Goal: Task Accomplishment & Management: Use online tool/utility

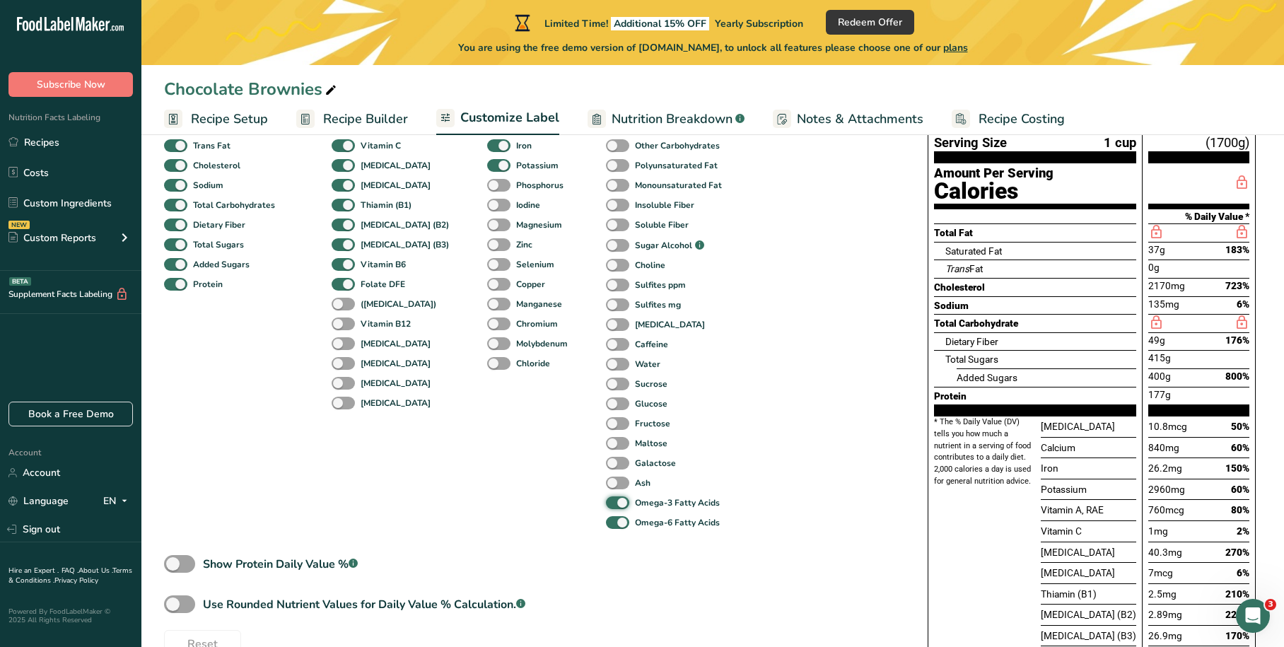
scroll to position [165, 0]
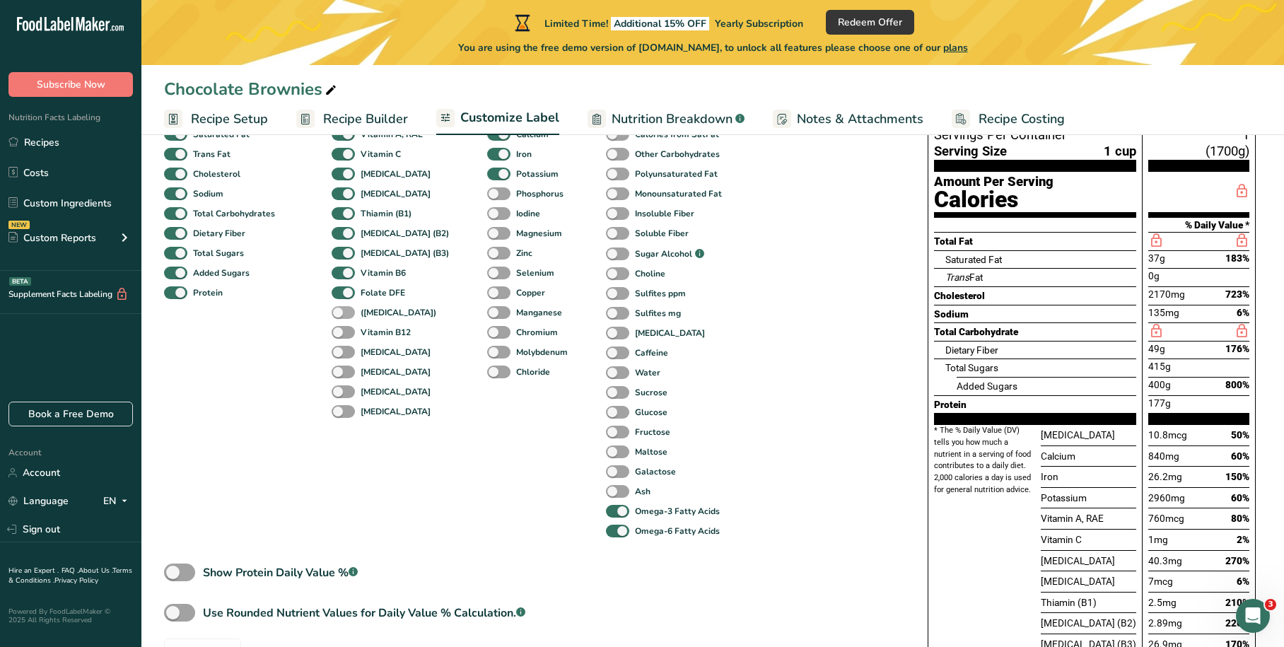
click at [343, 310] on span at bounding box center [343, 312] width 23 height 13
click at [341, 310] on input "([MEDICAL_DATA])" at bounding box center [336, 312] width 9 height 9
checkbox input "true"
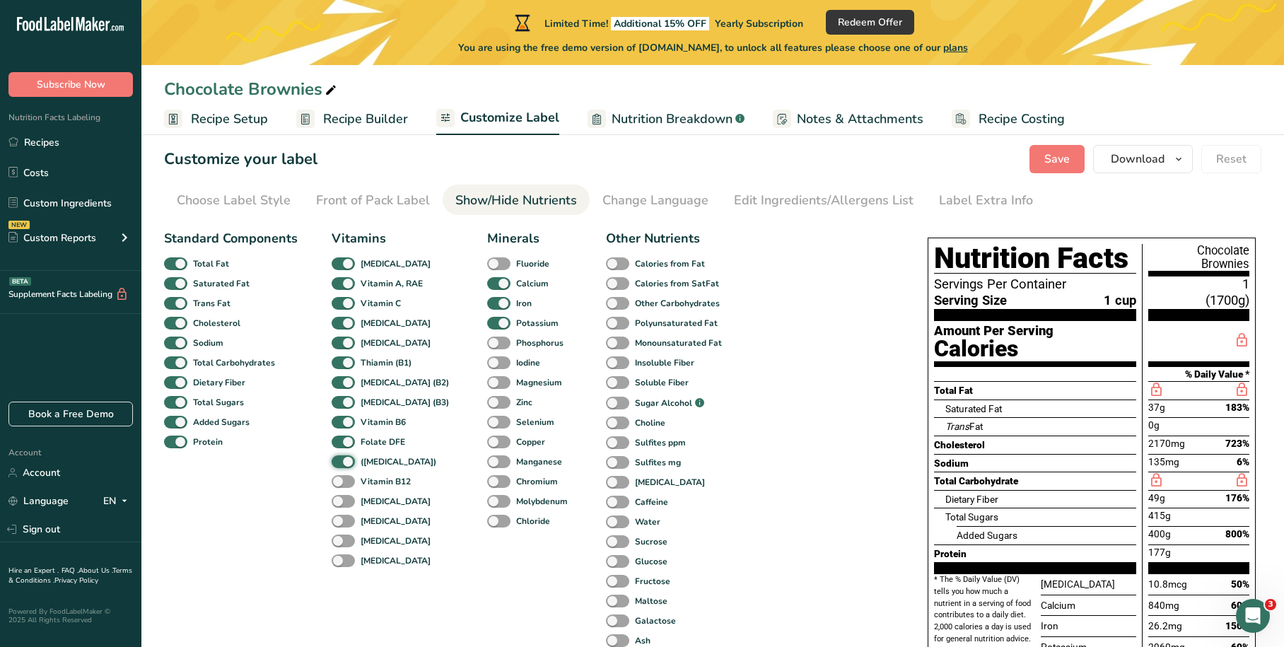
scroll to position [0, 0]
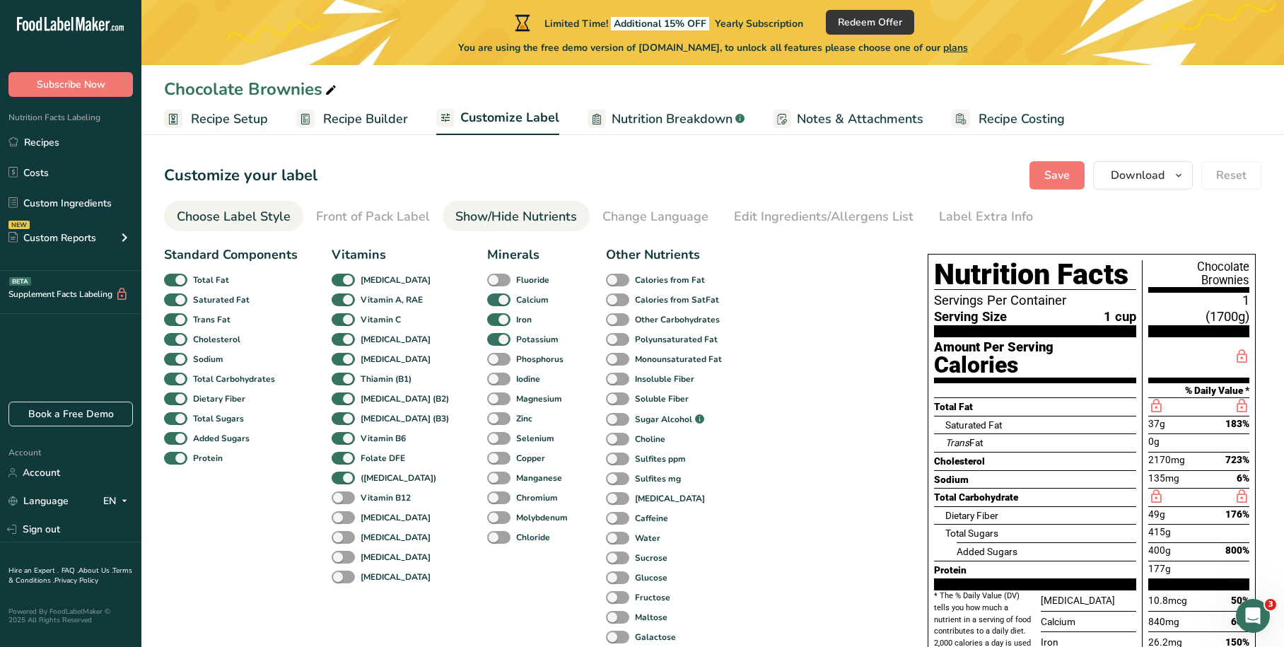
click at [257, 222] on div "Choose Label Style" at bounding box center [234, 216] width 114 height 19
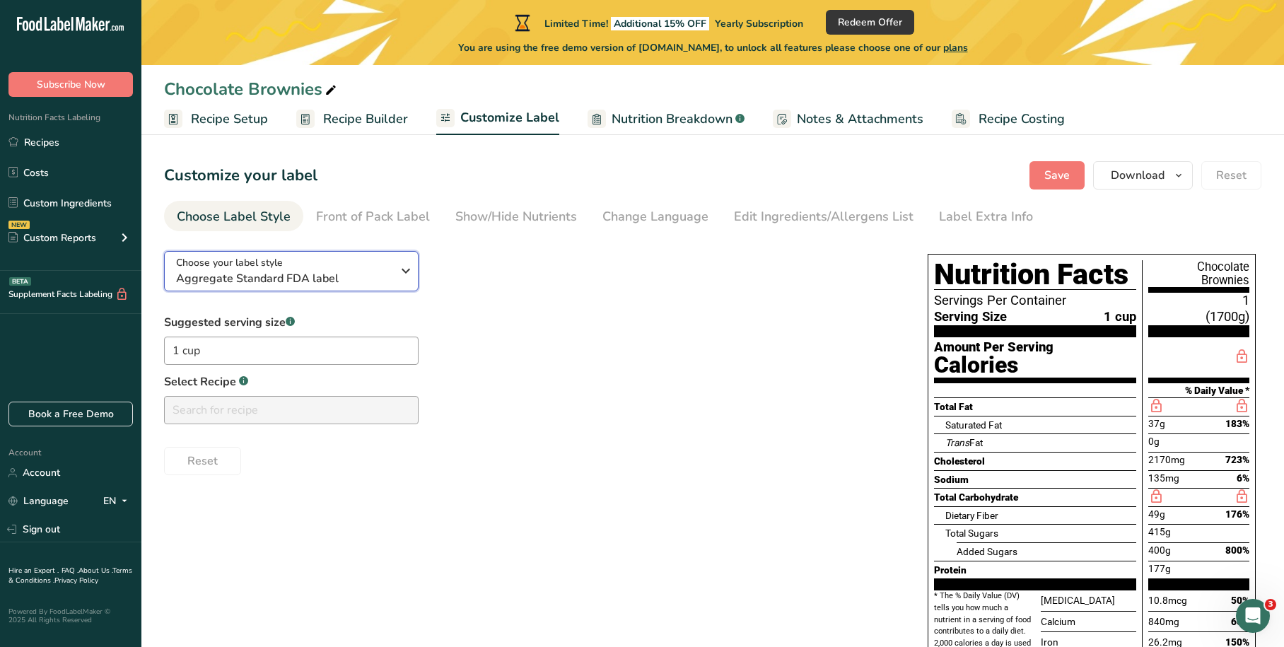
click at [356, 274] on span "Aggregate Standard FDA label" at bounding box center [284, 278] width 216 height 17
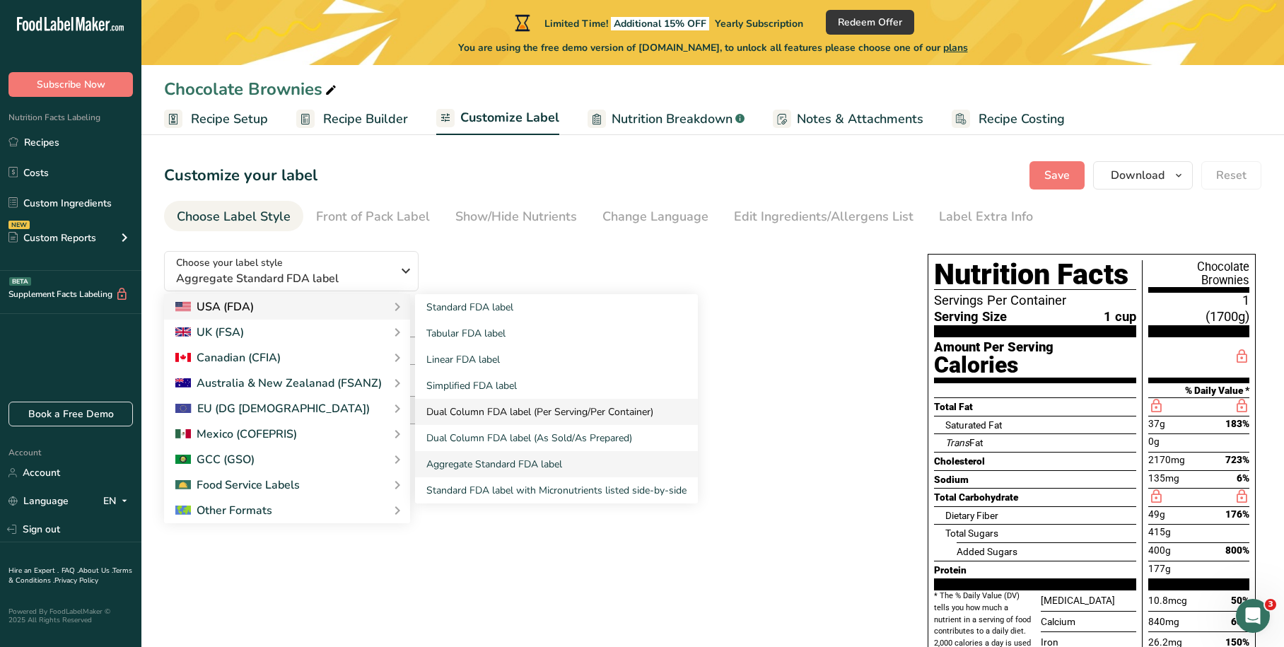
click at [555, 408] on link "Dual Column FDA label (Per Serving/Per Container)" at bounding box center [556, 412] width 283 height 26
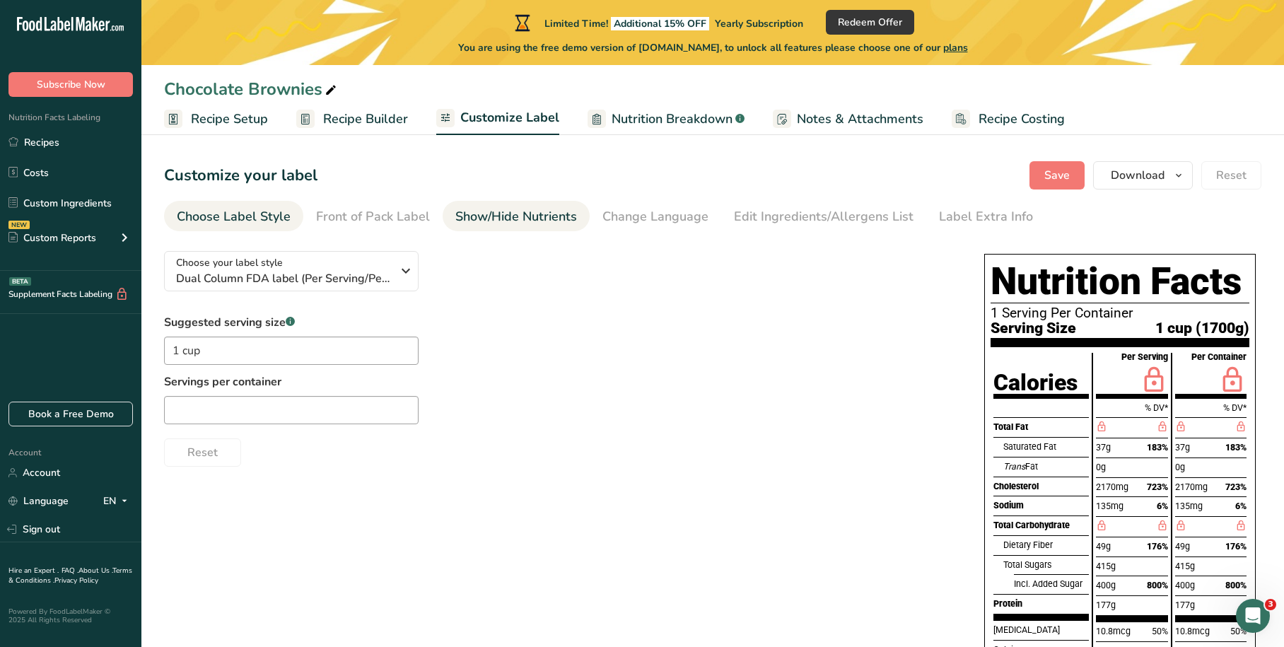
click at [505, 216] on div "Show/Hide Nutrients" at bounding box center [516, 216] width 122 height 19
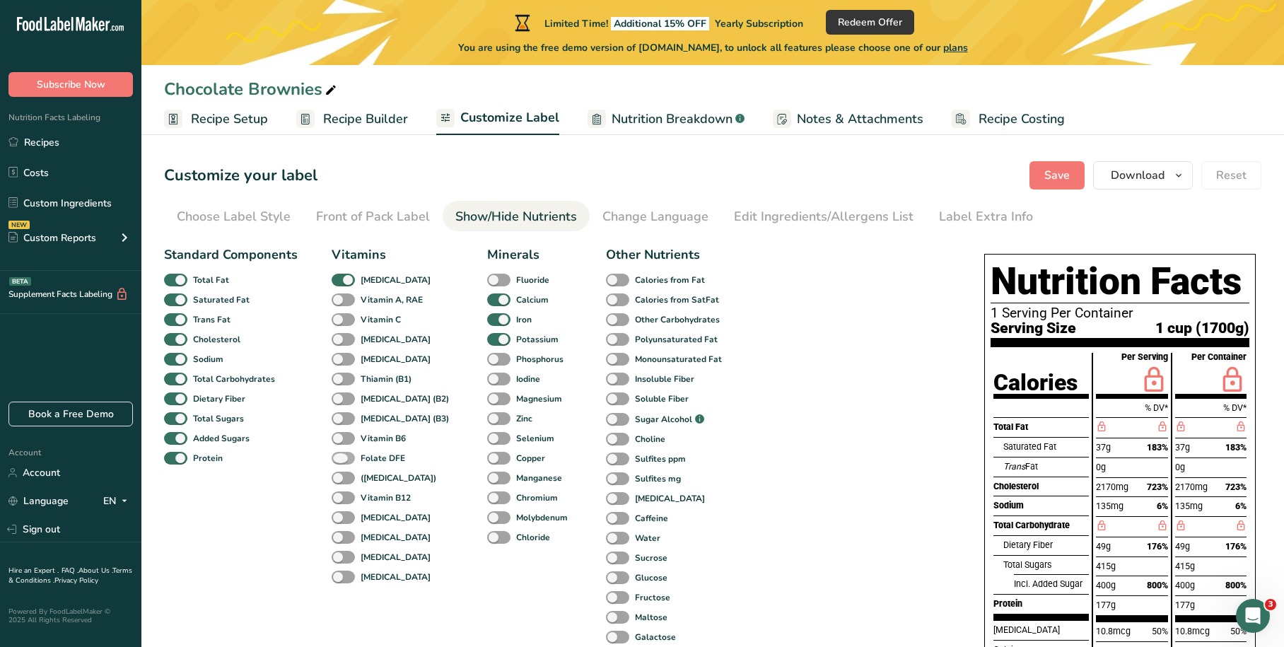
click at [334, 453] on span at bounding box center [343, 458] width 23 height 13
click at [334, 453] on input "Folate DFE" at bounding box center [336, 457] width 9 height 9
checkbox input "true"
click at [338, 477] on span at bounding box center [343, 478] width 23 height 13
click at [338, 477] on input "([MEDICAL_DATA])" at bounding box center [336, 477] width 9 height 9
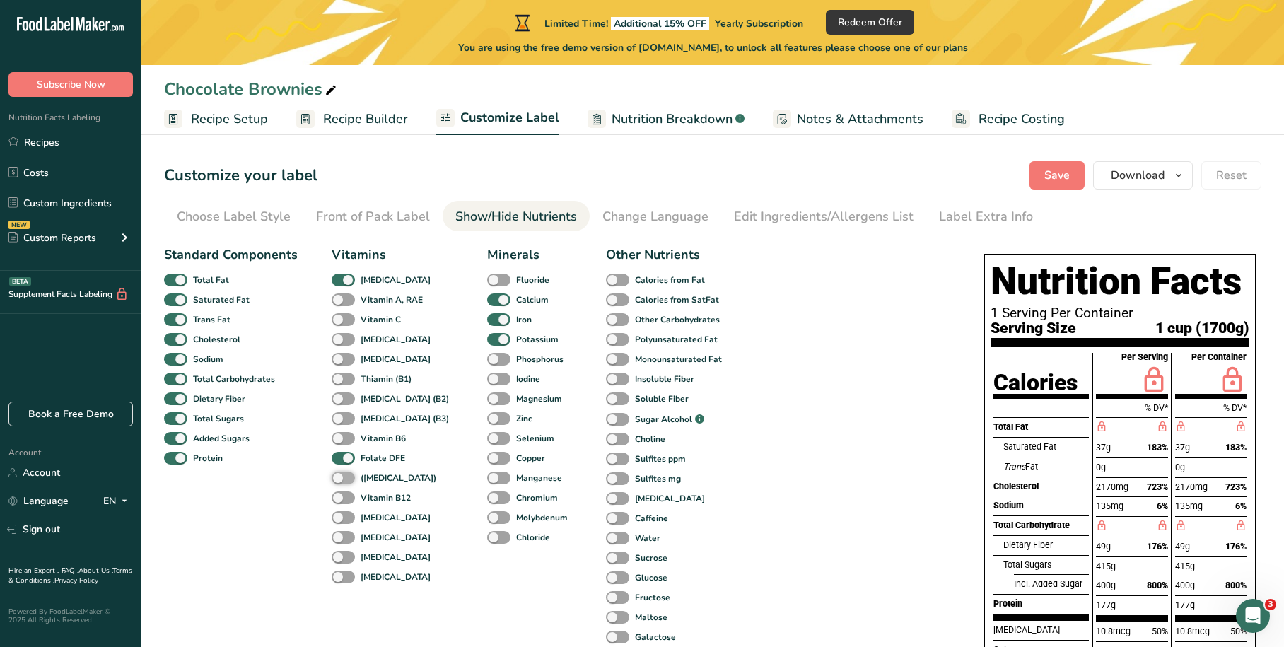
checkbox input "true"
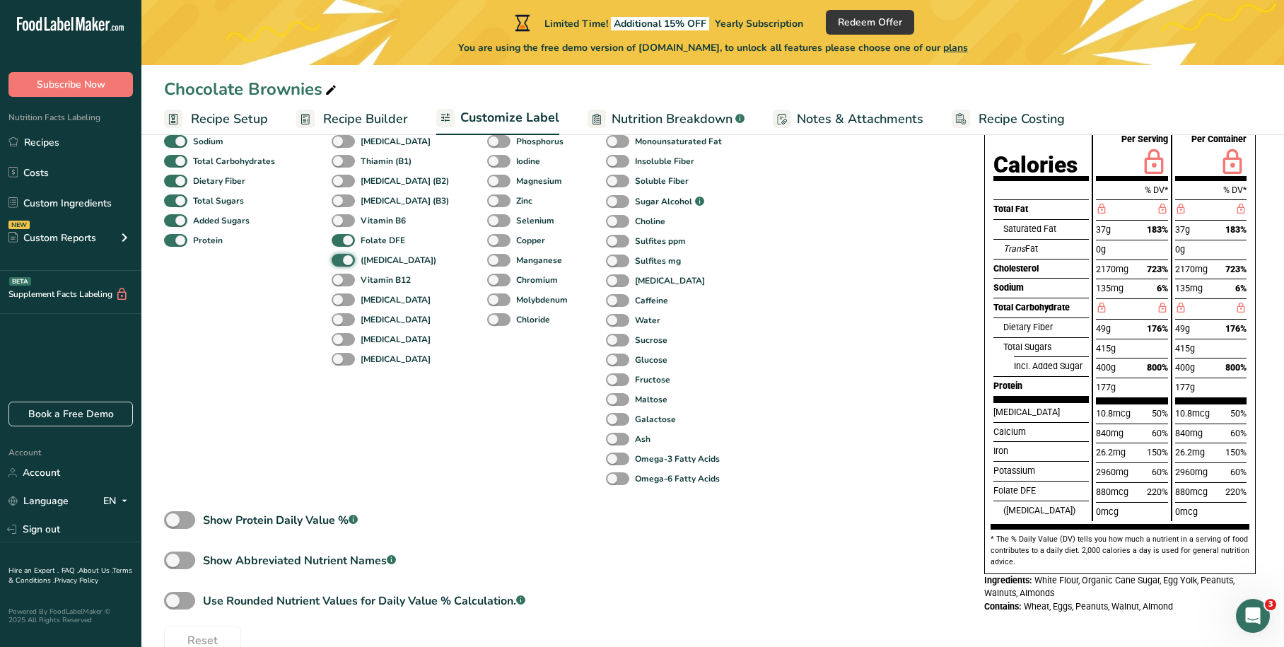
scroll to position [248, 0]
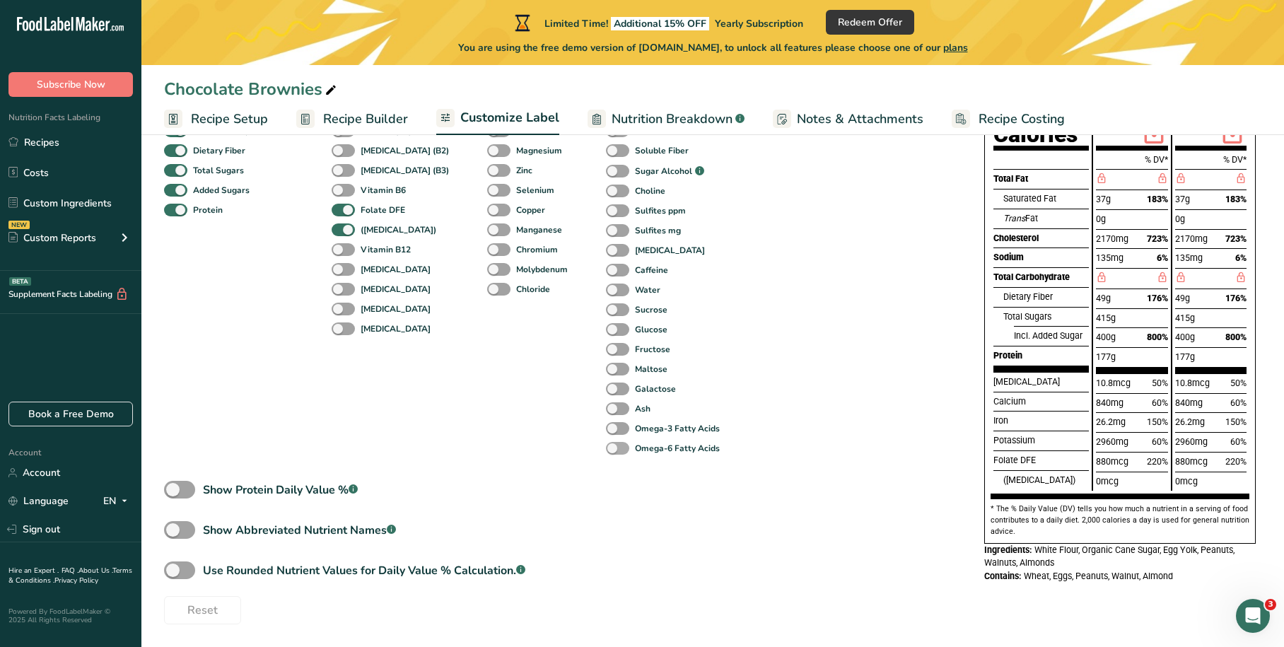
click at [606, 448] on span at bounding box center [617, 448] width 23 height 13
click at [606, 448] on input "Omega-6 Fatty Acids" at bounding box center [610, 447] width 9 height 9
checkbox input "true"
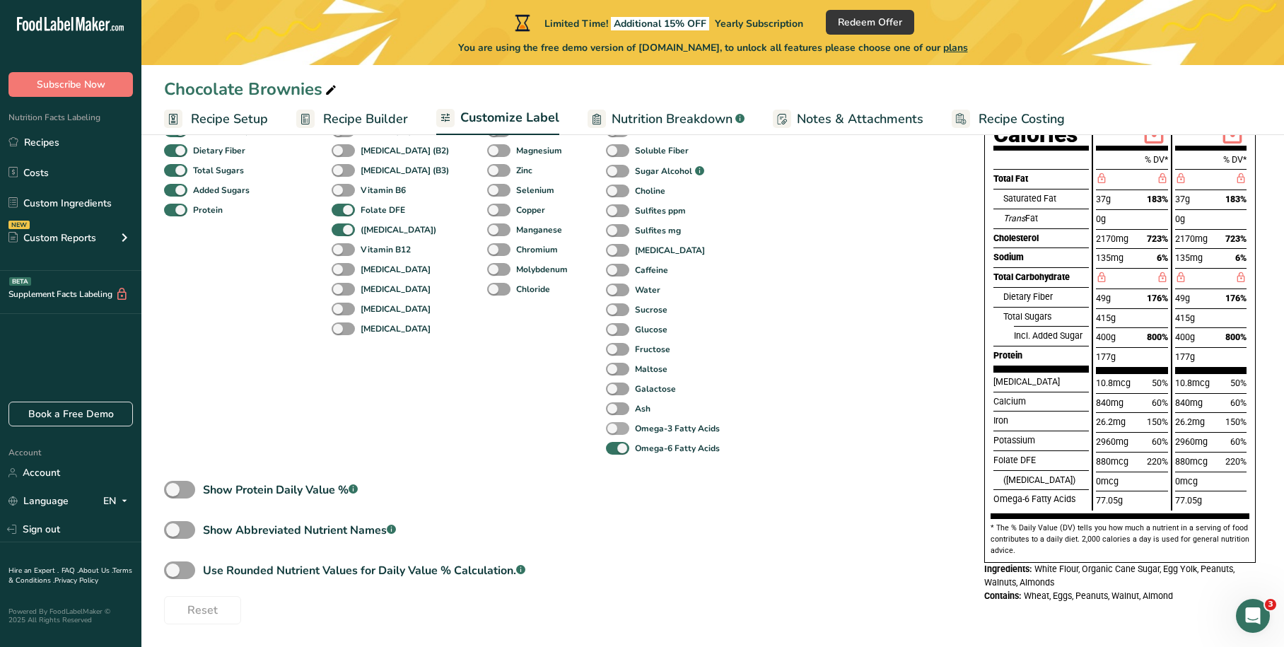
click at [606, 424] on span at bounding box center [617, 428] width 23 height 13
click at [606, 424] on input "Omega-3 Fatty Acids" at bounding box center [610, 428] width 9 height 9
checkbox input "true"
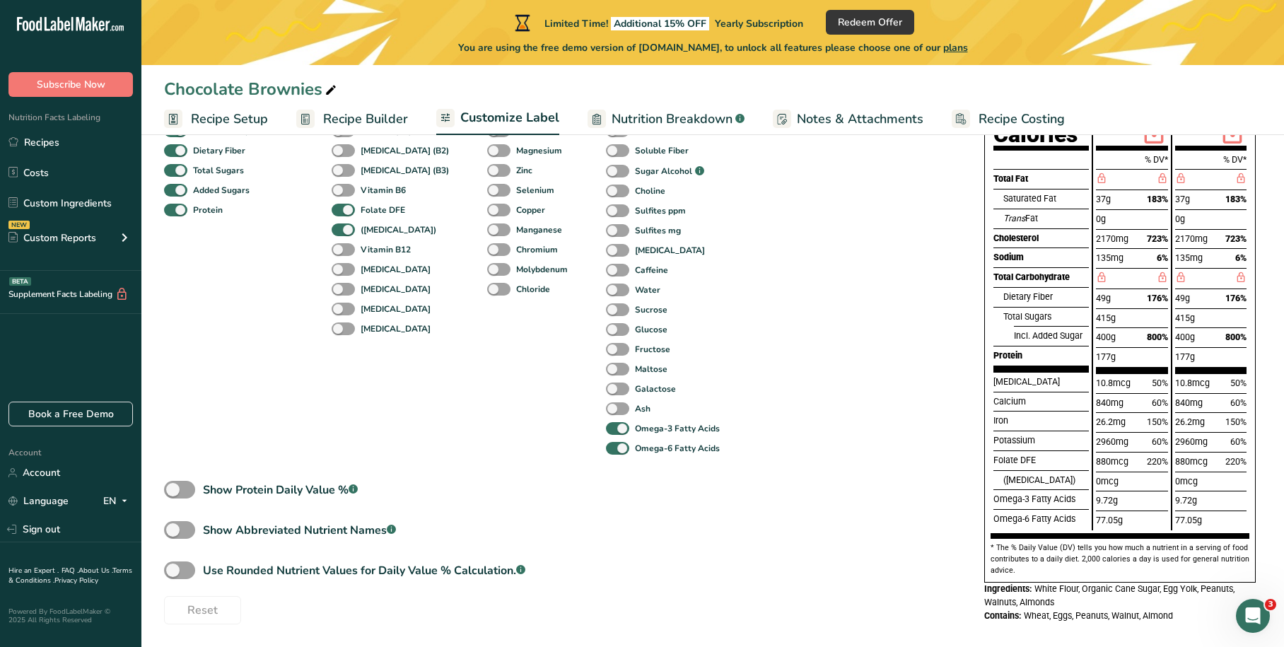
click at [606, 400] on div "Ash" at bounding box center [621, 409] width 30 height 20
click at [606, 408] on span at bounding box center [617, 408] width 23 height 13
click at [606, 408] on input "Ash" at bounding box center [610, 408] width 9 height 9
checkbox input "true"
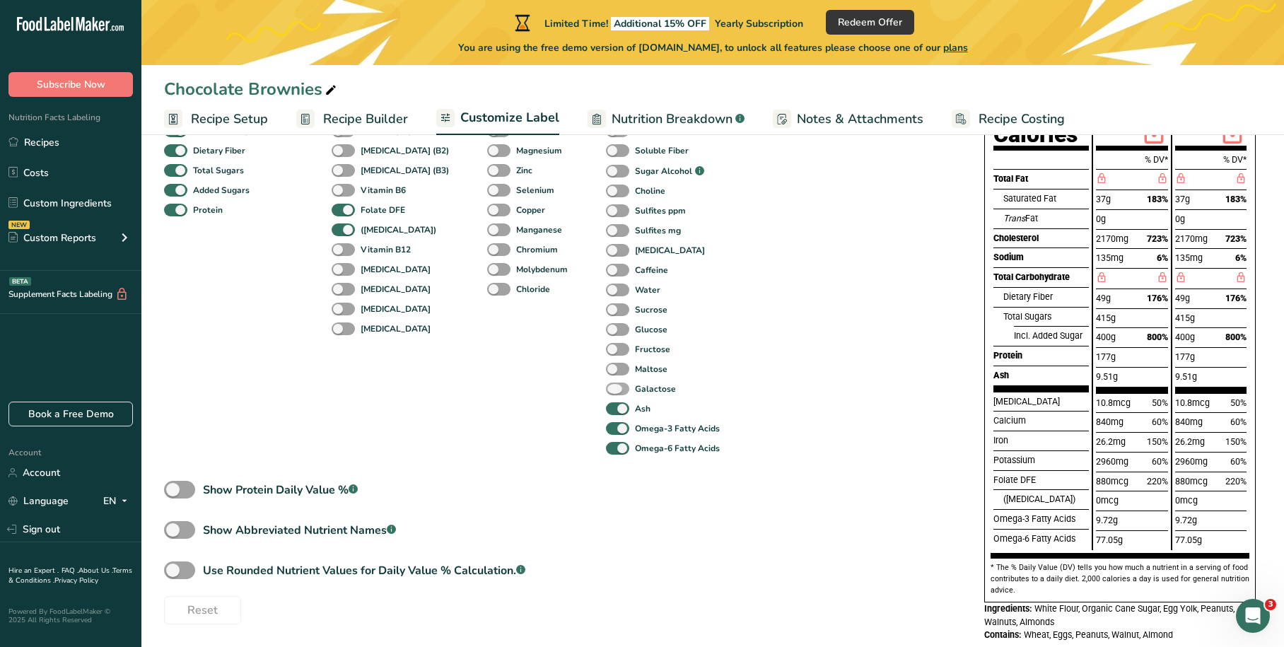
click at [606, 387] on span at bounding box center [617, 389] width 23 height 13
click at [606, 387] on input "Galactose" at bounding box center [610, 388] width 9 height 9
checkbox input "true"
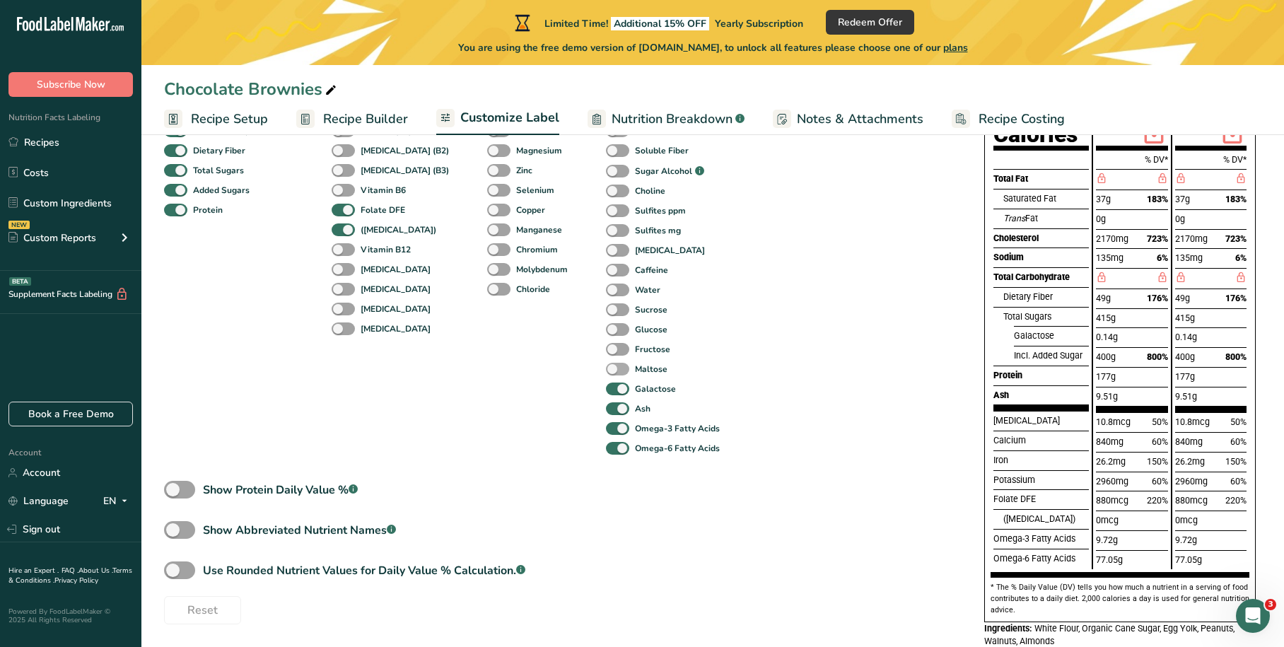
click at [606, 368] on span at bounding box center [617, 369] width 23 height 13
click at [606, 368] on input "Maltose" at bounding box center [610, 368] width 9 height 9
checkbox input "true"
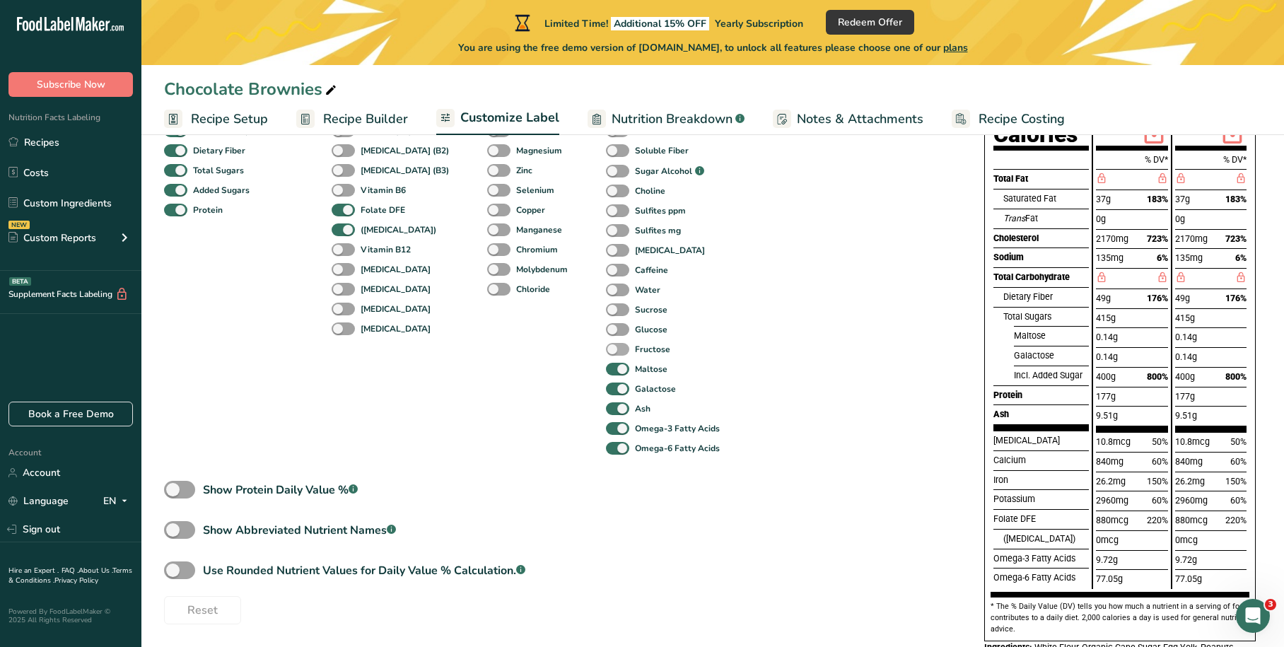
click at [606, 348] on span at bounding box center [617, 349] width 23 height 13
click at [606, 348] on input "Fructose" at bounding box center [610, 348] width 9 height 9
checkbox input "true"
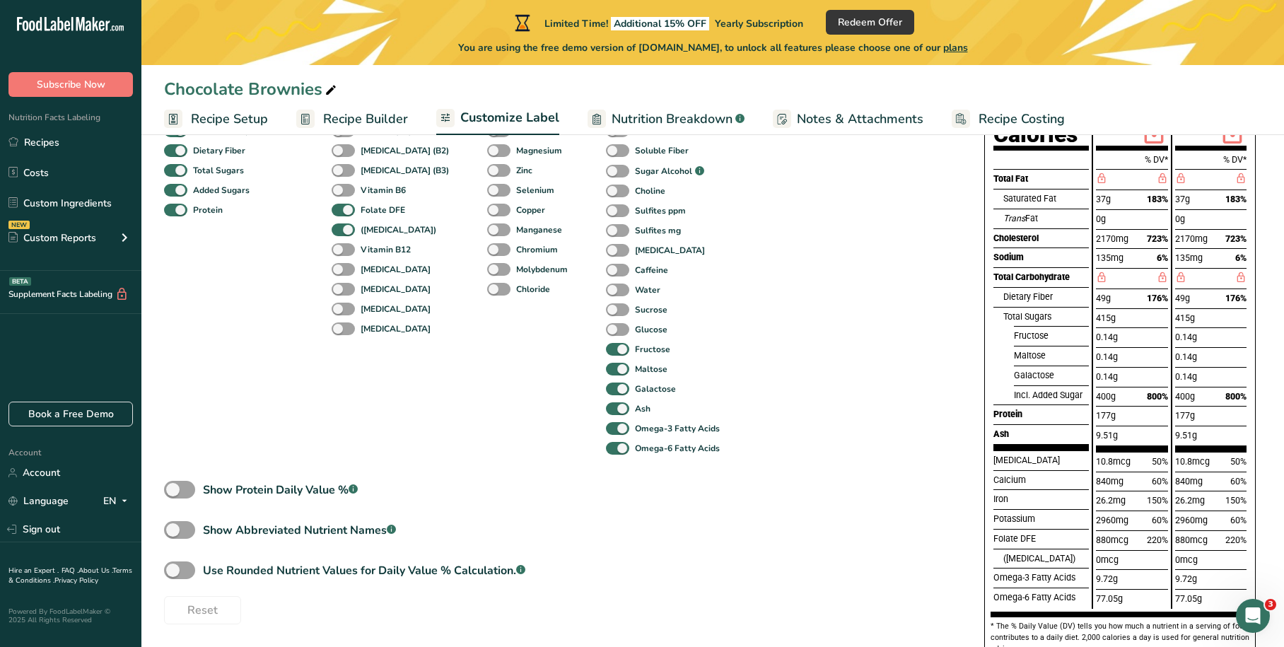
click at [606, 319] on div "Sucrose" at bounding box center [621, 310] width 30 height 20
click at [606, 326] on span at bounding box center [617, 329] width 23 height 13
click at [606, 326] on input "Glucose" at bounding box center [610, 329] width 9 height 9
checkbox input "true"
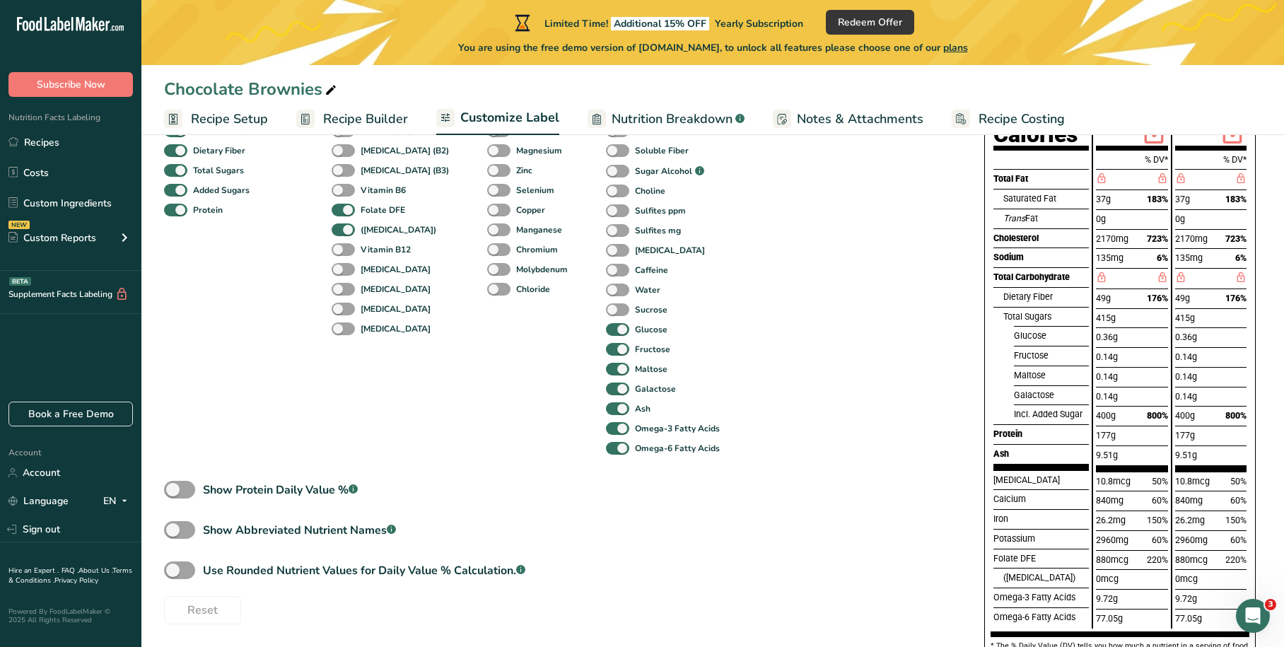
drag, startPoint x: 592, startPoint y: 308, endPoint x: 593, endPoint y: 300, distance: 7.1
click at [606, 308] on span at bounding box center [617, 309] width 23 height 13
click at [606, 308] on input "Sucrose" at bounding box center [610, 309] width 9 height 9
checkbox input "true"
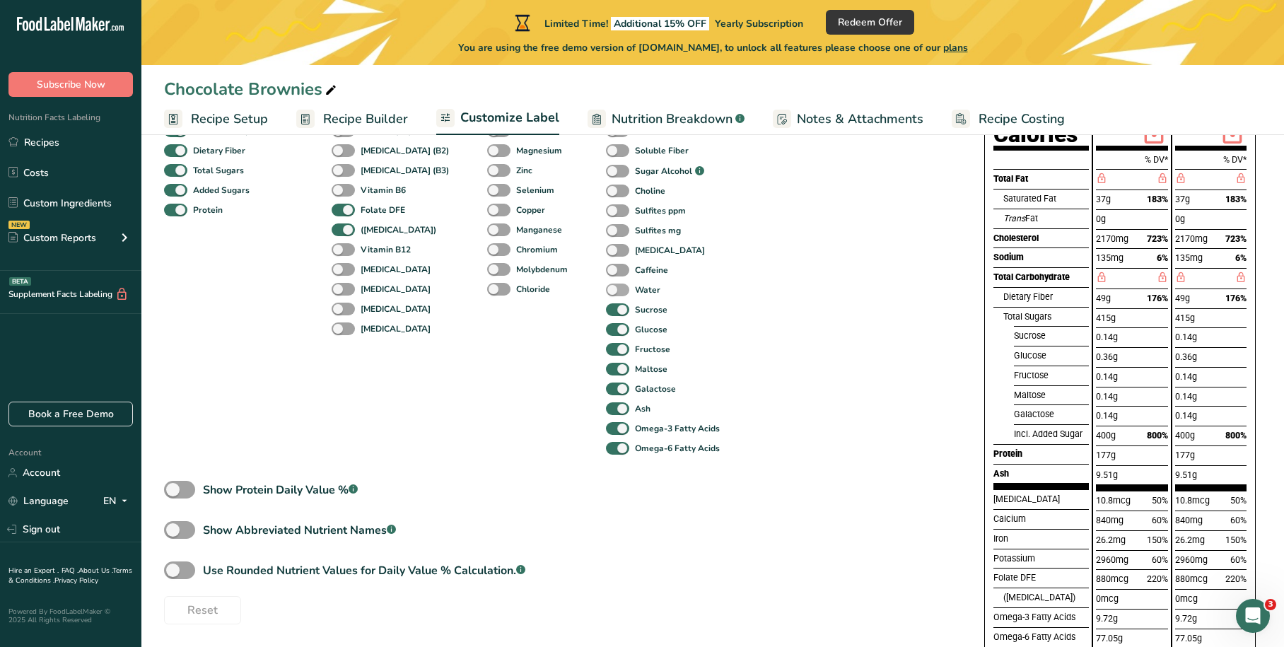
click at [606, 290] on span at bounding box center [617, 290] width 23 height 13
click at [606, 290] on input "Water" at bounding box center [610, 289] width 9 height 9
checkbox input "true"
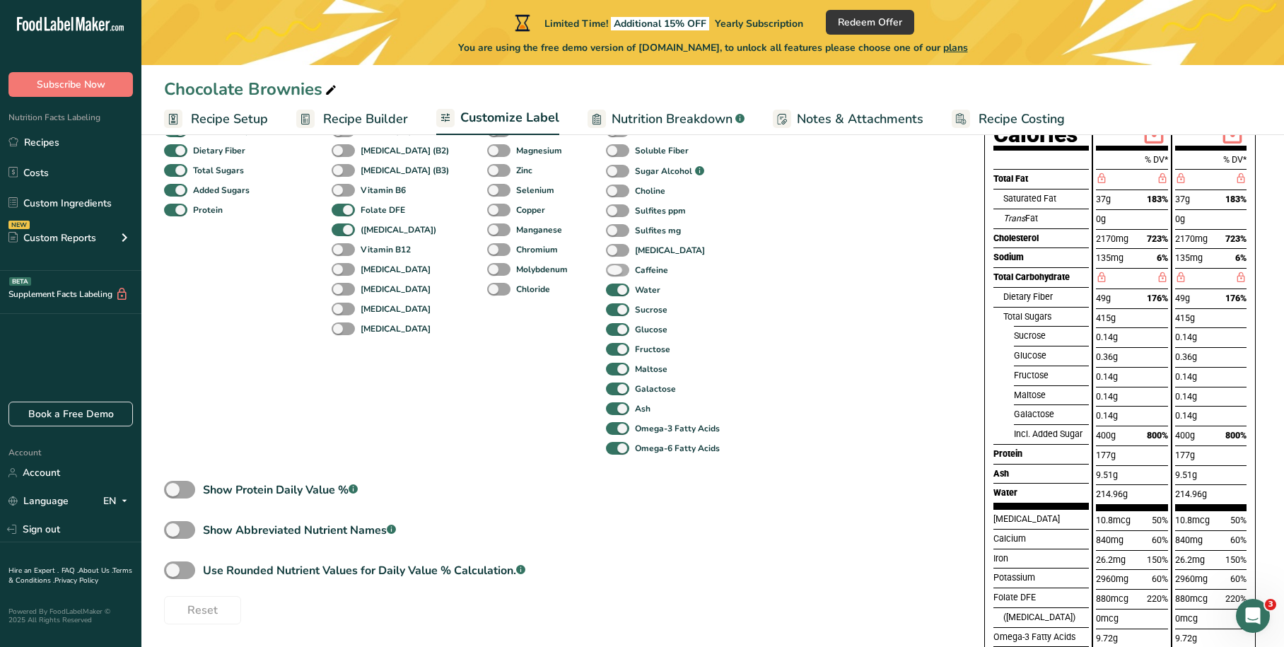
click at [606, 268] on span at bounding box center [617, 270] width 23 height 13
click at [606, 268] on input "Caffeine" at bounding box center [610, 269] width 9 height 9
checkbox input "true"
click at [606, 245] on span at bounding box center [617, 250] width 23 height 13
click at [606, 245] on input "[MEDICAL_DATA]" at bounding box center [610, 249] width 9 height 9
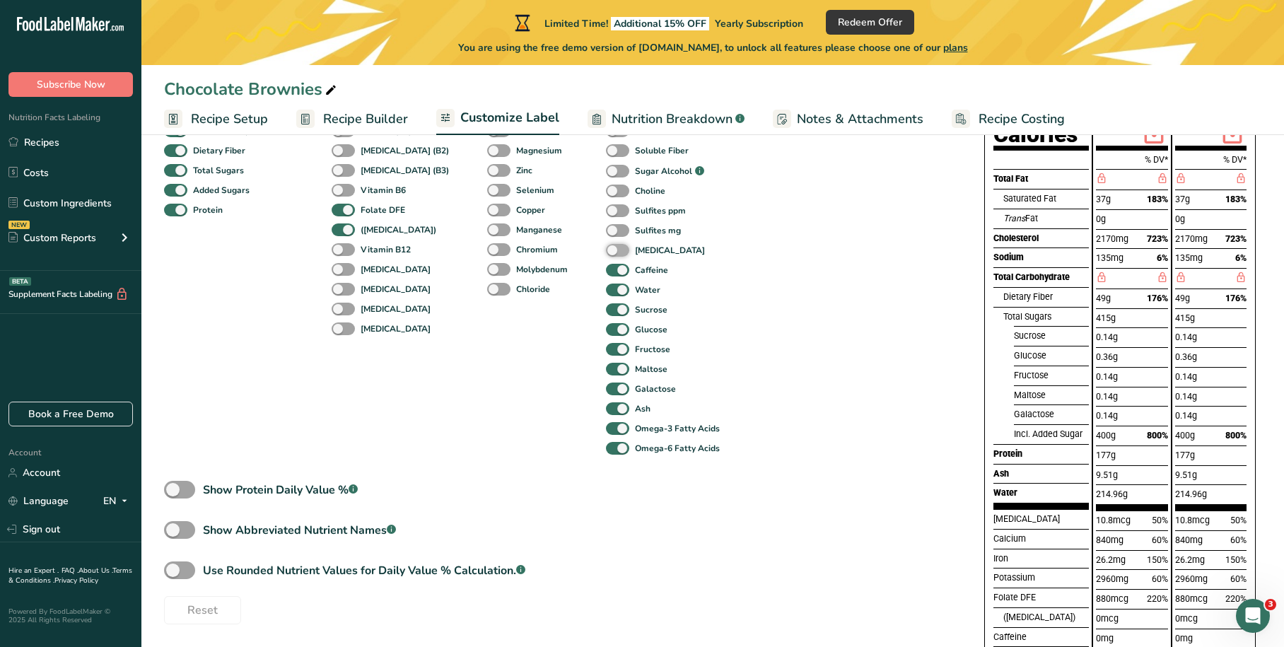
checkbox input "true"
click at [606, 230] on span at bounding box center [617, 230] width 23 height 13
click at [606, 230] on input "Sulfites mg" at bounding box center [610, 230] width 9 height 9
checkbox input "true"
click at [606, 208] on span at bounding box center [617, 210] width 23 height 13
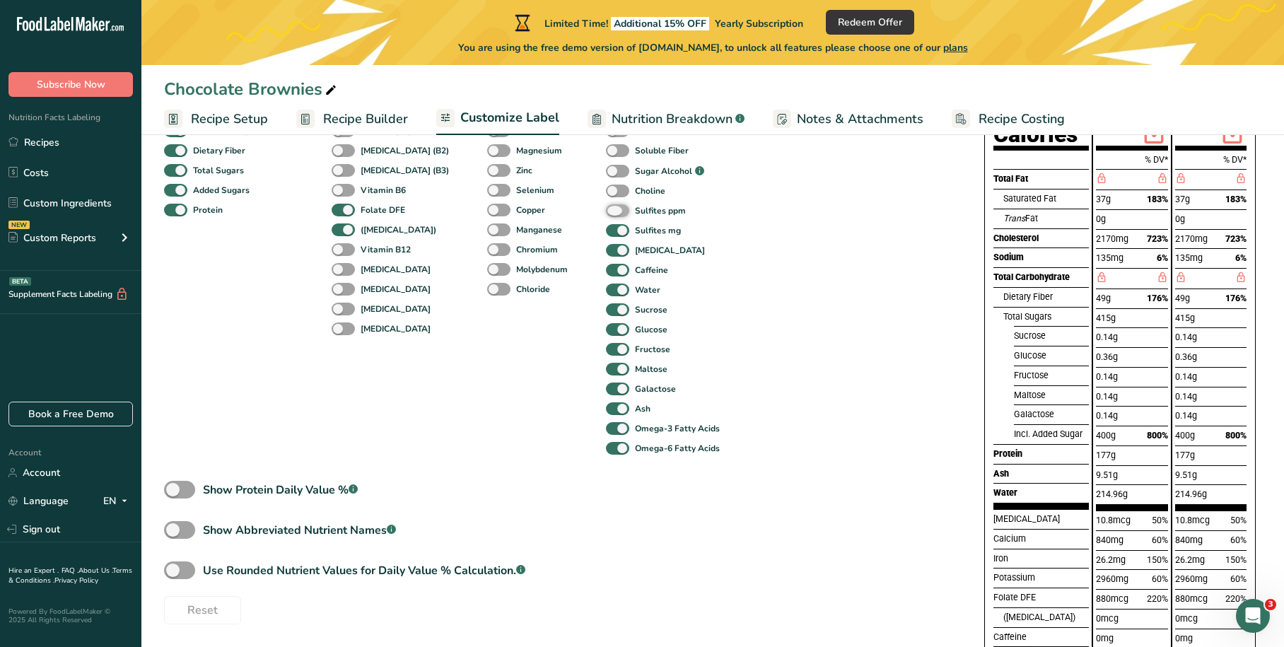
click at [606, 208] on input "Sulfites ppm" at bounding box center [610, 210] width 9 height 9
checkbox input "true"
click at [606, 191] on span at bounding box center [617, 191] width 23 height 13
click at [606, 191] on input "Choline" at bounding box center [610, 190] width 9 height 9
checkbox input "true"
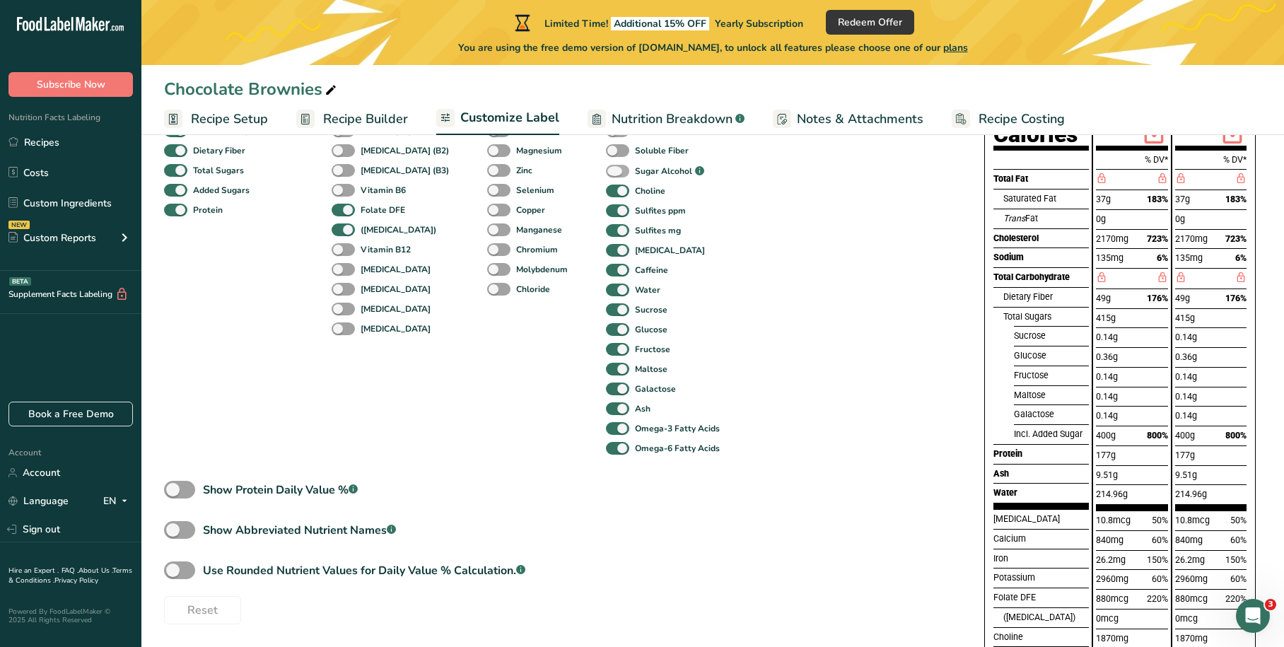
click at [606, 169] on span at bounding box center [617, 171] width 23 height 13
click at [606, 169] on input "Sugar Alcohol .a-a{fill:#347362;}.b-a{fill:#fff;}" at bounding box center [610, 171] width 9 height 9
checkbox input "true"
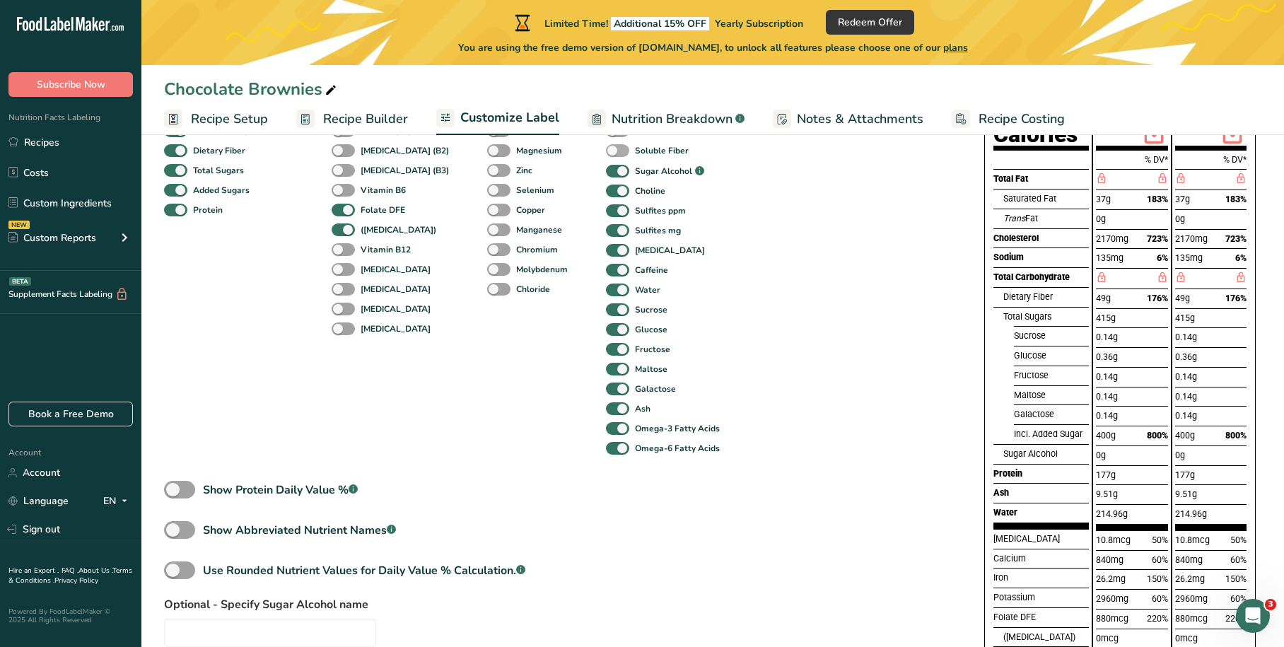
click at [606, 147] on span at bounding box center [617, 150] width 23 height 13
click at [606, 147] on input "Soluble Fiber" at bounding box center [610, 150] width 9 height 9
checkbox input "true"
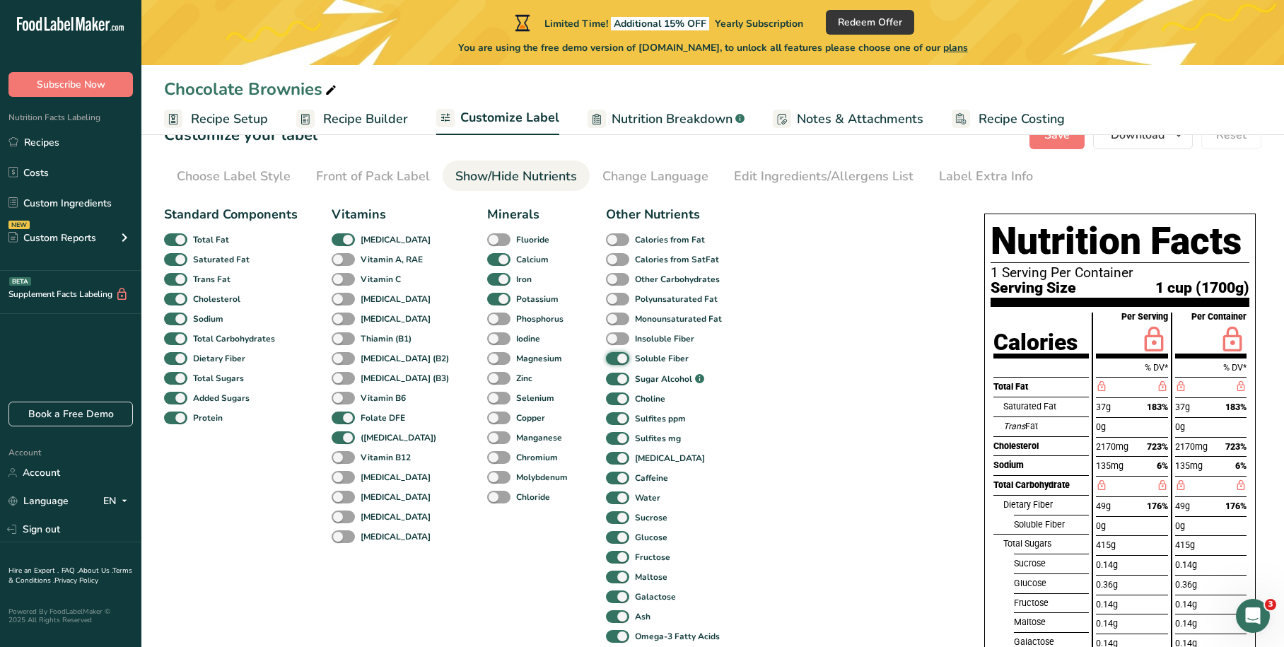
scroll to position [0, 0]
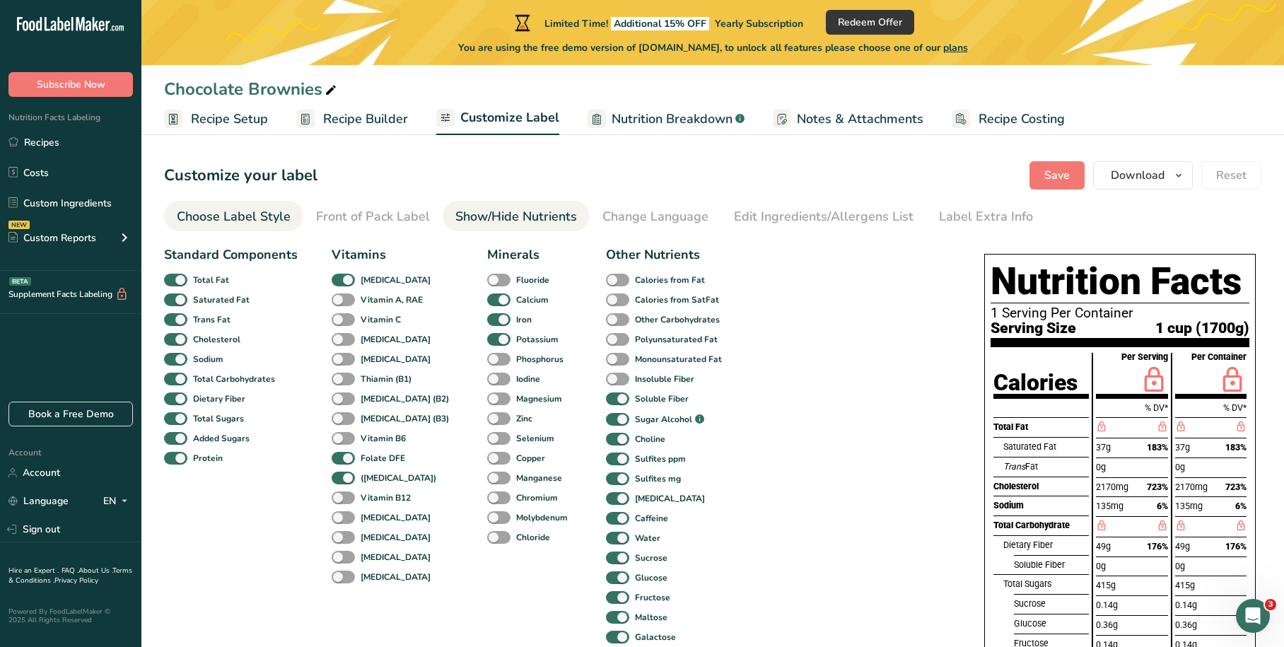
click at [269, 223] on div "Choose Label Style" at bounding box center [234, 216] width 114 height 19
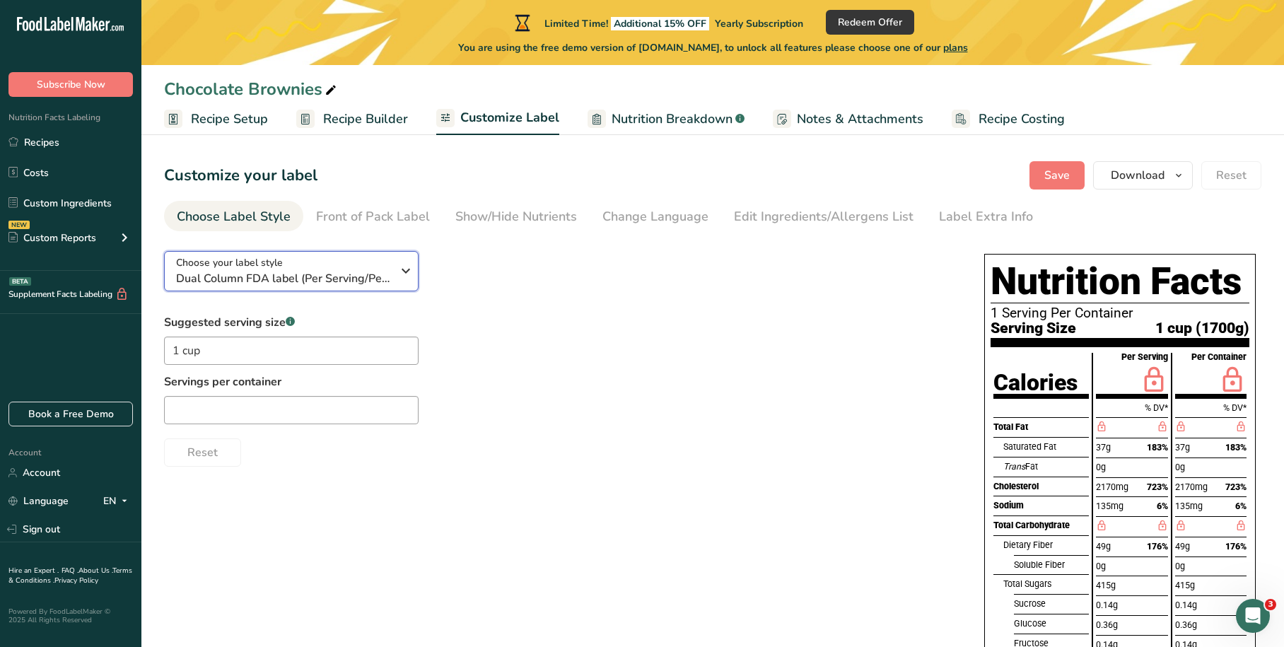
click at [392, 259] on div "Choose your label style Dual Column FDA label (Per Serving/Per Container)" at bounding box center [289, 271] width 226 height 32
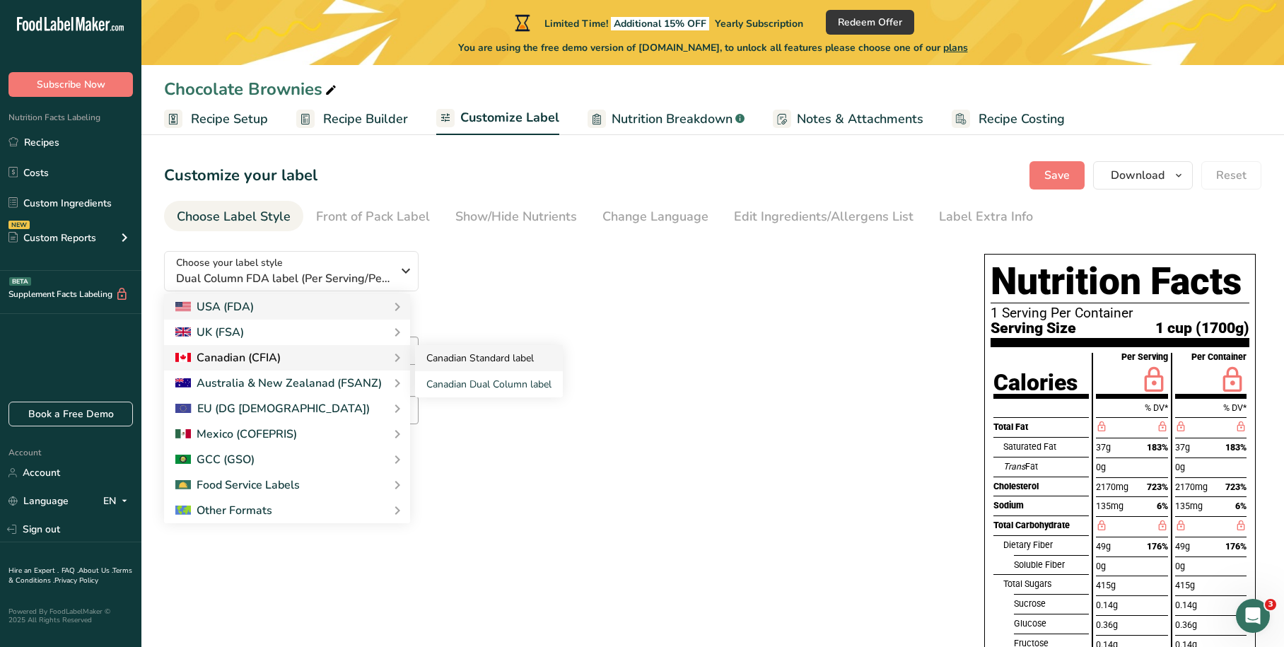
click at [472, 359] on link "Canadian Standard label" at bounding box center [489, 358] width 148 height 26
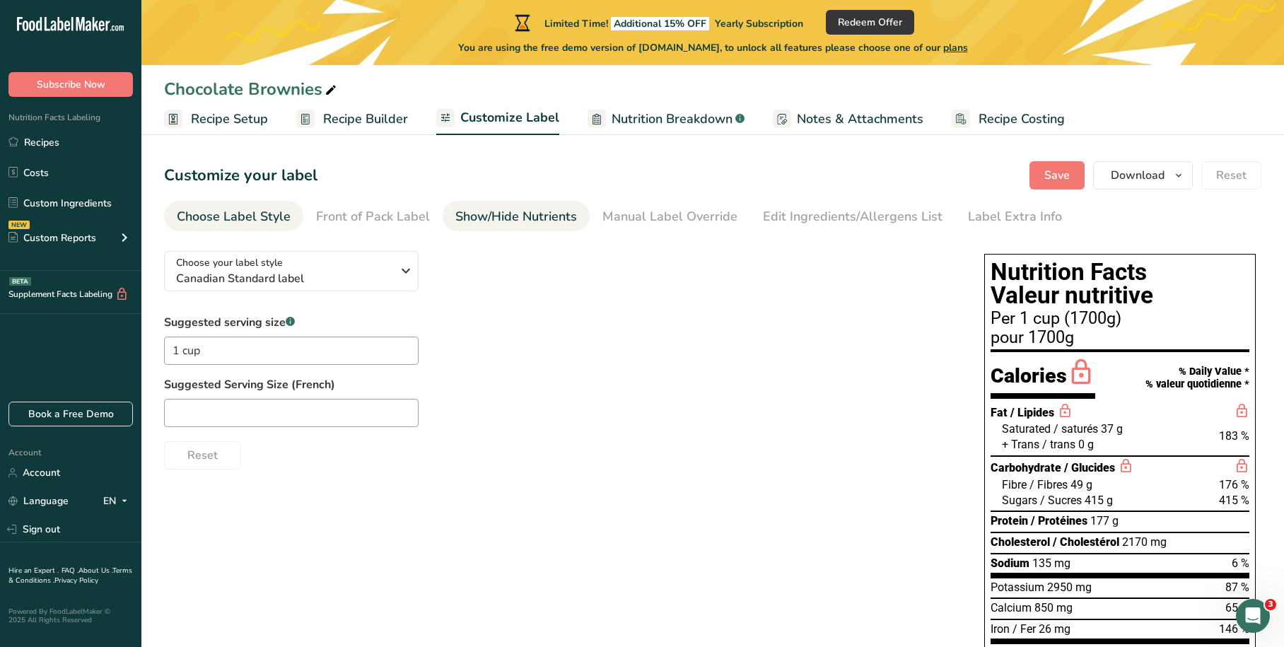
click at [517, 221] on div "Show/Hide Nutrients" at bounding box center [516, 216] width 122 height 19
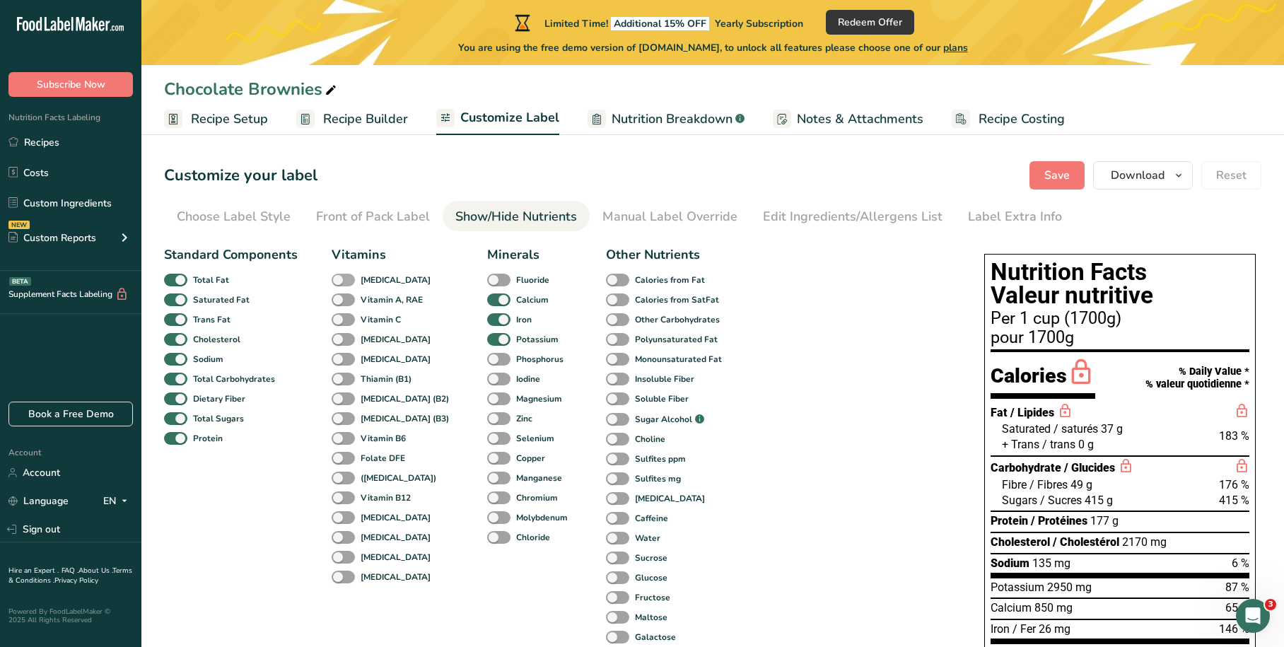
click at [346, 279] on span at bounding box center [343, 280] width 23 height 13
click at [341, 279] on input "[MEDICAL_DATA]" at bounding box center [336, 279] width 9 height 9
checkbox input "true"
drag, startPoint x: 344, startPoint y: 303, endPoint x: 344, endPoint y: 317, distance: 13.5
click at [344, 304] on span at bounding box center [343, 299] width 23 height 13
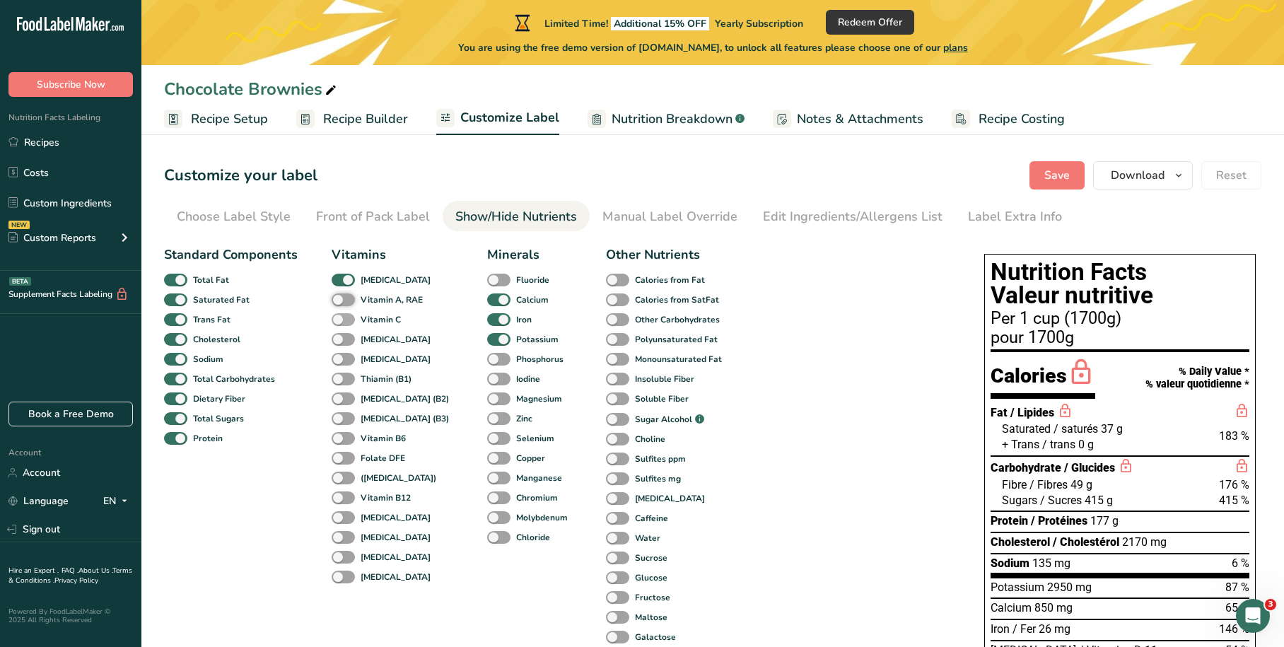
click at [341, 304] on input "Vitamin A, RAE" at bounding box center [336, 299] width 9 height 9
checkbox input "true"
click at [344, 322] on span at bounding box center [343, 319] width 23 height 13
click at [341, 322] on input "Vitamin C" at bounding box center [336, 319] width 9 height 9
checkbox input "true"
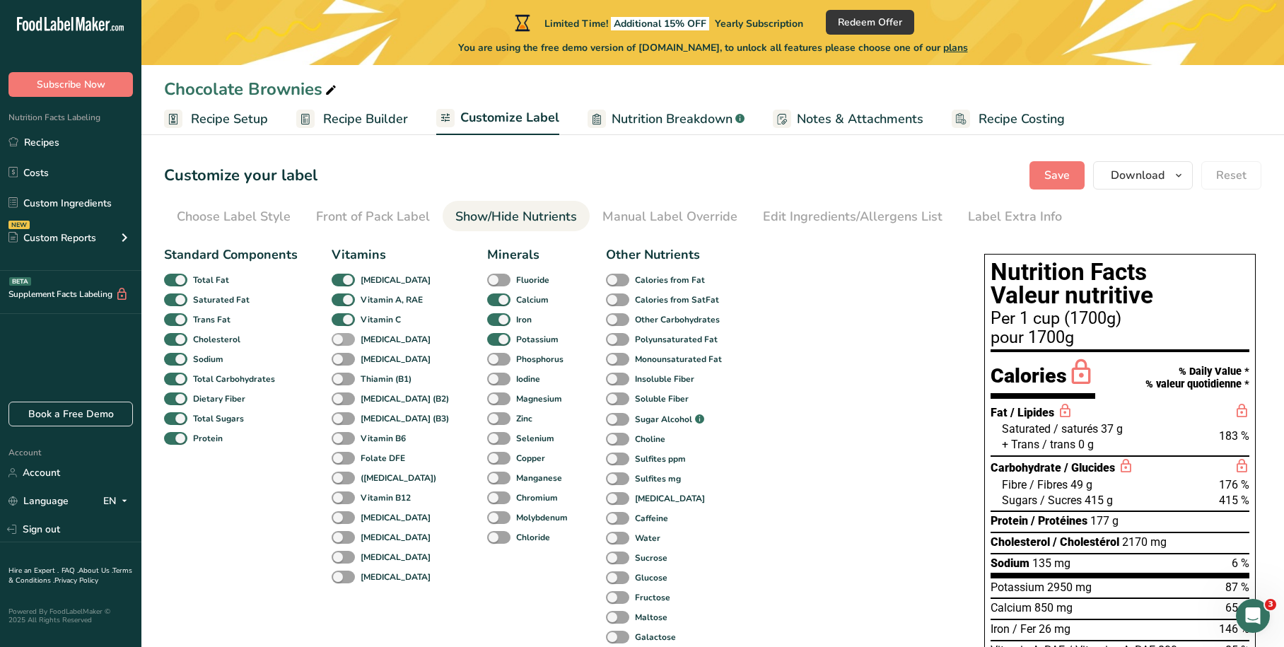
click at [347, 341] on span at bounding box center [343, 339] width 23 height 13
click at [341, 341] on input "[MEDICAL_DATA]" at bounding box center [336, 338] width 9 height 9
checkbox input "true"
click at [346, 361] on span at bounding box center [343, 359] width 23 height 13
click at [341, 361] on input "[MEDICAL_DATA]" at bounding box center [336, 358] width 9 height 9
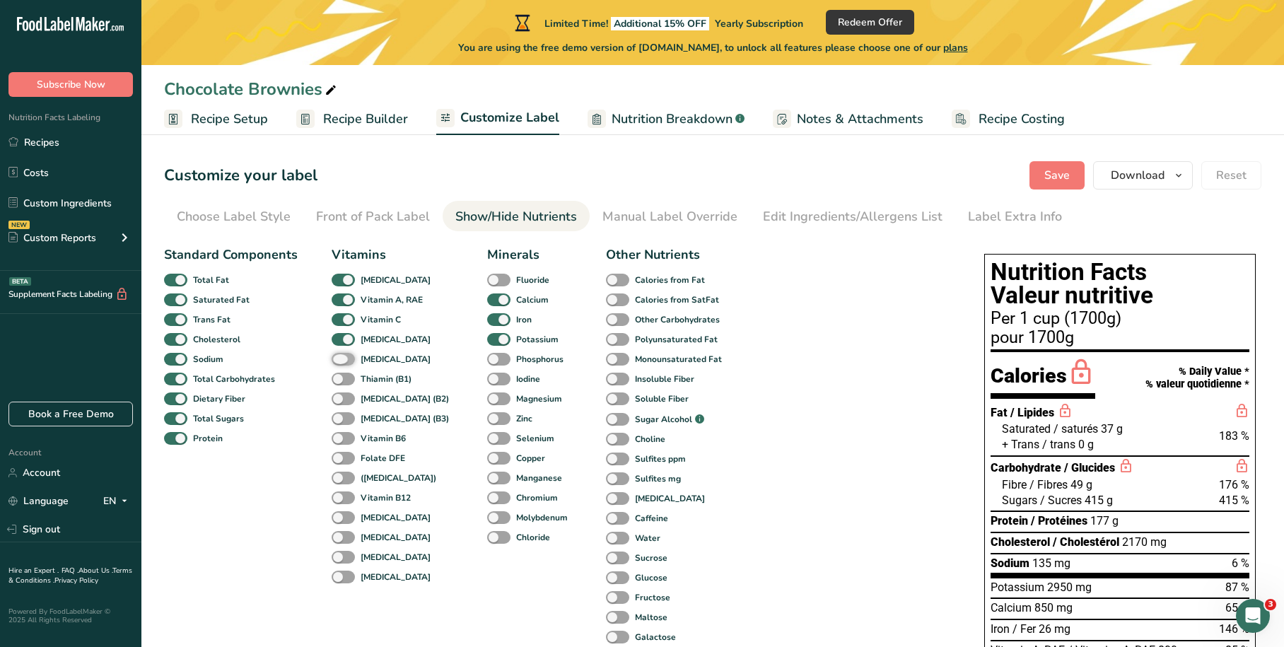
checkbox input "true"
drag, startPoint x: 346, startPoint y: 379, endPoint x: 345, endPoint y: 390, distance: 10.6
click at [346, 380] on span at bounding box center [343, 379] width 23 height 13
click at [341, 380] on input "Thiamin (B1)" at bounding box center [336, 378] width 9 height 9
checkbox input "true"
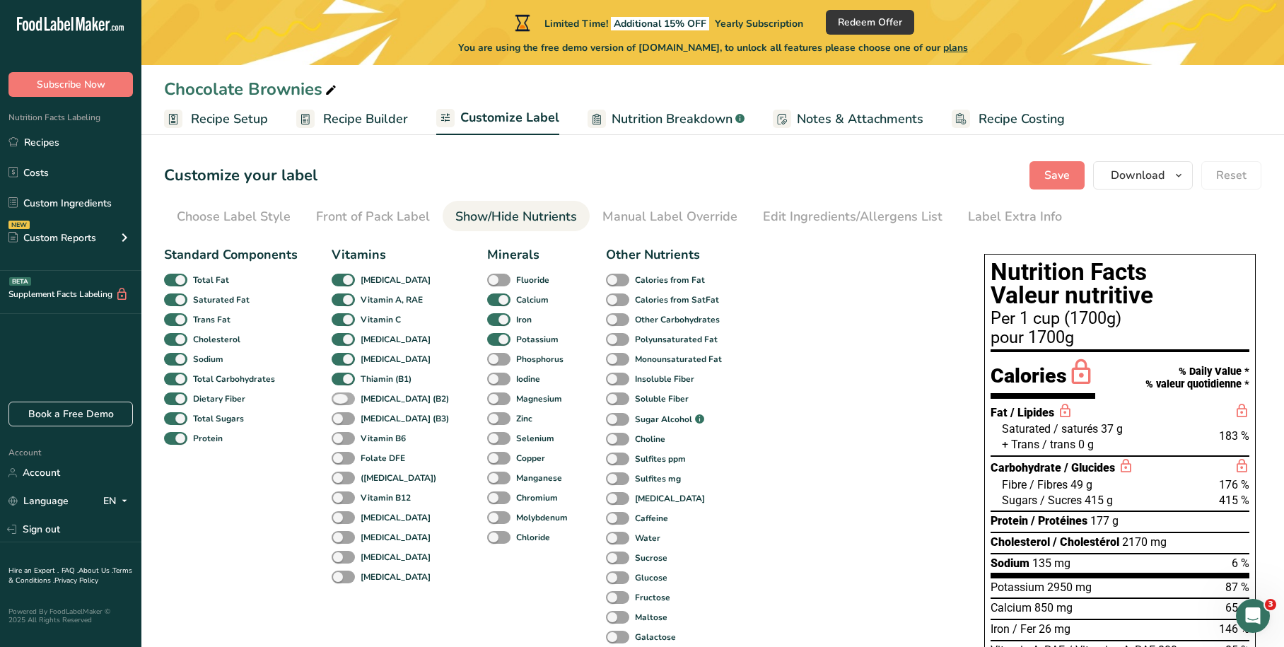
click at [345, 395] on span at bounding box center [343, 398] width 23 height 13
click at [341, 395] on input "[MEDICAL_DATA] (B2)" at bounding box center [336, 398] width 9 height 9
checkbox input "true"
click at [347, 427] on div "[MEDICAL_DATA] (B3)" at bounding box center [347, 419] width 30 height 20
drag, startPoint x: 341, startPoint y: 419, endPoint x: 342, endPoint y: 429, distance: 10.7
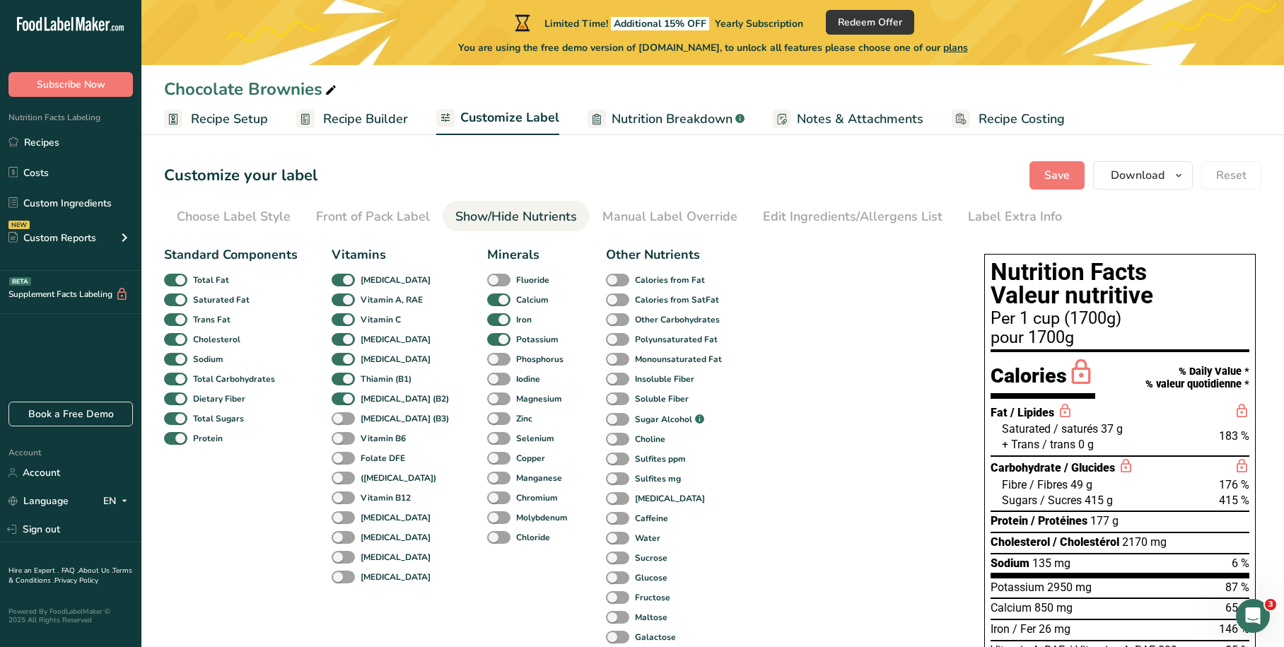
click at [342, 421] on span at bounding box center [343, 418] width 23 height 13
click at [341, 421] on input "[MEDICAL_DATA] (B3)" at bounding box center [336, 418] width 9 height 9
checkbox input "true"
click at [341, 438] on span at bounding box center [343, 438] width 23 height 13
click at [341, 438] on input "Vitamin B6" at bounding box center [336, 437] width 9 height 9
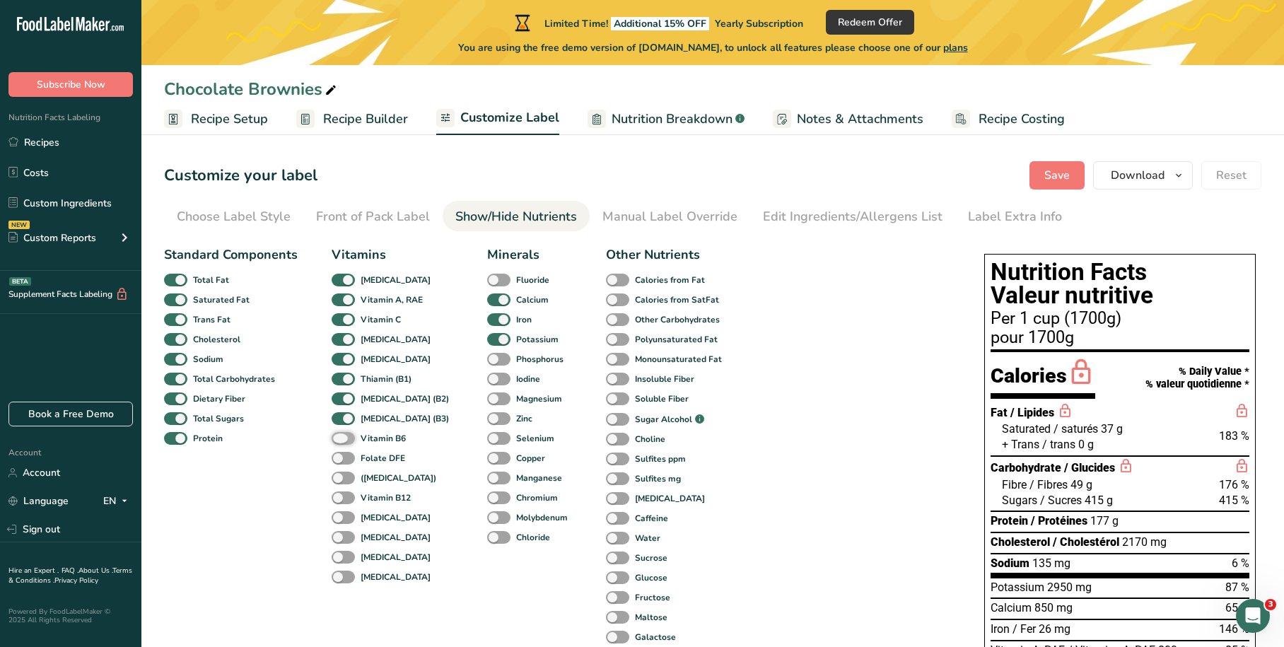
checkbox input "true"
click at [341, 455] on span at bounding box center [343, 458] width 23 height 13
click at [341, 455] on input "Folate DFE" at bounding box center [336, 457] width 9 height 9
checkbox input "true"
click at [341, 479] on span at bounding box center [343, 478] width 23 height 13
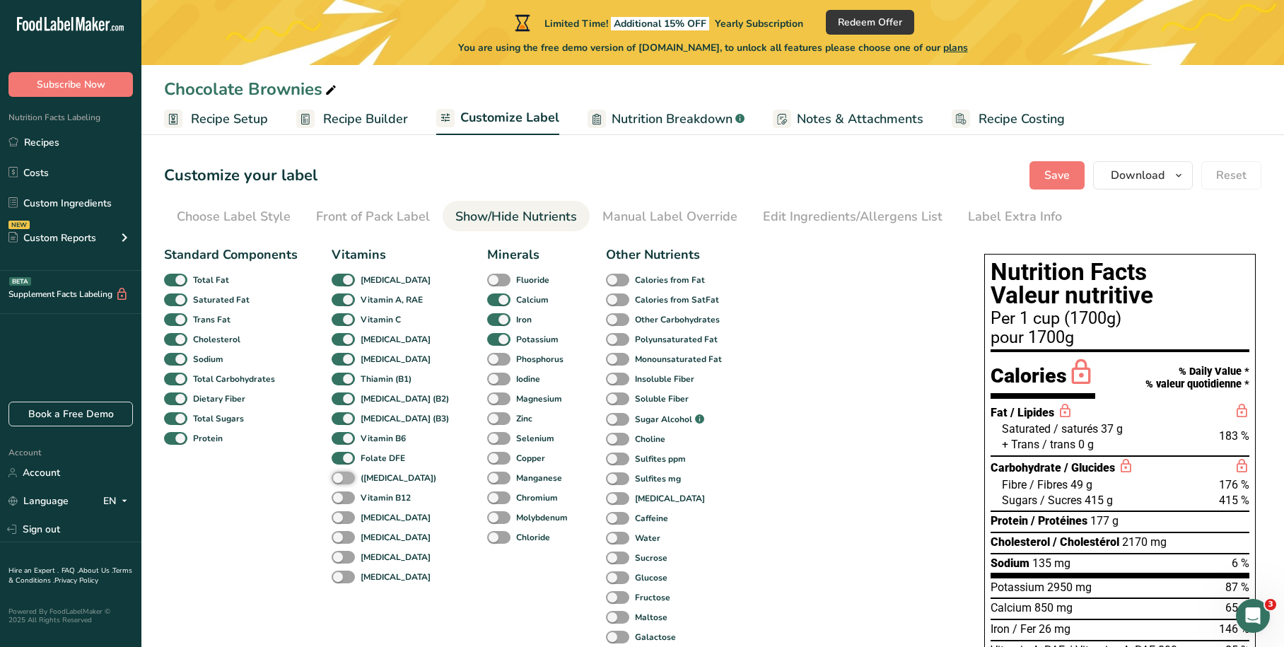
click at [341, 479] on input "([MEDICAL_DATA])" at bounding box center [336, 477] width 9 height 9
checkbox input "true"
drag, startPoint x: 343, startPoint y: 499, endPoint x: 343, endPoint y: 517, distance: 17.7
click at [344, 503] on span at bounding box center [343, 497] width 23 height 13
click at [341, 502] on input "Vitamin B12" at bounding box center [336, 497] width 9 height 9
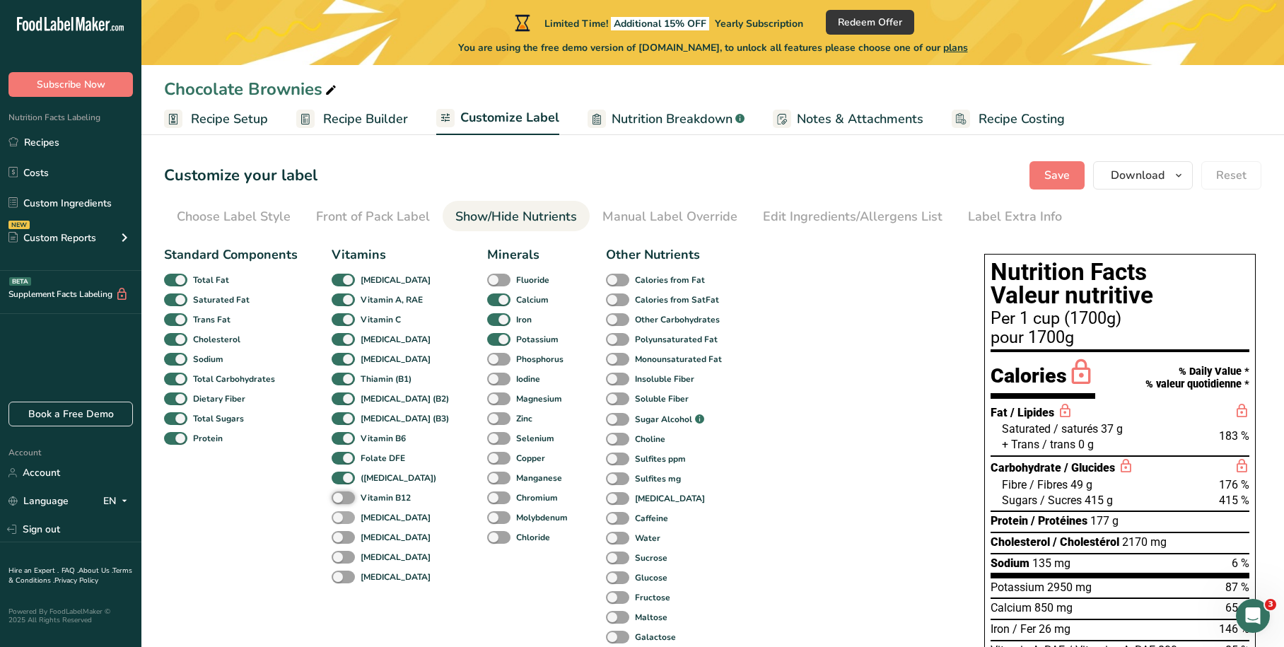
checkbox input "true"
drag, startPoint x: 342, startPoint y: 520, endPoint x: 343, endPoint y: 539, distance: 18.4
click at [344, 522] on span at bounding box center [343, 517] width 23 height 13
click at [341, 522] on input "[MEDICAL_DATA]" at bounding box center [336, 517] width 9 height 9
checkbox input "true"
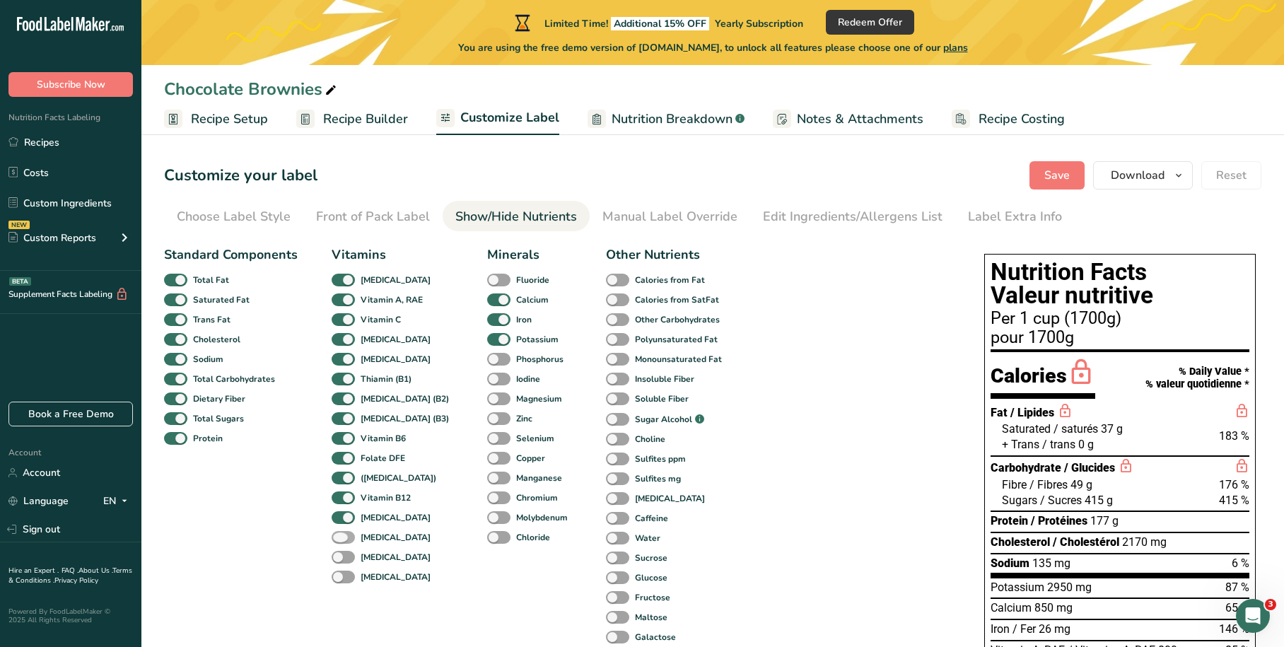
click at [342, 541] on span at bounding box center [343, 537] width 23 height 13
click at [341, 541] on input "[MEDICAL_DATA]" at bounding box center [336, 536] width 9 height 9
checkbox input "true"
click at [341, 555] on span at bounding box center [343, 557] width 23 height 13
click at [341, 555] on input "[MEDICAL_DATA]" at bounding box center [336, 556] width 9 height 9
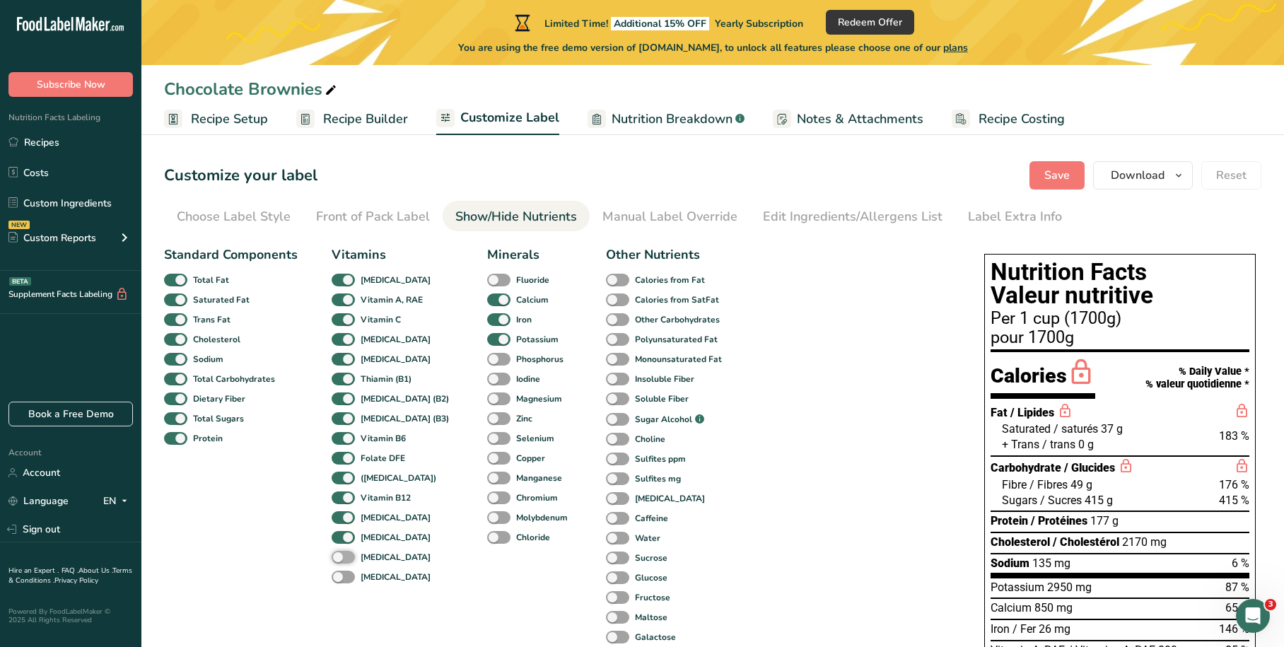
checkbox input "true"
click at [344, 574] on span at bounding box center [343, 577] width 23 height 13
click at [341, 574] on input "[MEDICAL_DATA]" at bounding box center [336, 576] width 9 height 9
checkbox input "true"
click at [487, 538] on span at bounding box center [498, 537] width 23 height 13
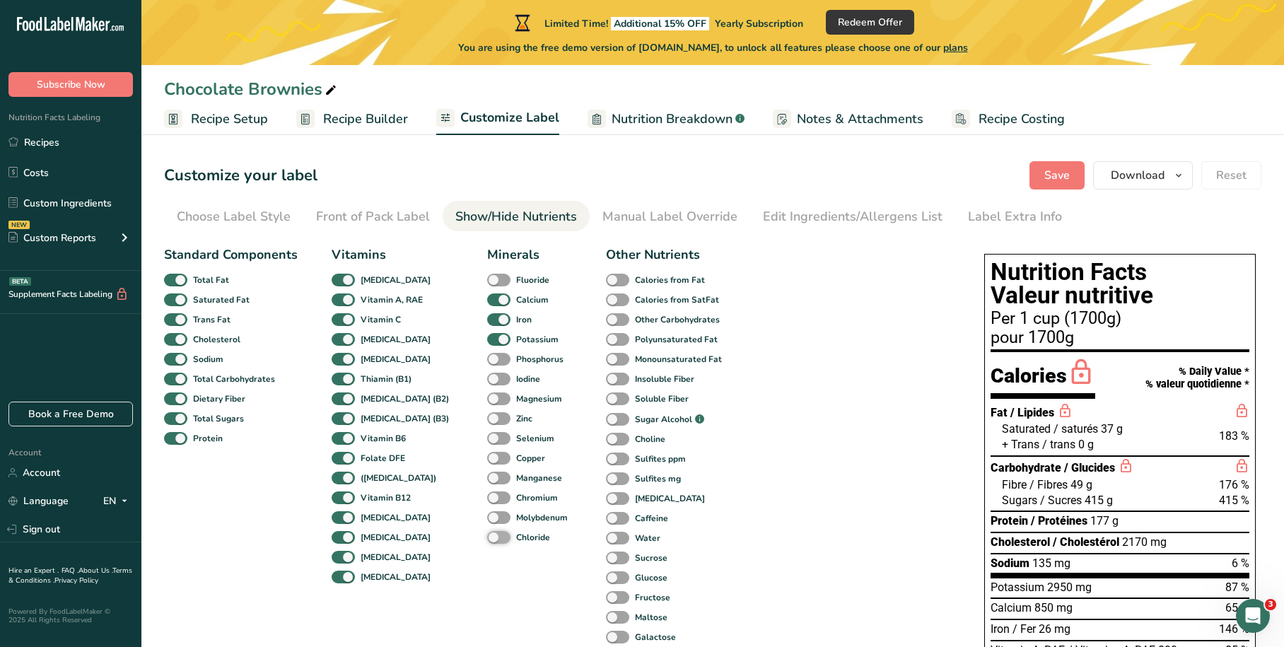
click at [487, 538] on input "Chloride" at bounding box center [491, 536] width 9 height 9
checkbox input "true"
click at [487, 515] on span at bounding box center [498, 517] width 23 height 13
click at [487, 515] on input "Molybdenum" at bounding box center [491, 517] width 9 height 9
checkbox input "true"
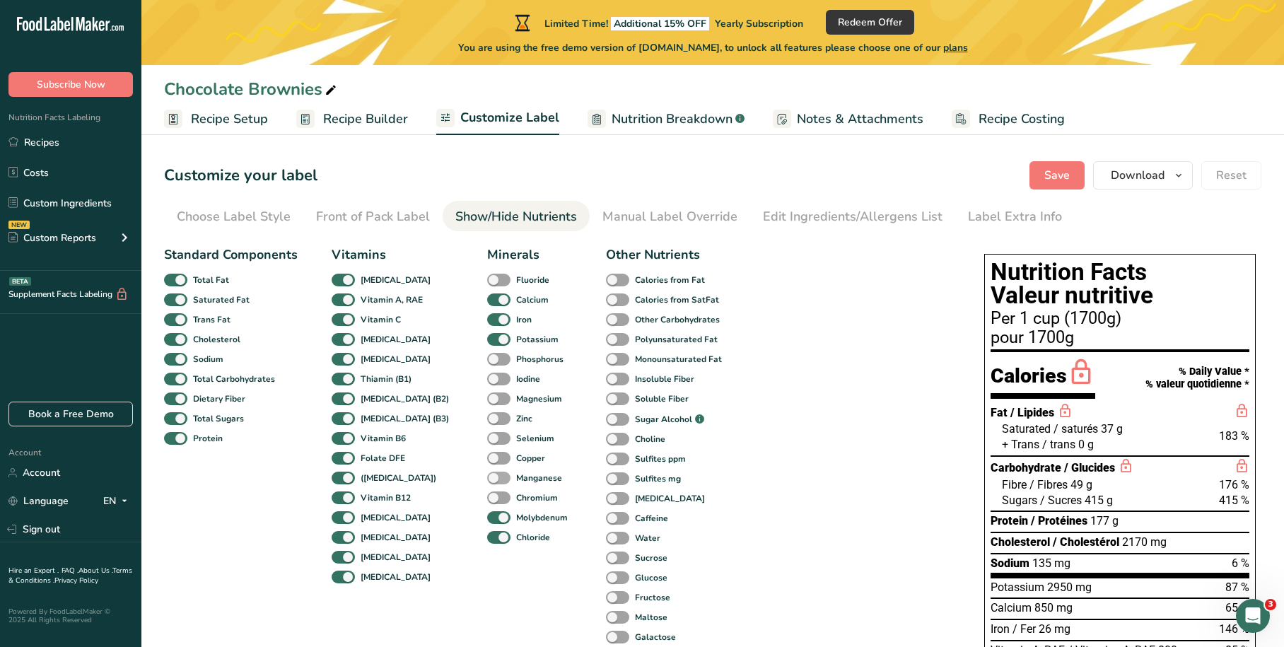
drag, startPoint x: 471, startPoint y: 496, endPoint x: 473, endPoint y: 480, distance: 15.7
click at [487, 496] on span at bounding box center [498, 497] width 23 height 13
click at [487, 496] on input "Chromium" at bounding box center [491, 497] width 9 height 9
checkbox input "true"
drag, startPoint x: 474, startPoint y: 473, endPoint x: 476, endPoint y: 458, distance: 14.9
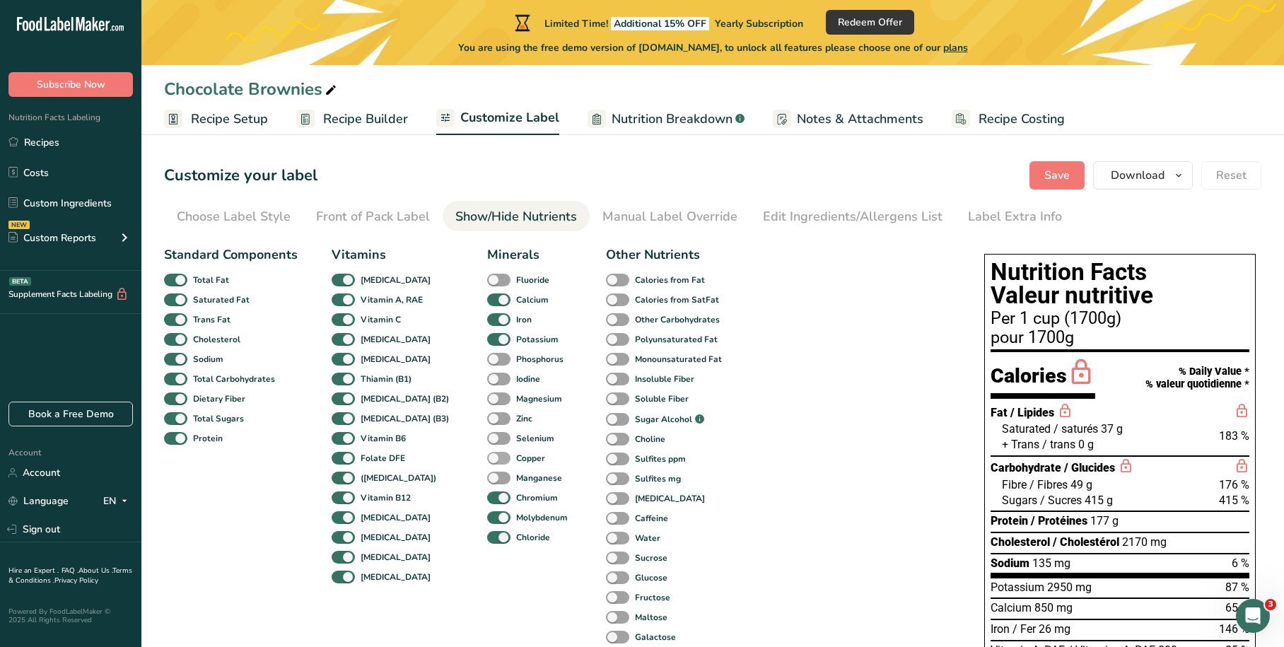
click at [487, 473] on span at bounding box center [498, 478] width 23 height 13
click at [487, 473] on input "Manganese" at bounding box center [491, 477] width 9 height 9
checkbox input "true"
click at [487, 453] on span at bounding box center [498, 458] width 23 height 13
click at [487, 453] on input "Copper" at bounding box center [491, 457] width 9 height 9
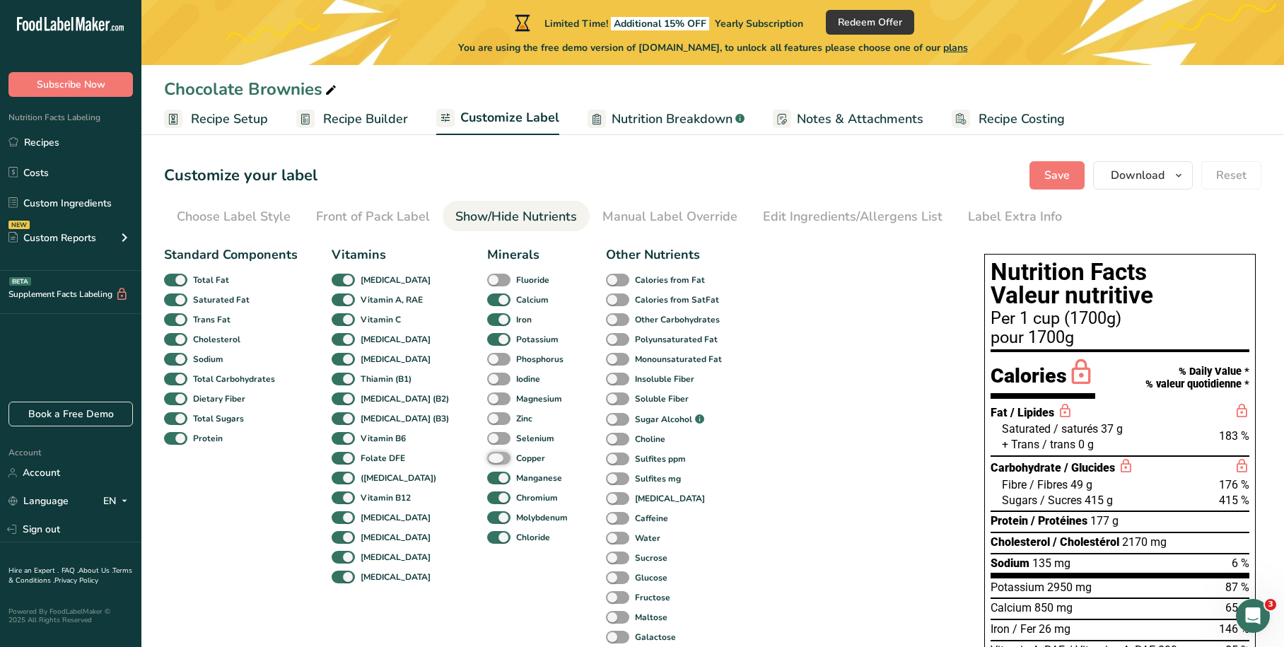
checkbox input "true"
click at [487, 432] on span at bounding box center [498, 438] width 23 height 13
click at [487, 433] on input "Selenium" at bounding box center [491, 437] width 9 height 9
checkbox input "true"
click at [487, 412] on span at bounding box center [498, 418] width 23 height 13
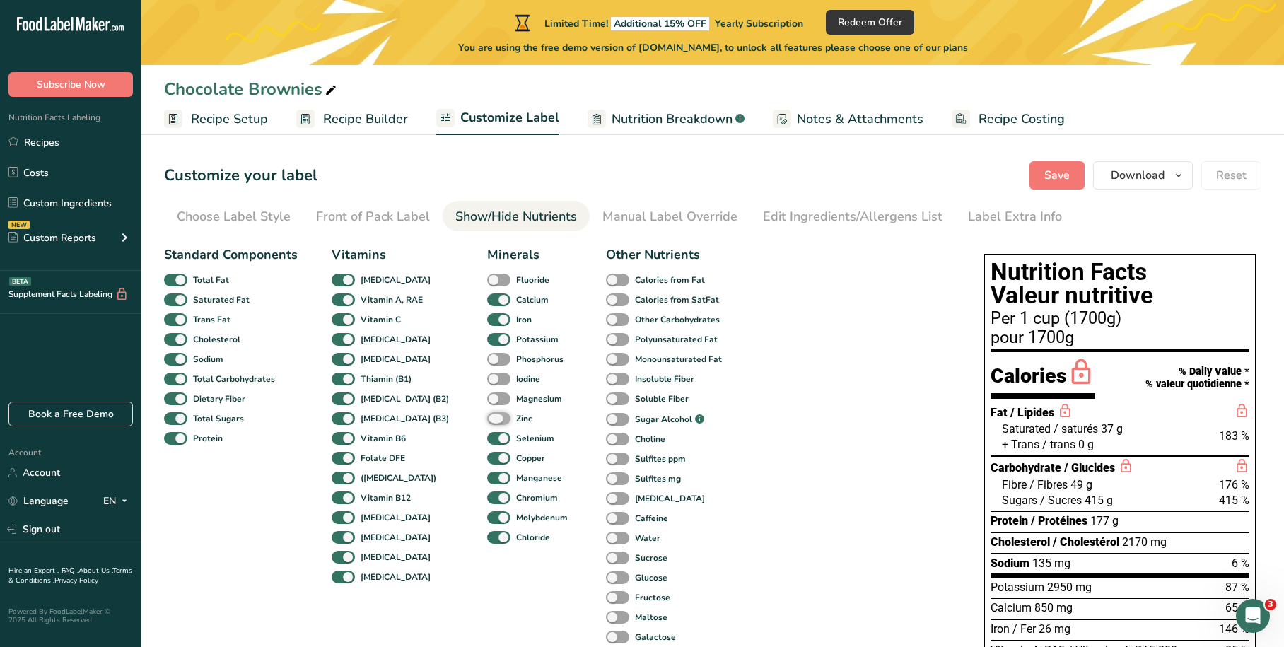
click at [487, 414] on input "Zinc" at bounding box center [491, 418] width 9 height 9
checkbox input "true"
click at [487, 396] on span at bounding box center [498, 398] width 23 height 13
click at [487, 396] on input "Magnesium" at bounding box center [491, 398] width 9 height 9
checkbox input "true"
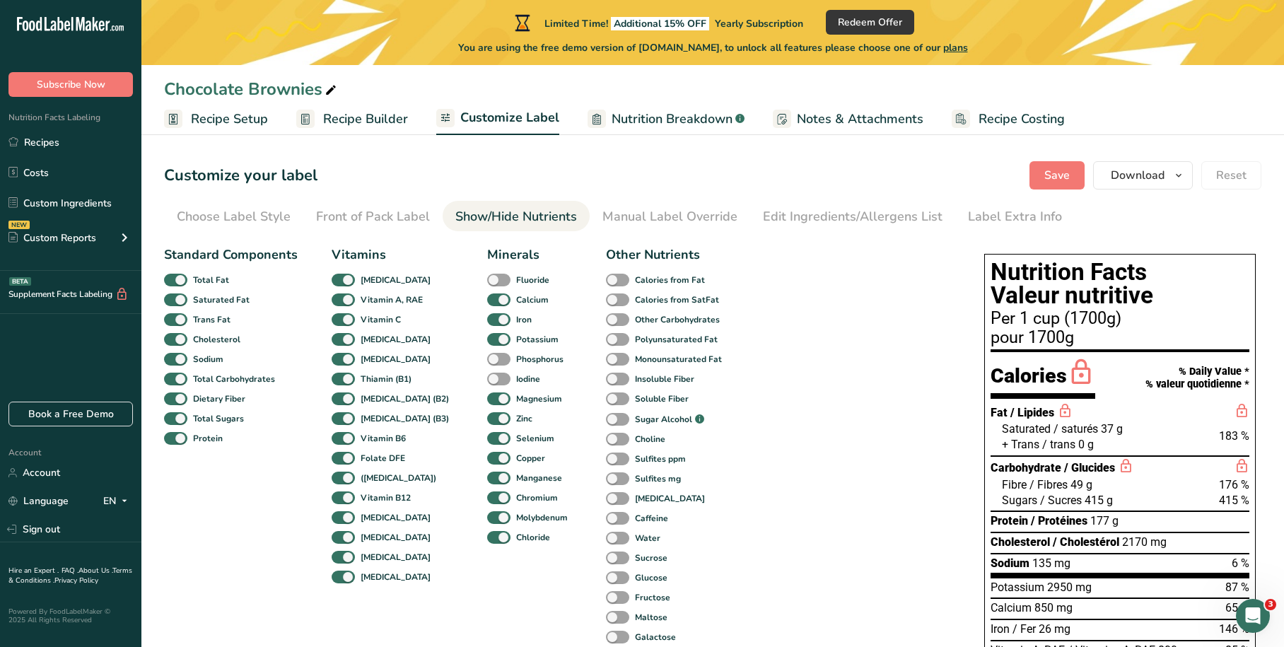
click at [487, 370] on div "Iodine" at bounding box center [497, 379] width 21 height 20
click at [487, 349] on div "Phosphorus" at bounding box center [497, 359] width 21 height 20
drag, startPoint x: 477, startPoint y: 360, endPoint x: 477, endPoint y: 371, distance: 11.3
click at [487, 361] on span at bounding box center [498, 359] width 23 height 13
click at [487, 361] on input "Phosphorus" at bounding box center [491, 358] width 9 height 9
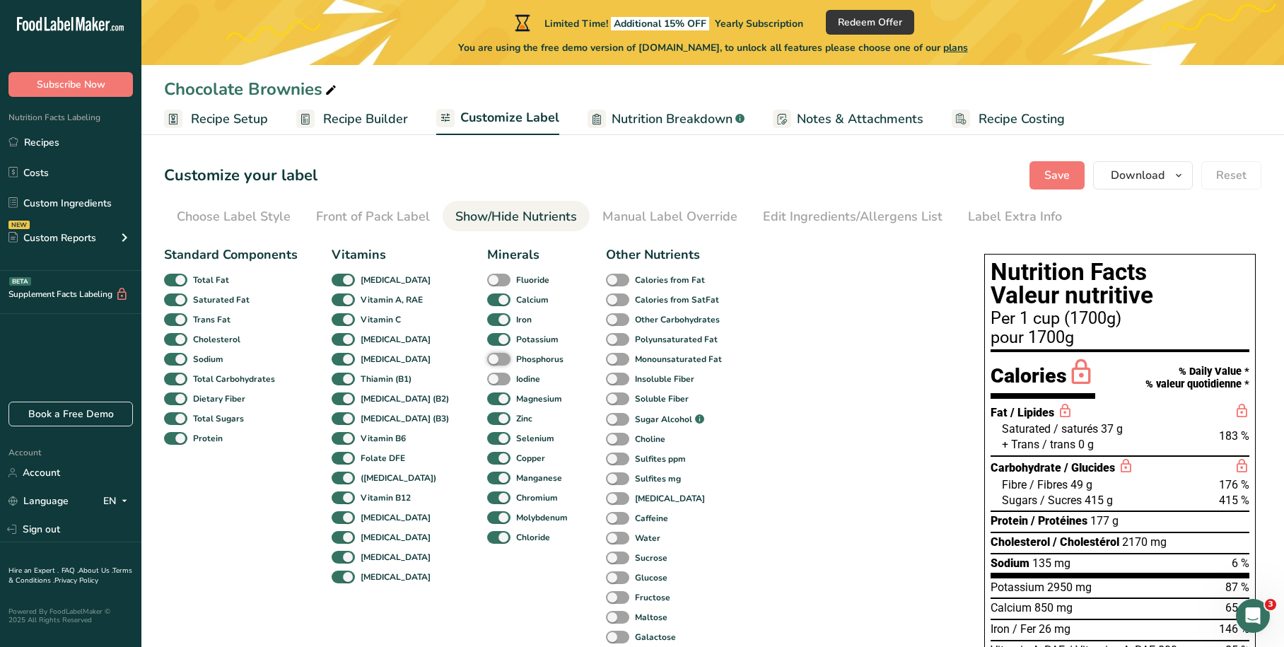
checkbox input "true"
click at [487, 380] on span at bounding box center [498, 379] width 23 height 13
click at [487, 380] on input "Iodine" at bounding box center [491, 378] width 9 height 9
checkbox input "true"
click at [487, 276] on span at bounding box center [498, 280] width 23 height 13
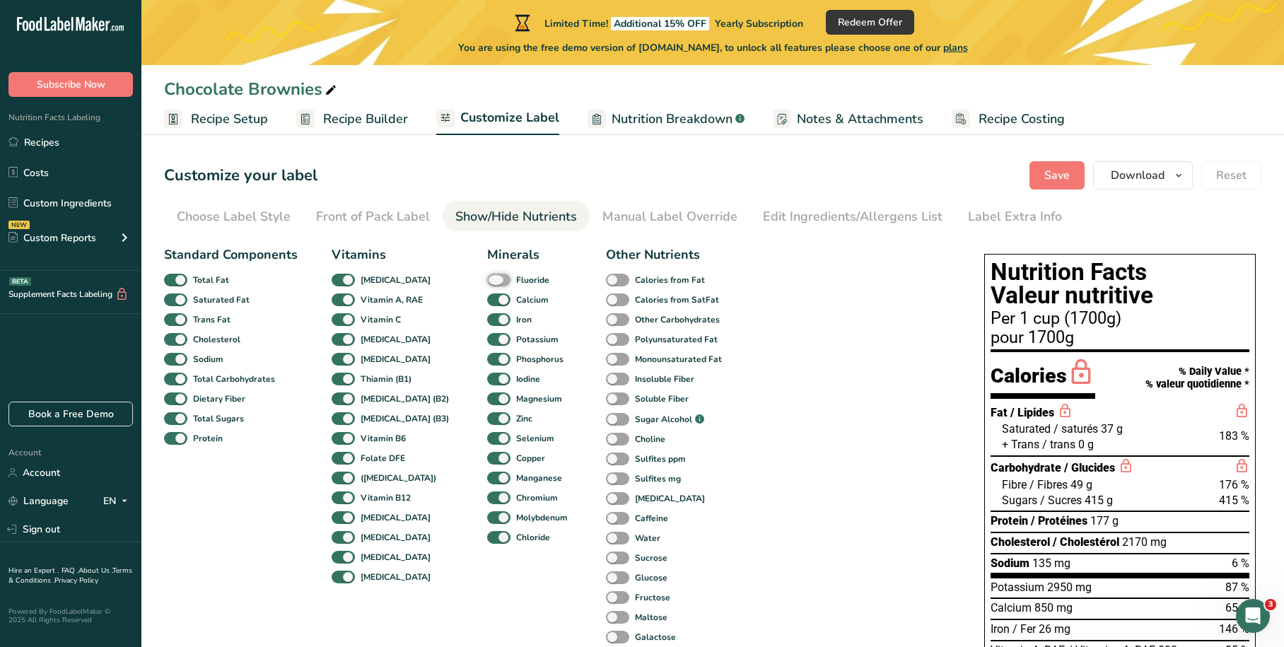
click at [487, 276] on input "Fluoride" at bounding box center [491, 279] width 9 height 9
checkbox input "true"
click at [606, 277] on span at bounding box center [617, 280] width 23 height 13
click at [606, 277] on input "Calories from Fat" at bounding box center [610, 279] width 9 height 9
checkbox input "true"
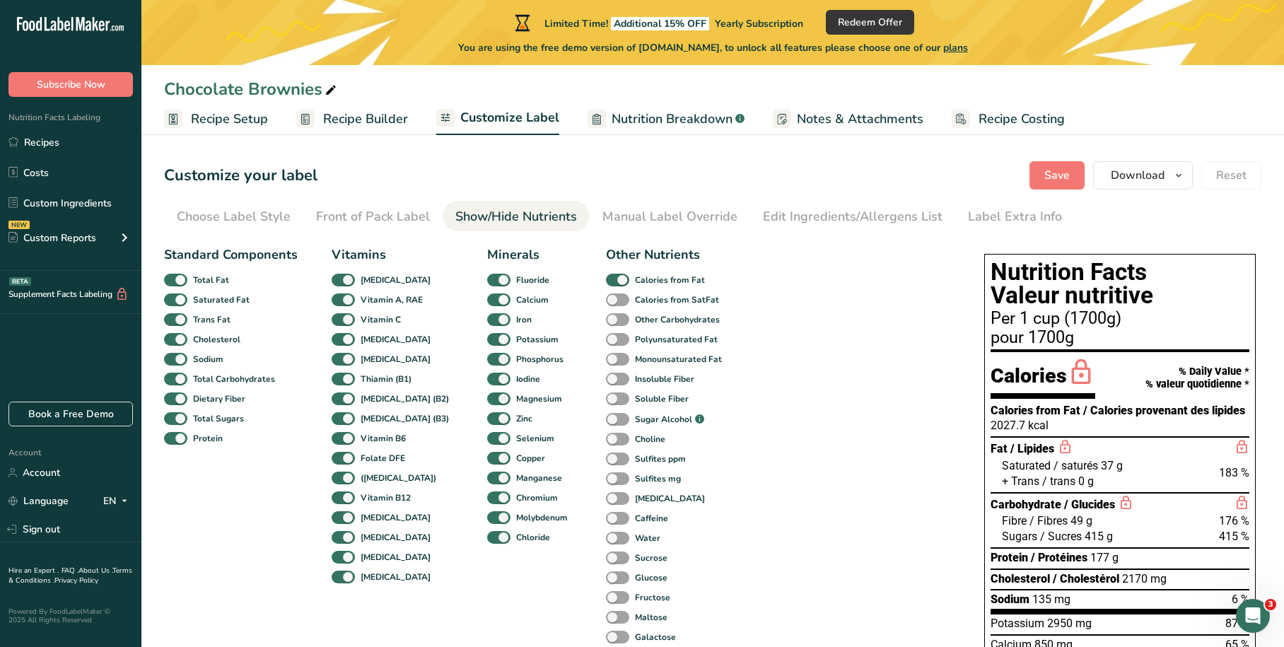
drag, startPoint x: 590, startPoint y: 293, endPoint x: 592, endPoint y: 310, distance: 17.1
click at [606, 295] on span at bounding box center [617, 299] width 23 height 13
click at [606, 295] on input "Calories from SatFat" at bounding box center [610, 299] width 9 height 9
checkbox input "true"
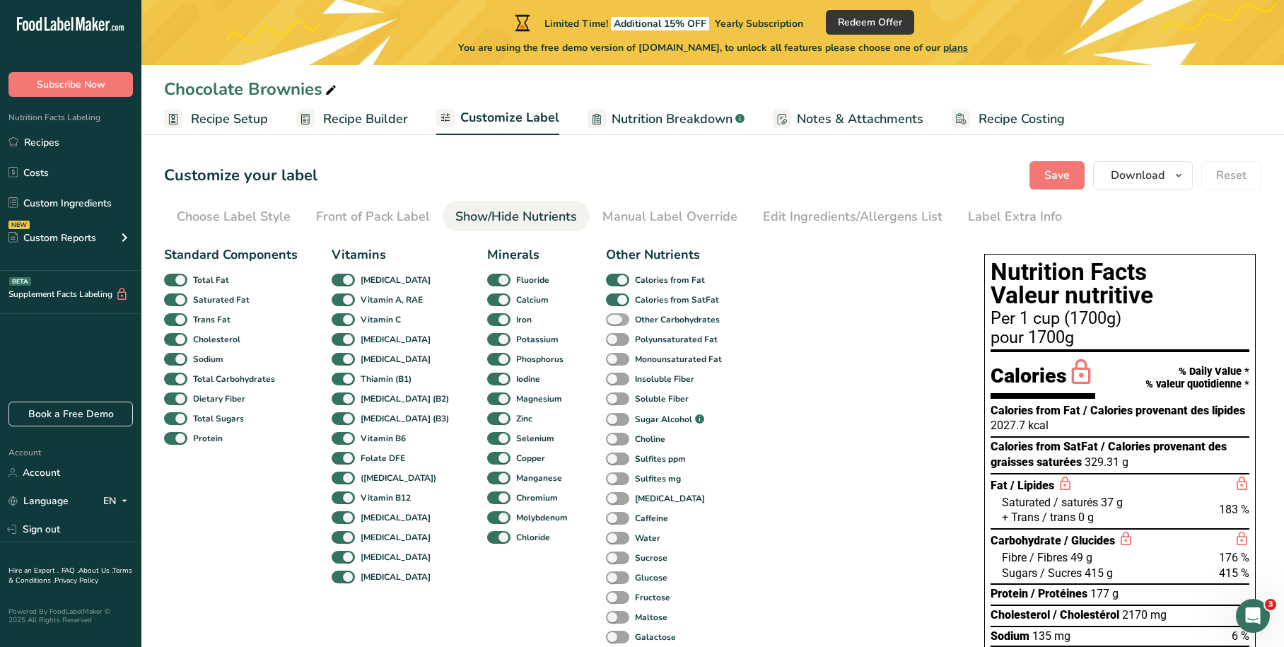
click at [606, 321] on span at bounding box center [617, 319] width 23 height 13
click at [606, 321] on input "Other Carbohydrates" at bounding box center [610, 319] width 9 height 9
checkbox input "true"
drag, startPoint x: 595, startPoint y: 337, endPoint x: 595, endPoint y: 358, distance: 20.5
click at [606, 339] on span at bounding box center [617, 339] width 23 height 13
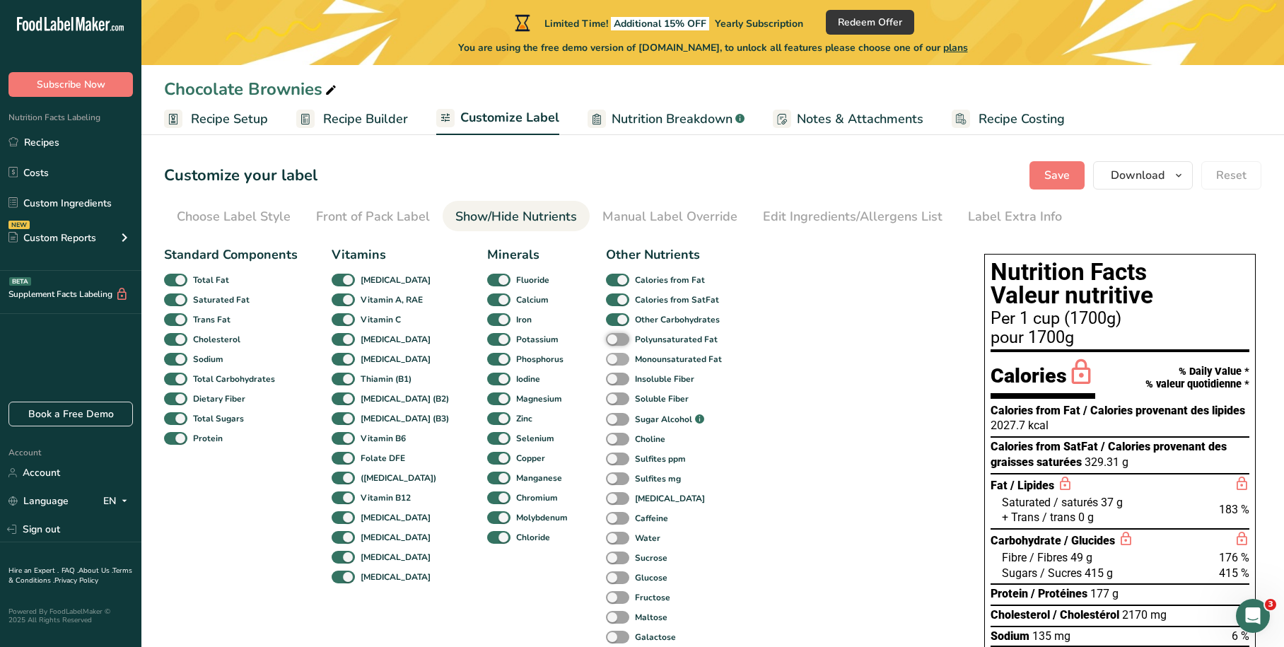
click at [606, 339] on input "Polyunsaturated Fat" at bounding box center [610, 338] width 9 height 9
checkbox input "true"
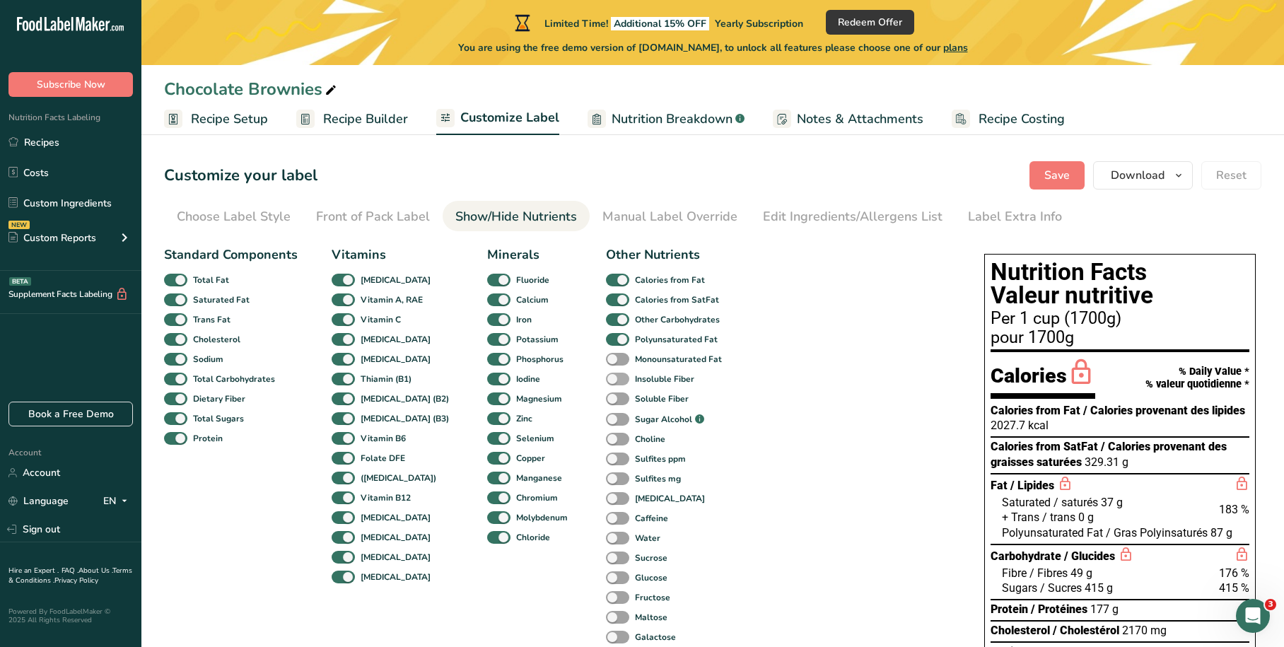
drag, startPoint x: 595, startPoint y: 359, endPoint x: 595, endPoint y: 374, distance: 14.8
click at [606, 361] on span at bounding box center [617, 359] width 23 height 13
click at [606, 361] on input "Monounsaturated Fat" at bounding box center [610, 358] width 9 height 9
checkbox input "true"
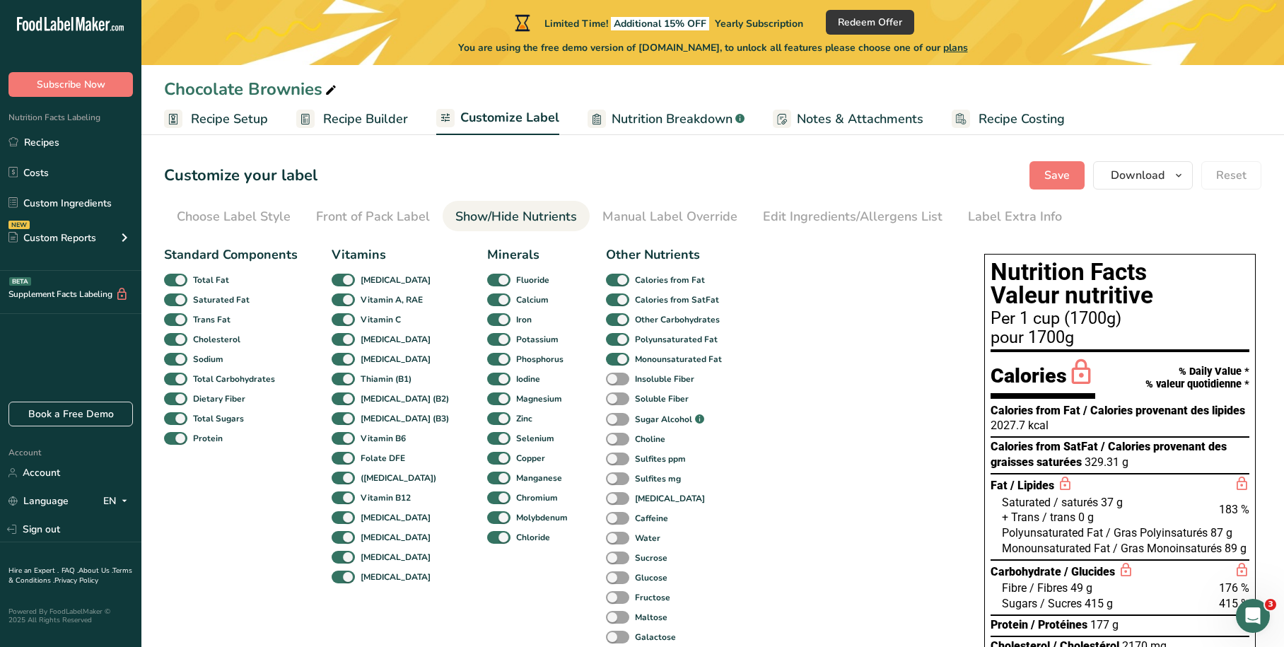
drag, startPoint x: 595, startPoint y: 376, endPoint x: 596, endPoint y: 390, distance: 13.5
click at [606, 379] on span at bounding box center [617, 379] width 23 height 13
click at [606, 379] on input "Insoluble Fiber" at bounding box center [610, 378] width 9 height 9
checkbox input "true"
drag, startPoint x: 596, startPoint y: 392, endPoint x: 595, endPoint y: 413, distance: 20.5
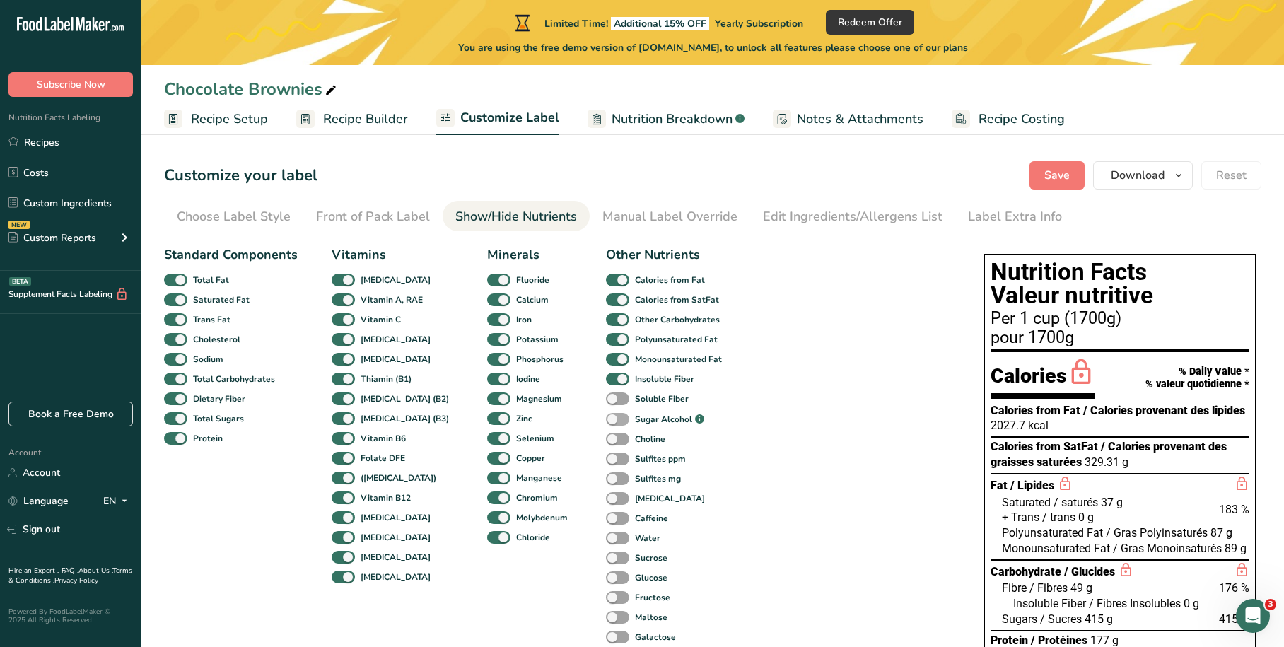
click at [606, 395] on span at bounding box center [617, 398] width 23 height 13
click at [606, 395] on input "Soluble Fiber" at bounding box center [610, 398] width 9 height 9
checkbox input "true"
drag, startPoint x: 595, startPoint y: 419, endPoint x: 595, endPoint y: 433, distance: 14.2
click at [606, 421] on span at bounding box center [617, 419] width 23 height 13
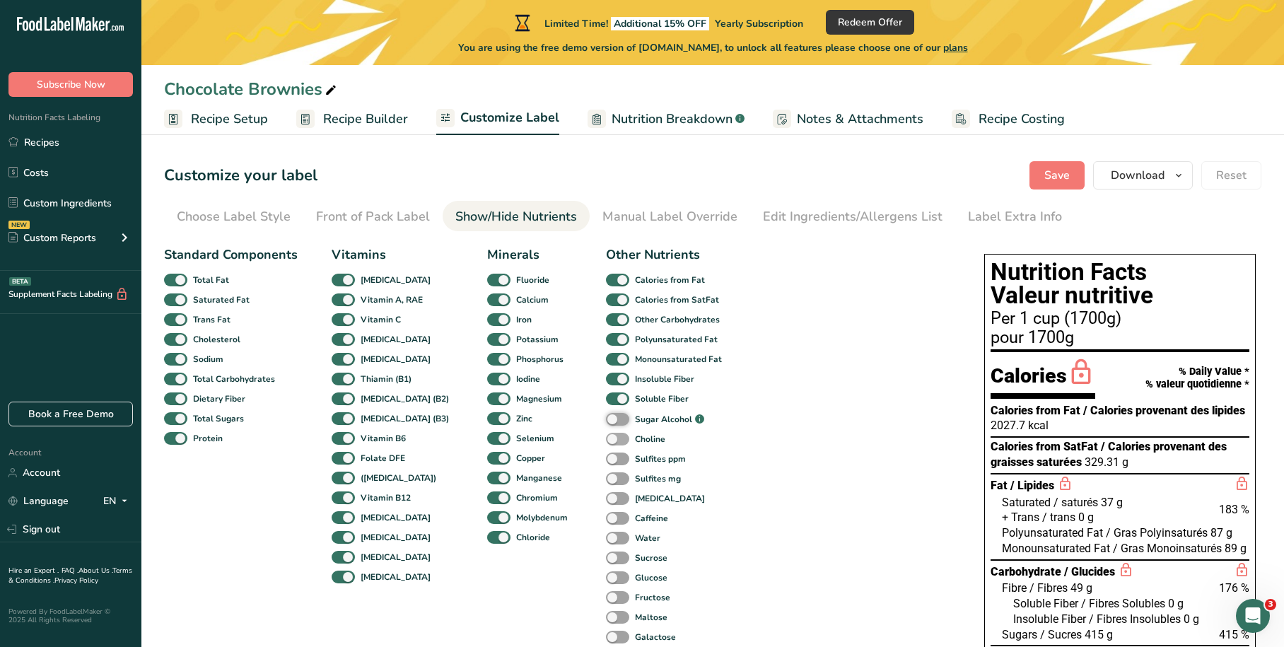
click at [606, 421] on input "Sugar Alcohol .a-a{fill:#347362;}.b-a{fill:#fff;}" at bounding box center [610, 419] width 9 height 9
checkbox input "true"
click at [606, 442] on span at bounding box center [617, 439] width 23 height 13
click at [606, 442] on input "Choline" at bounding box center [610, 438] width 9 height 9
checkbox input "true"
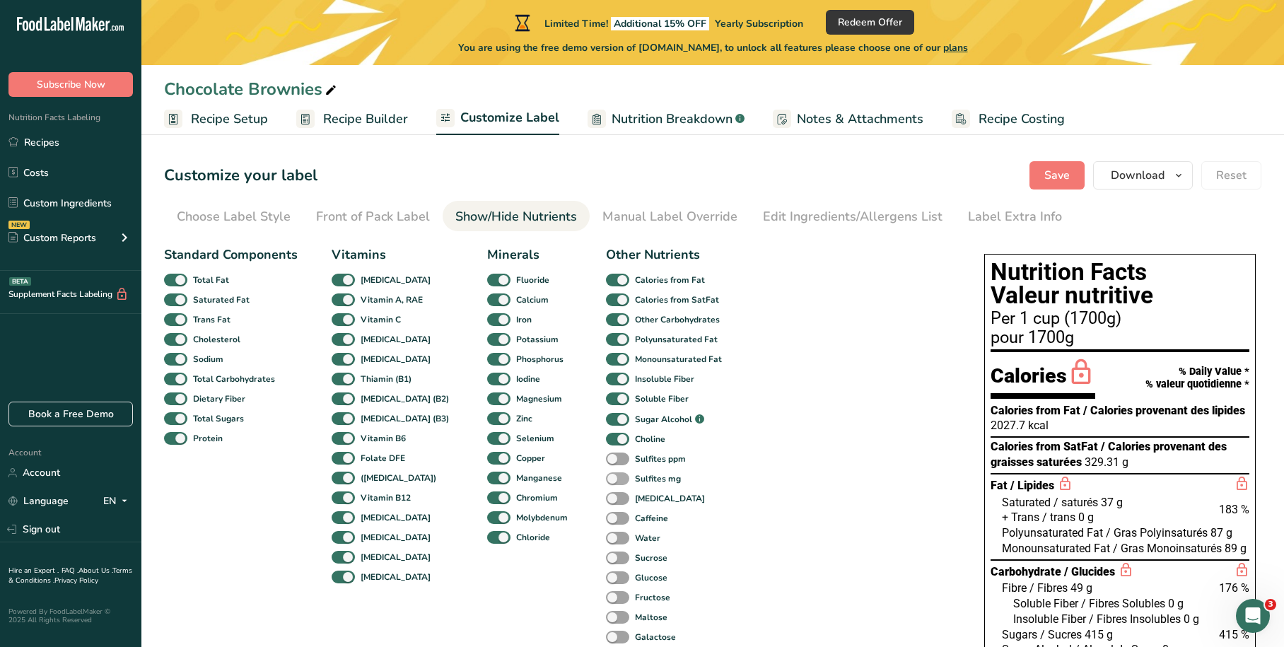
drag, startPoint x: 596, startPoint y: 456, endPoint x: 596, endPoint y: 472, distance: 15.6
click at [606, 457] on span at bounding box center [617, 459] width 23 height 13
click at [606, 457] on input "Sulfites ppm" at bounding box center [610, 458] width 9 height 9
checkbox input "true"
drag, startPoint x: 596, startPoint y: 476, endPoint x: 595, endPoint y: 495, distance: 19.1
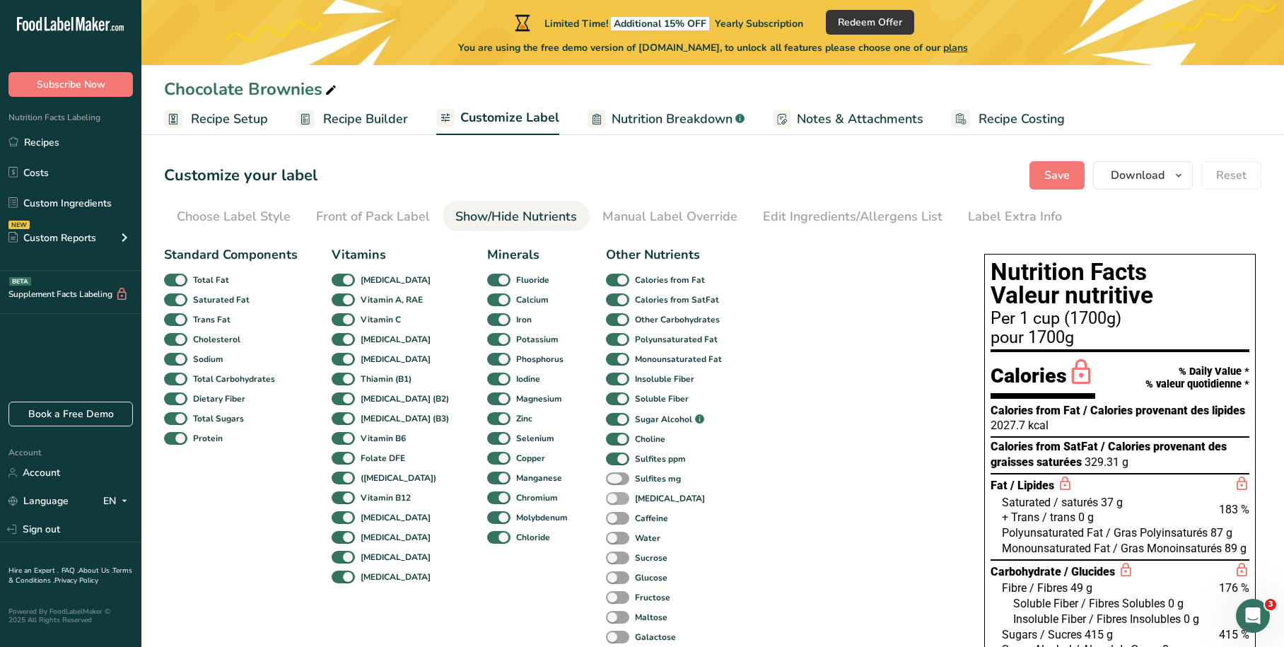
click at [606, 482] on span at bounding box center [617, 478] width 23 height 13
click at [606, 482] on input "Sulfites mg" at bounding box center [610, 478] width 9 height 9
checkbox input "true"
drag, startPoint x: 595, startPoint y: 496, endPoint x: 593, endPoint y: 515, distance: 19.2
click at [606, 498] on span at bounding box center [617, 498] width 23 height 13
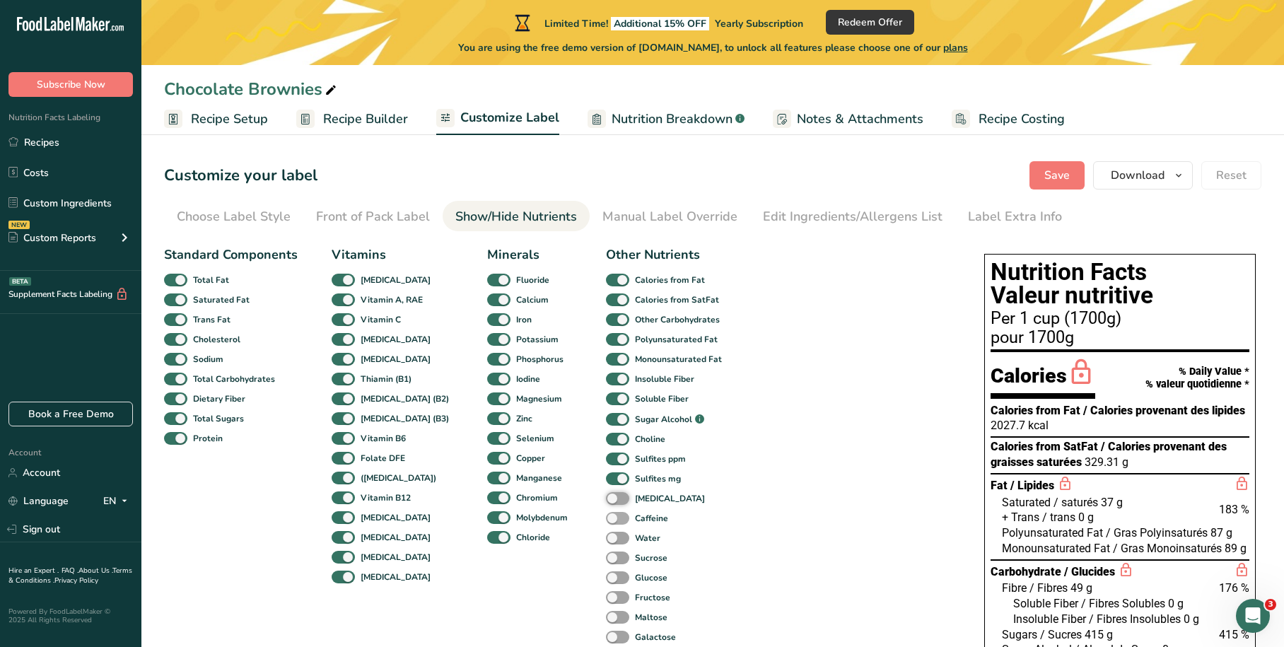
click at [606, 498] on input "[MEDICAL_DATA]" at bounding box center [610, 498] width 9 height 9
checkbox input "true"
drag, startPoint x: 593, startPoint y: 515, endPoint x: 593, endPoint y: 523, distance: 8.5
click at [606, 518] on span at bounding box center [617, 518] width 23 height 13
click at [606, 518] on input "Caffeine" at bounding box center [610, 517] width 9 height 9
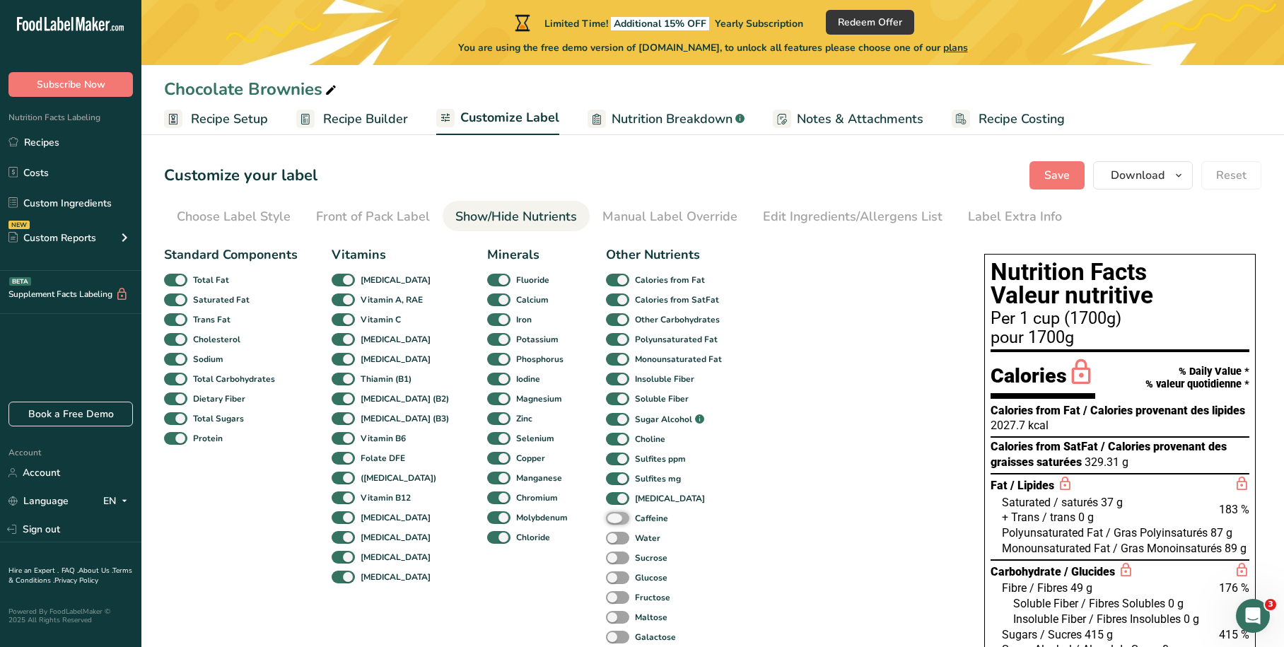
checkbox input "true"
click at [606, 536] on span at bounding box center [617, 538] width 23 height 13
click at [606, 536] on input "Water" at bounding box center [610, 537] width 9 height 9
checkbox input "true"
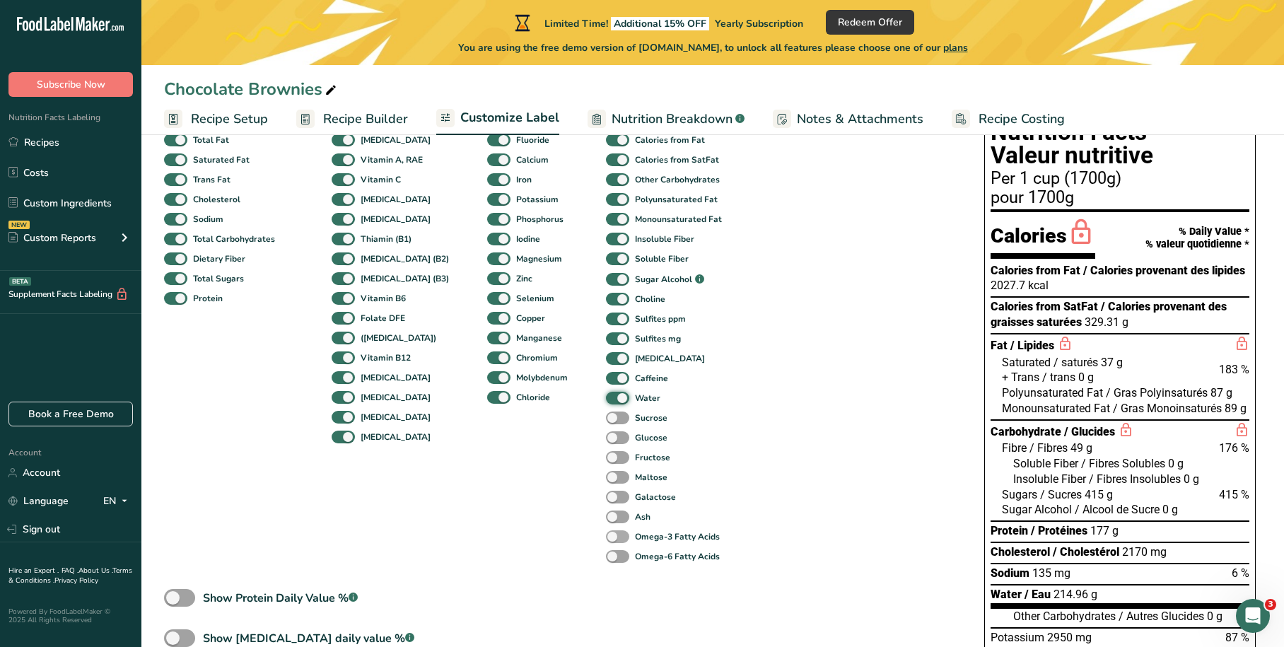
scroll to position [141, 0]
drag, startPoint x: 592, startPoint y: 417, endPoint x: 595, endPoint y: 437, distance: 20.1
click at [606, 417] on span at bounding box center [617, 416] width 23 height 13
click at [606, 417] on input "Sucrose" at bounding box center [610, 415] width 9 height 9
checkbox input "true"
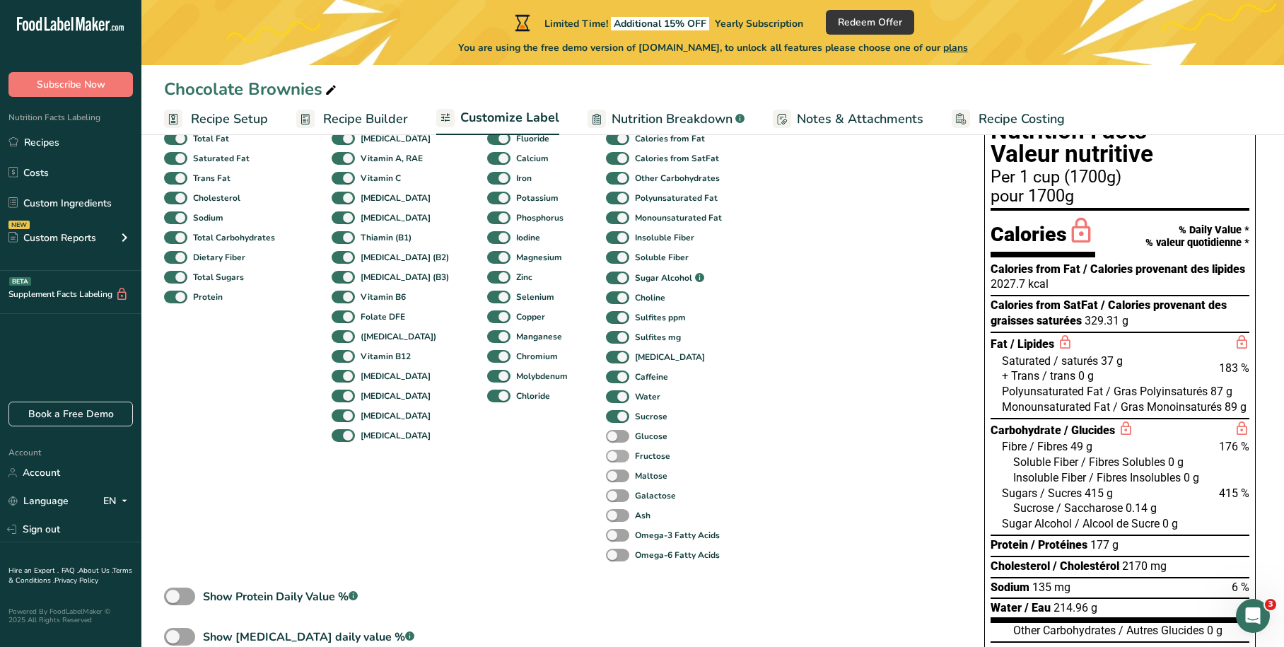
drag, startPoint x: 595, startPoint y: 437, endPoint x: 596, endPoint y: 451, distance: 14.2
click at [606, 438] on span at bounding box center [617, 436] width 23 height 13
click at [606, 438] on input "Glucose" at bounding box center [610, 435] width 9 height 9
checkbox input "true"
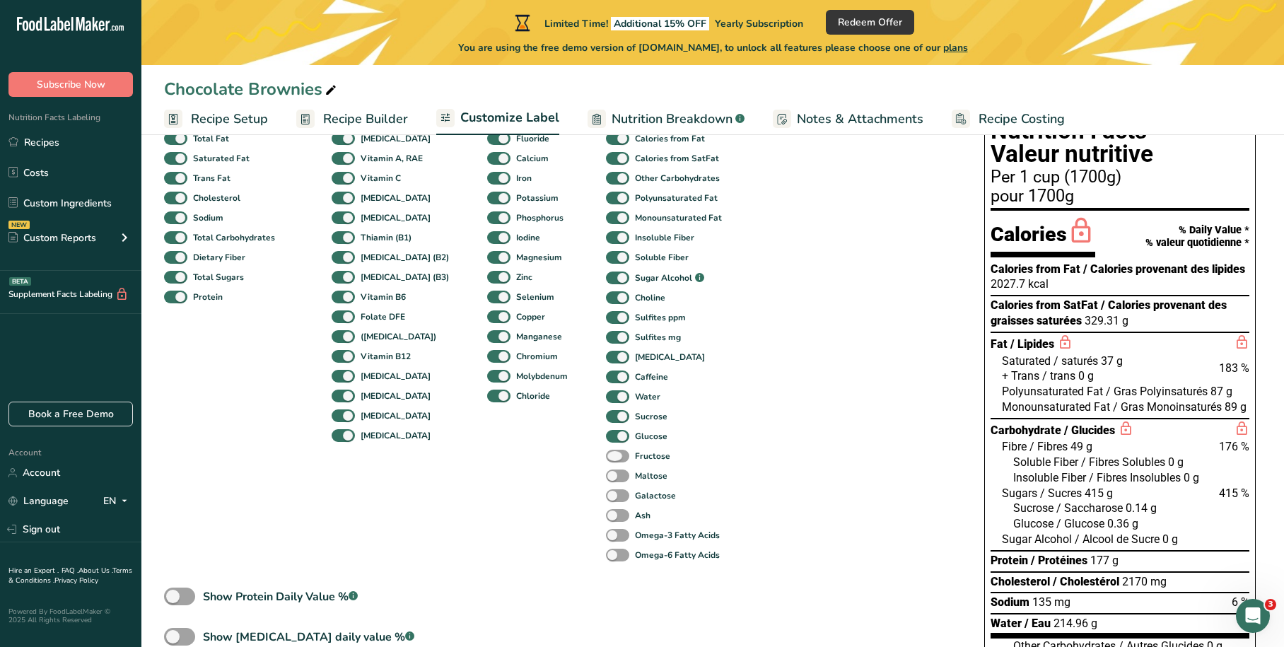
drag, startPoint x: 595, startPoint y: 454, endPoint x: 595, endPoint y: 468, distance: 14.1
click at [606, 457] on span at bounding box center [617, 456] width 23 height 13
click at [606, 457] on input "Fructose" at bounding box center [610, 455] width 9 height 9
checkbox input "true"
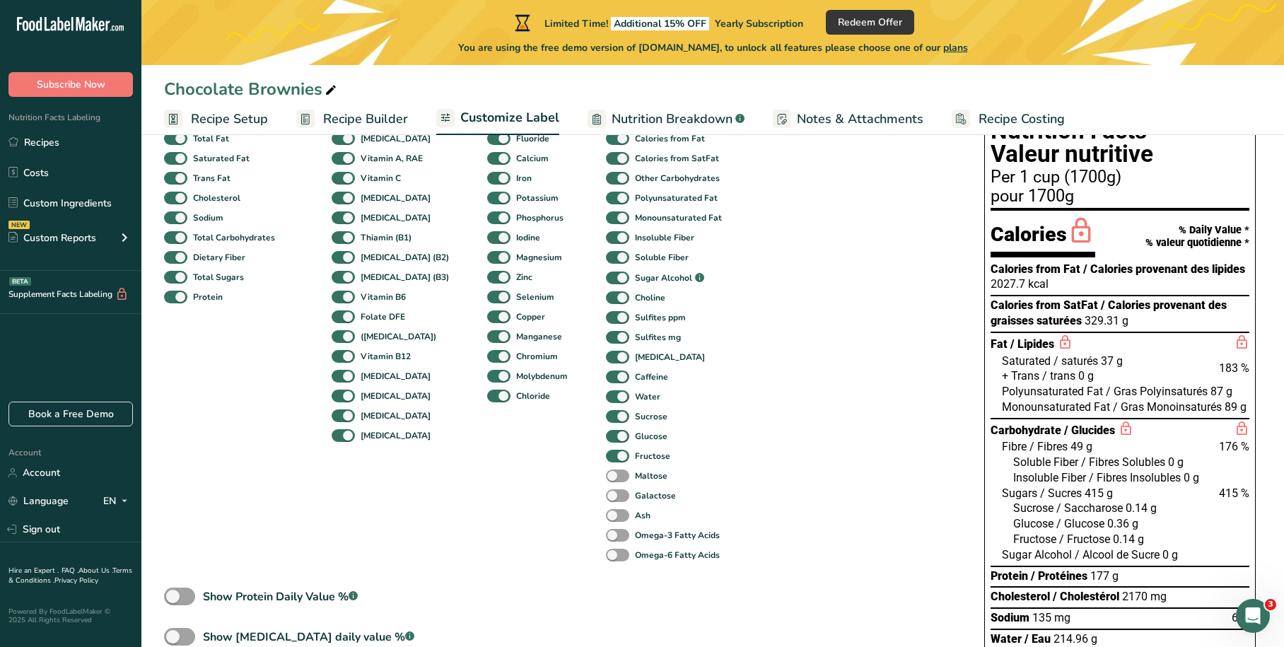
drag, startPoint x: 594, startPoint y: 474, endPoint x: 594, endPoint y: 484, distance: 10.6
click at [606, 474] on span at bounding box center [617, 475] width 23 height 13
click at [606, 474] on input "Maltose" at bounding box center [610, 475] width 9 height 9
checkbox input "true"
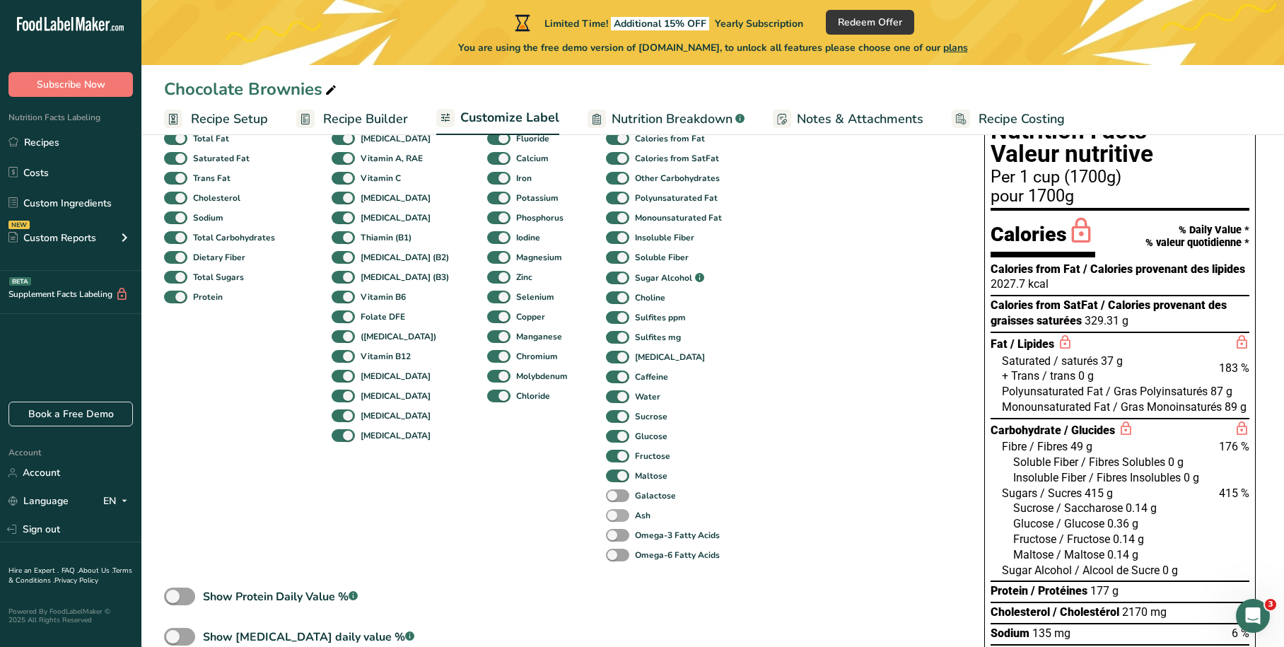
drag, startPoint x: 593, startPoint y: 496, endPoint x: 593, endPoint y: 509, distance: 12.7
click at [606, 499] on span at bounding box center [617, 495] width 23 height 13
click at [606, 499] on input "Galactose" at bounding box center [610, 495] width 9 height 9
checkbox input "true"
drag, startPoint x: 593, startPoint y: 513, endPoint x: 595, endPoint y: 532, distance: 19.8
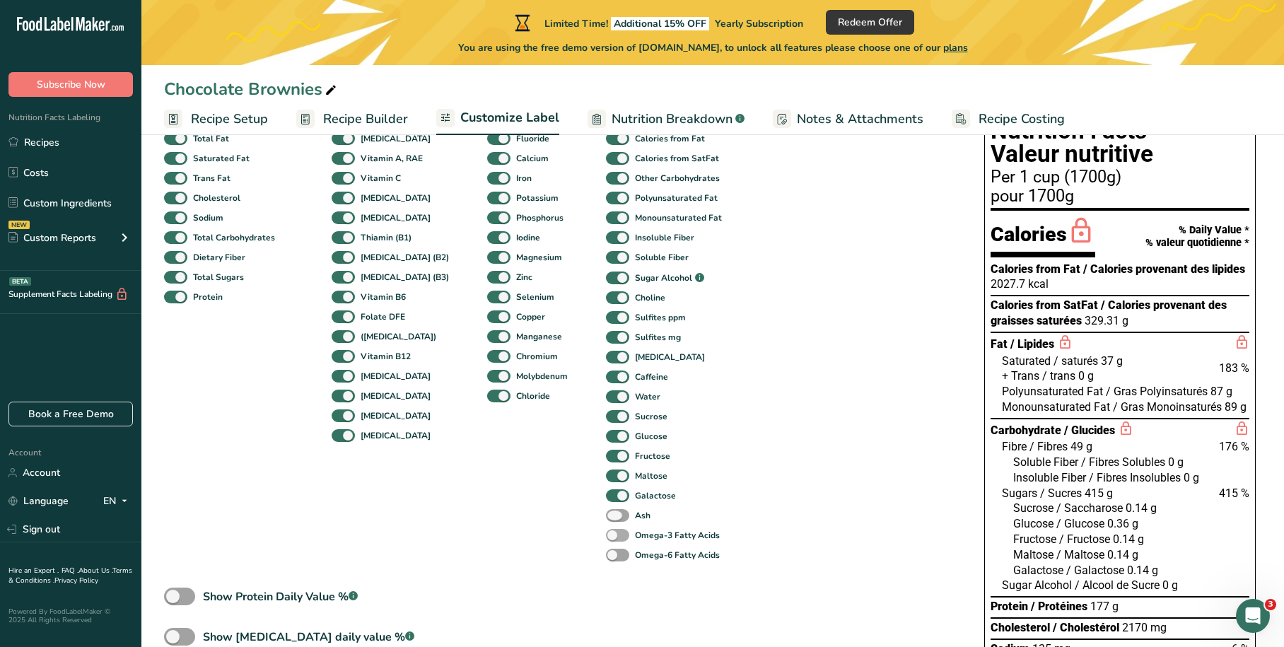
click at [606, 516] on span at bounding box center [617, 515] width 23 height 13
click at [606, 516] on input "Ash" at bounding box center [610, 514] width 9 height 9
checkbox input "true"
drag, startPoint x: 595, startPoint y: 537, endPoint x: 592, endPoint y: 554, distance: 17.2
click at [606, 540] on span at bounding box center [617, 535] width 23 height 13
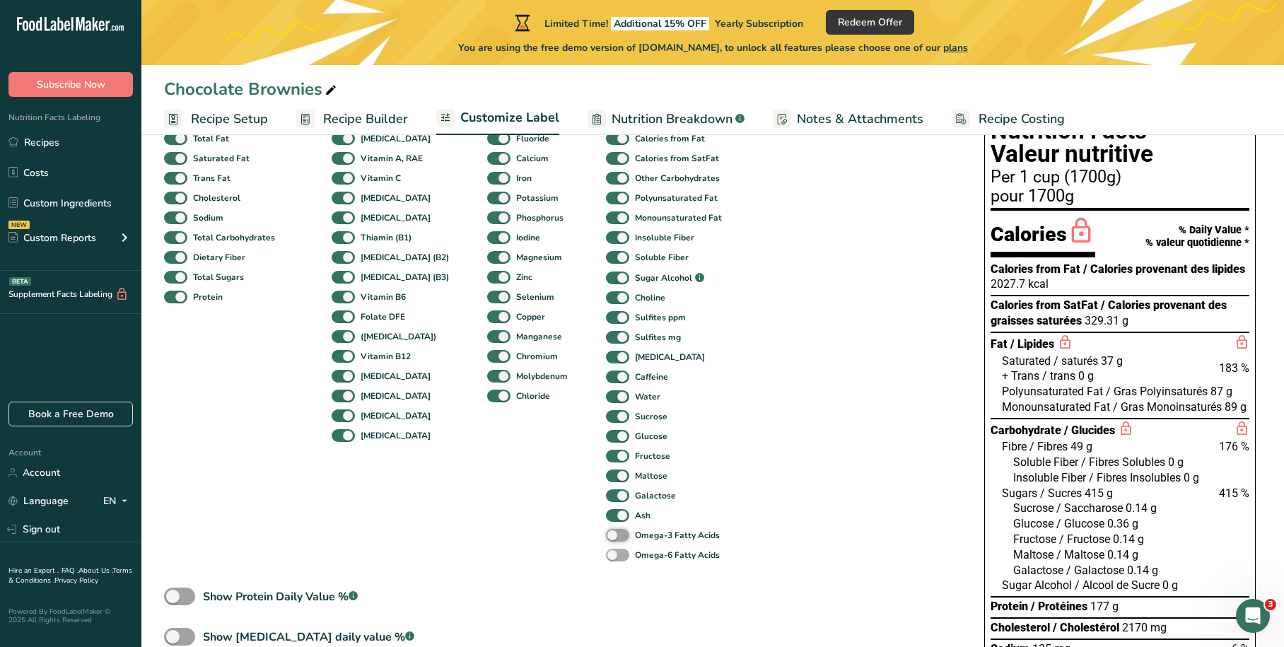
click at [606, 539] on input "Omega-3 Fatty Acids" at bounding box center [610, 534] width 9 height 9
checkbox input "true"
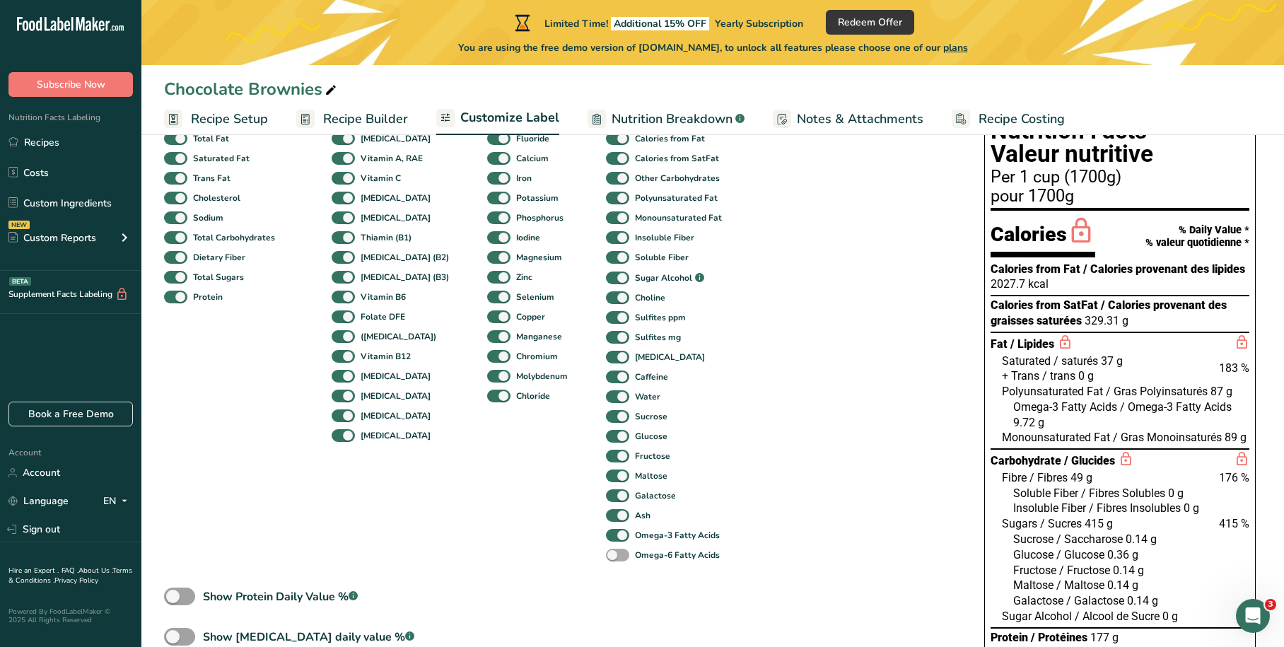
click at [606, 554] on span at bounding box center [617, 555] width 23 height 13
click at [606, 554] on input "Omega-6 Fatty Acids" at bounding box center [610, 554] width 9 height 9
checkbox input "true"
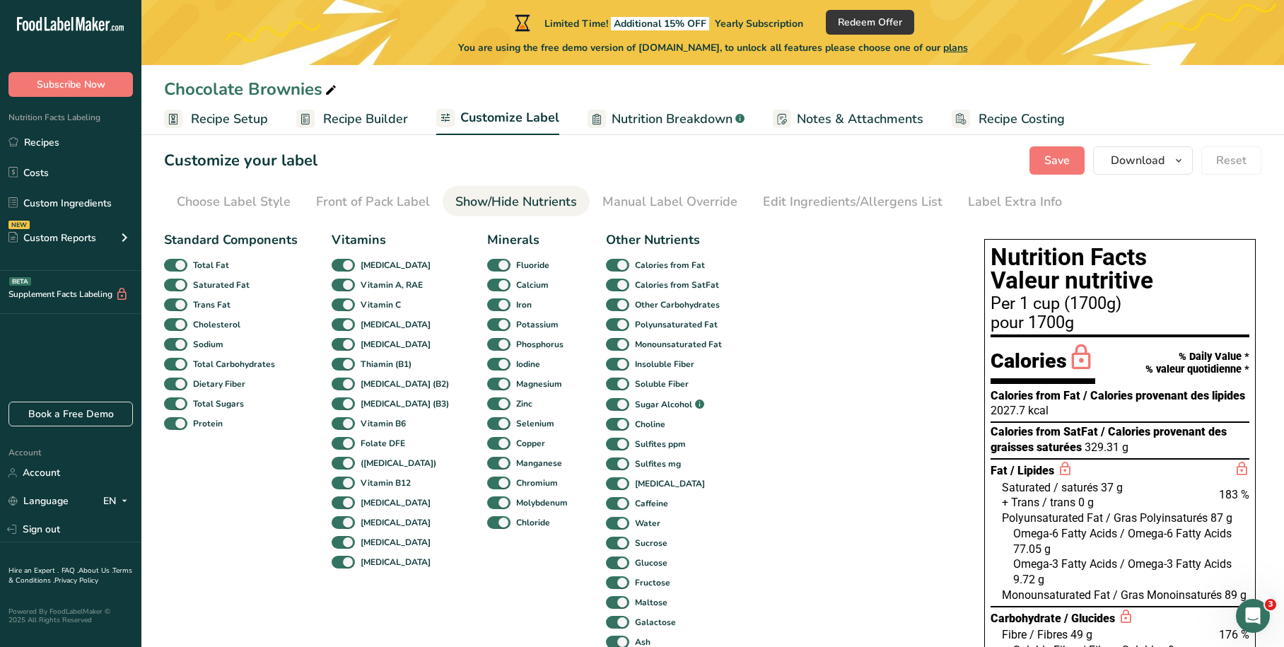
scroll to position [0, 0]
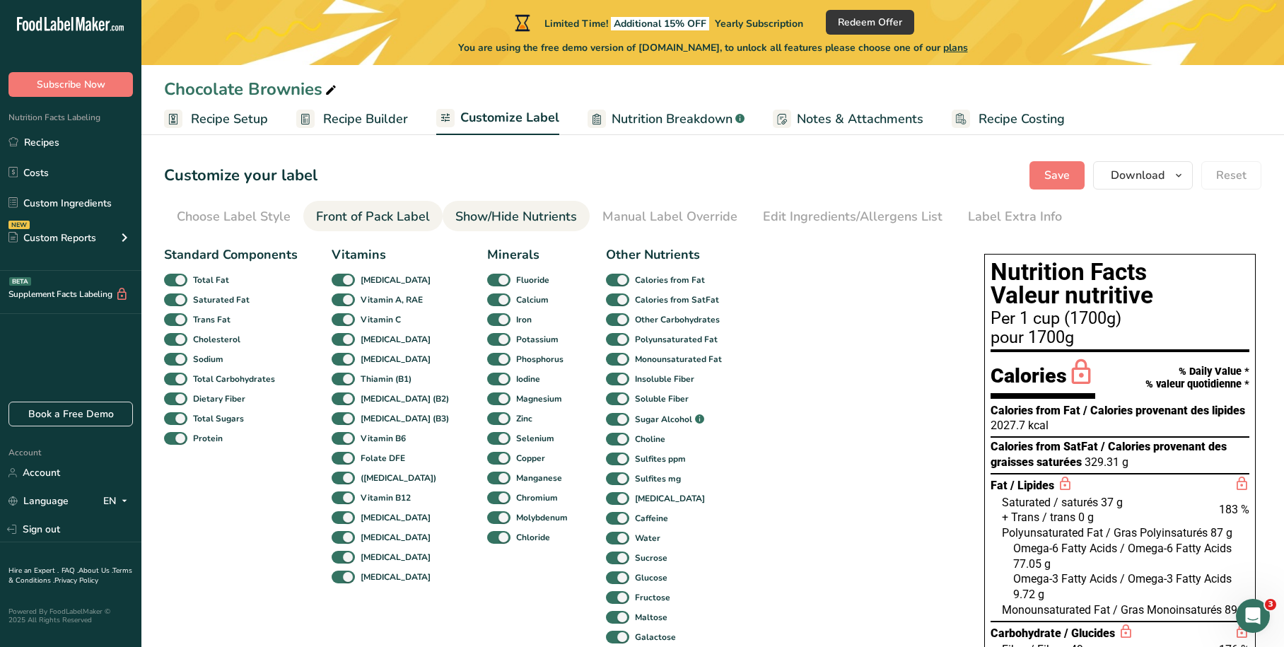
click at [373, 216] on div "Front of Pack Label" at bounding box center [373, 216] width 114 height 19
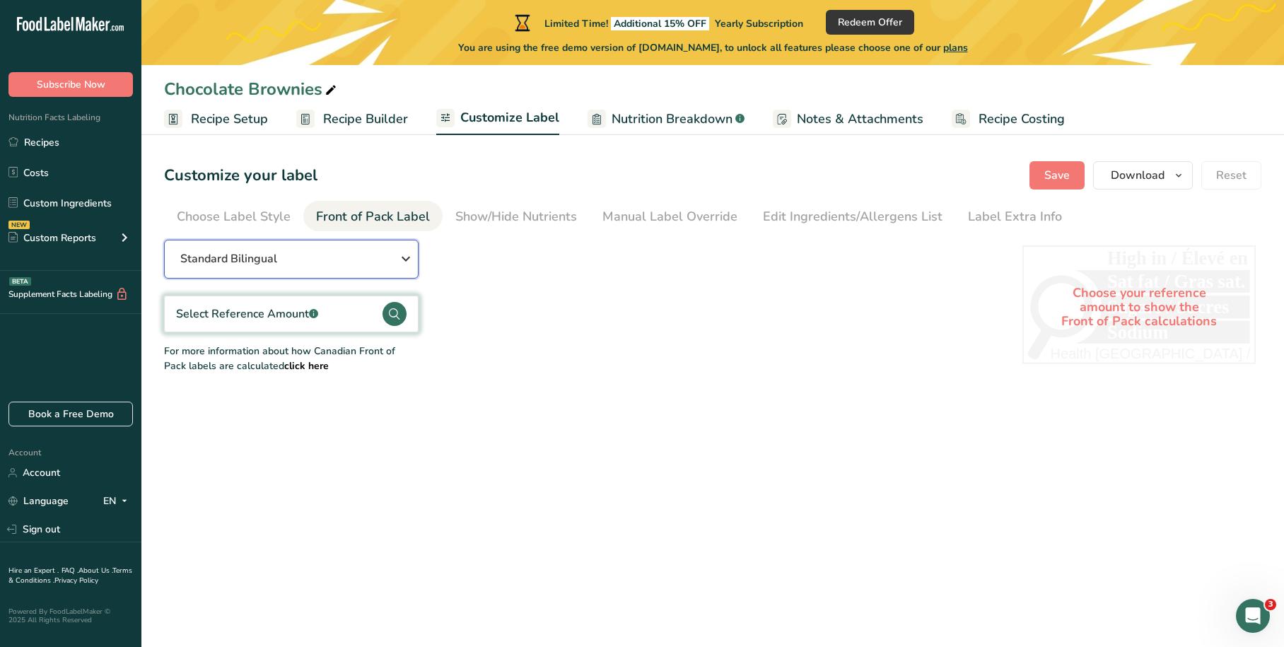
click at [399, 259] on icon "button" at bounding box center [405, 258] width 17 height 25
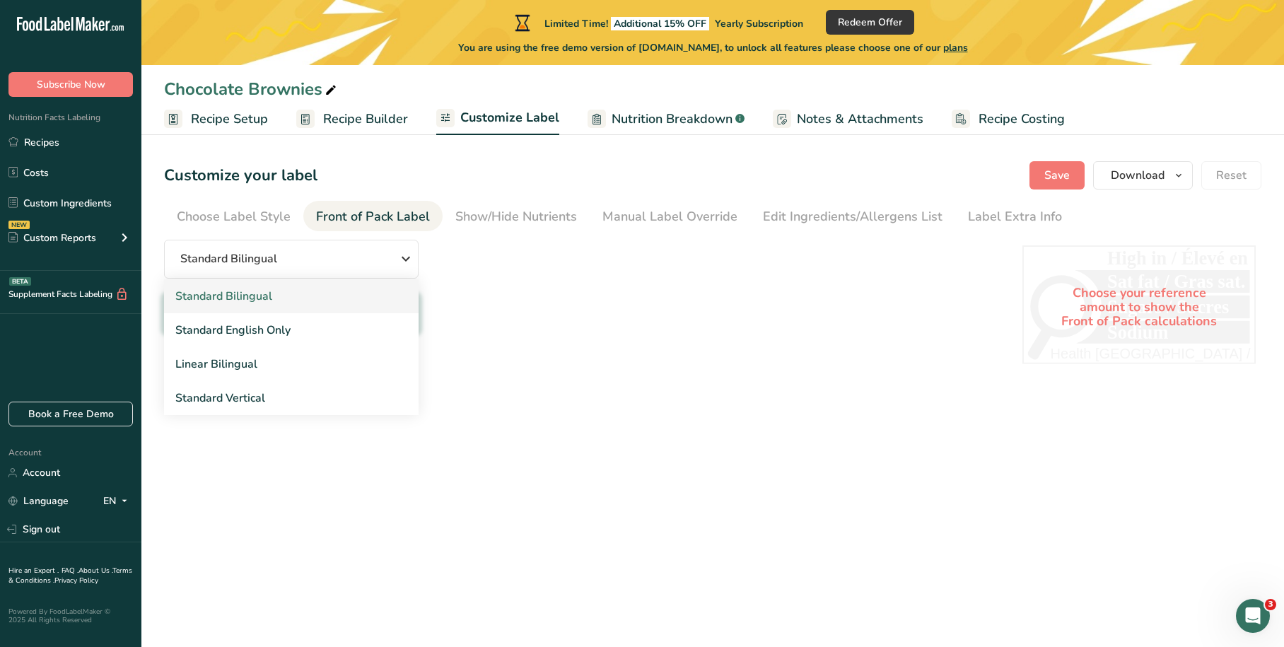
click at [363, 300] on link "Standard Bilingual" at bounding box center [291, 296] width 255 height 34
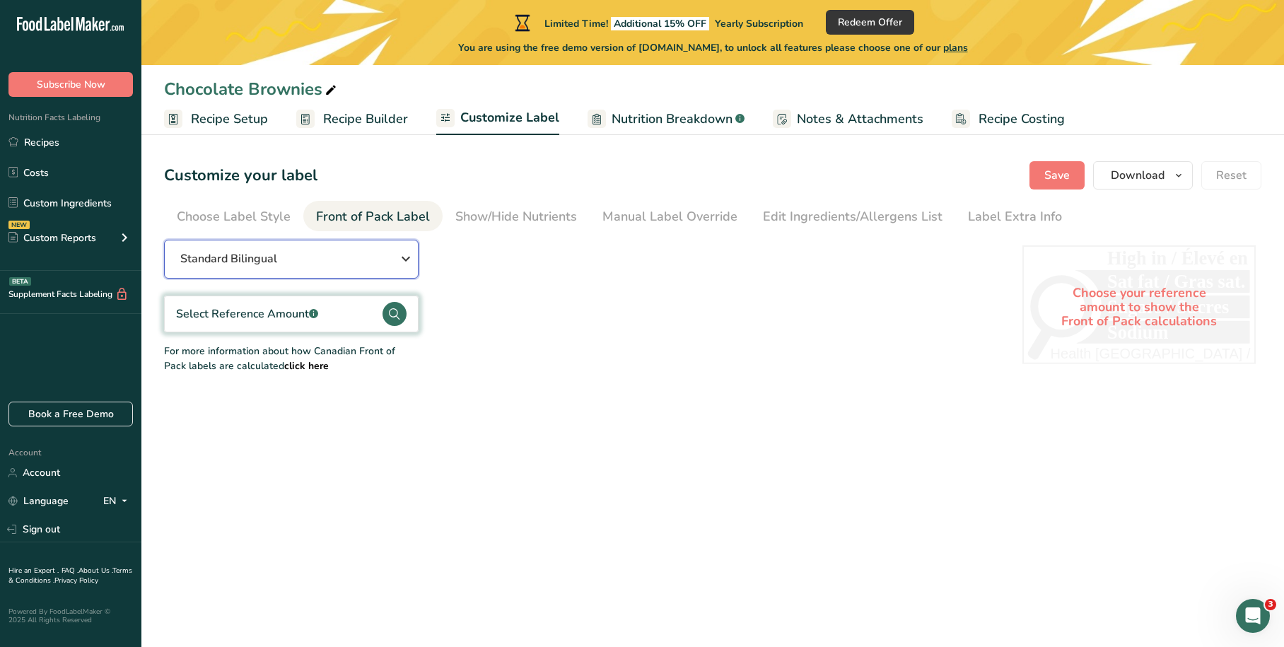
click at [414, 255] on icon "button" at bounding box center [405, 258] width 17 height 25
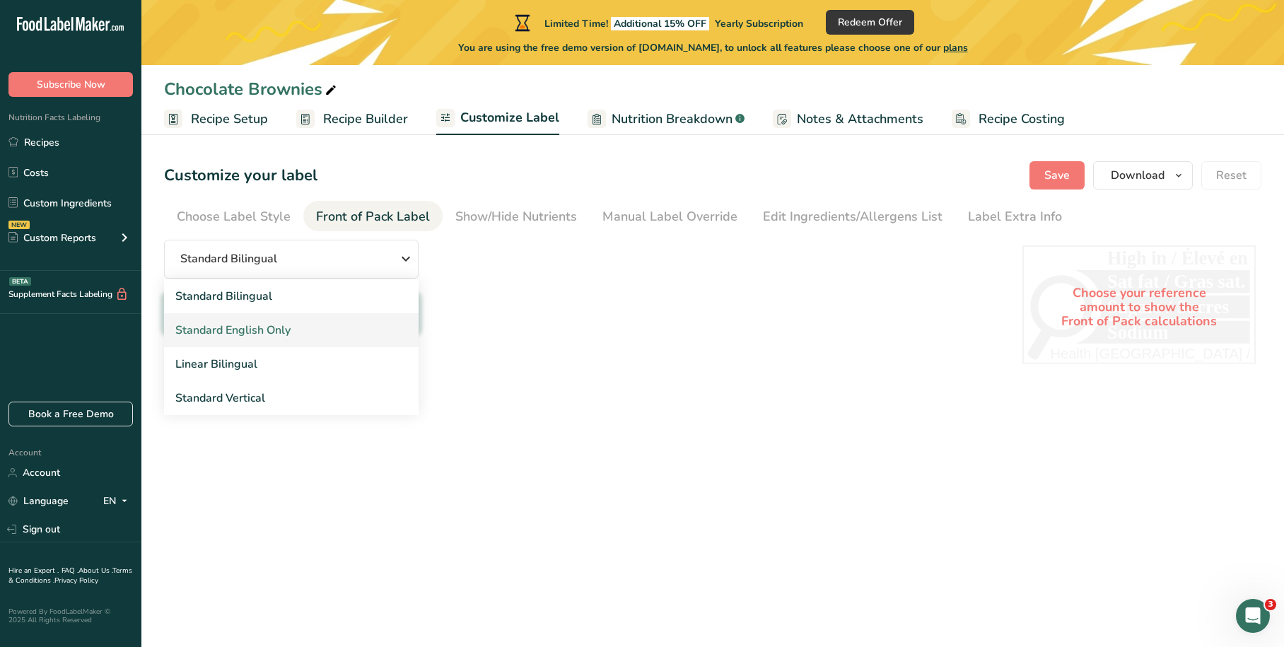
click at [329, 331] on link "Standard English Only" at bounding box center [291, 330] width 255 height 34
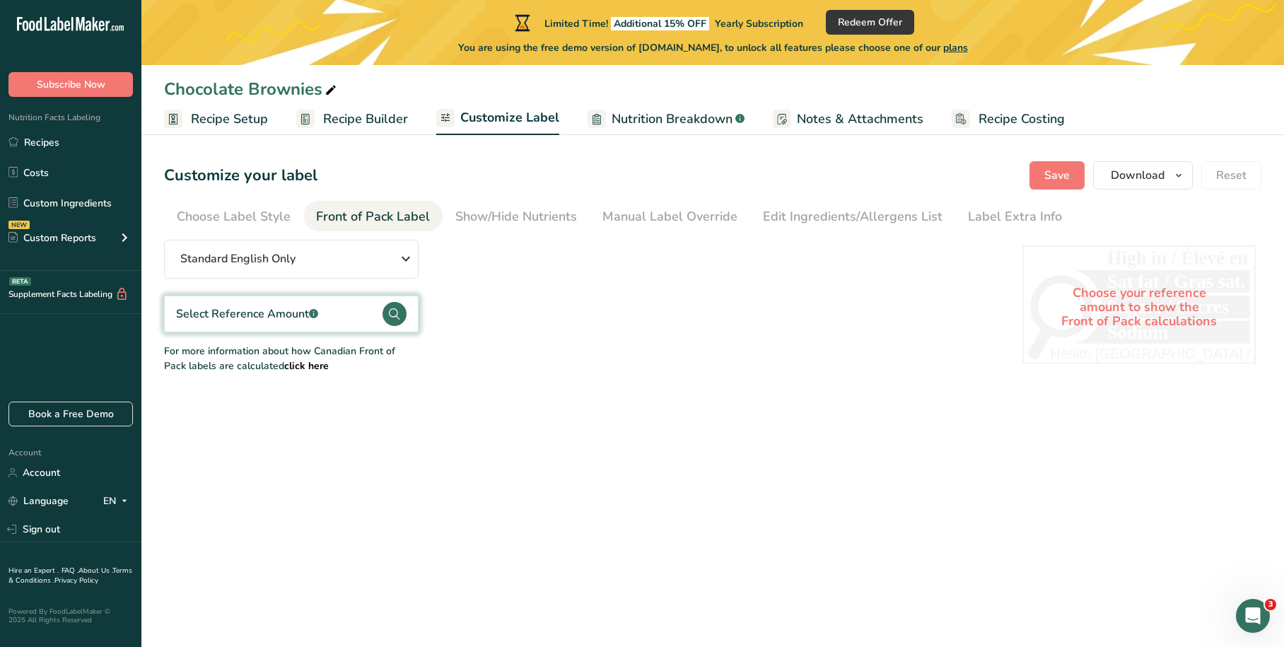
click at [391, 313] on circle at bounding box center [395, 314] width 24 height 24
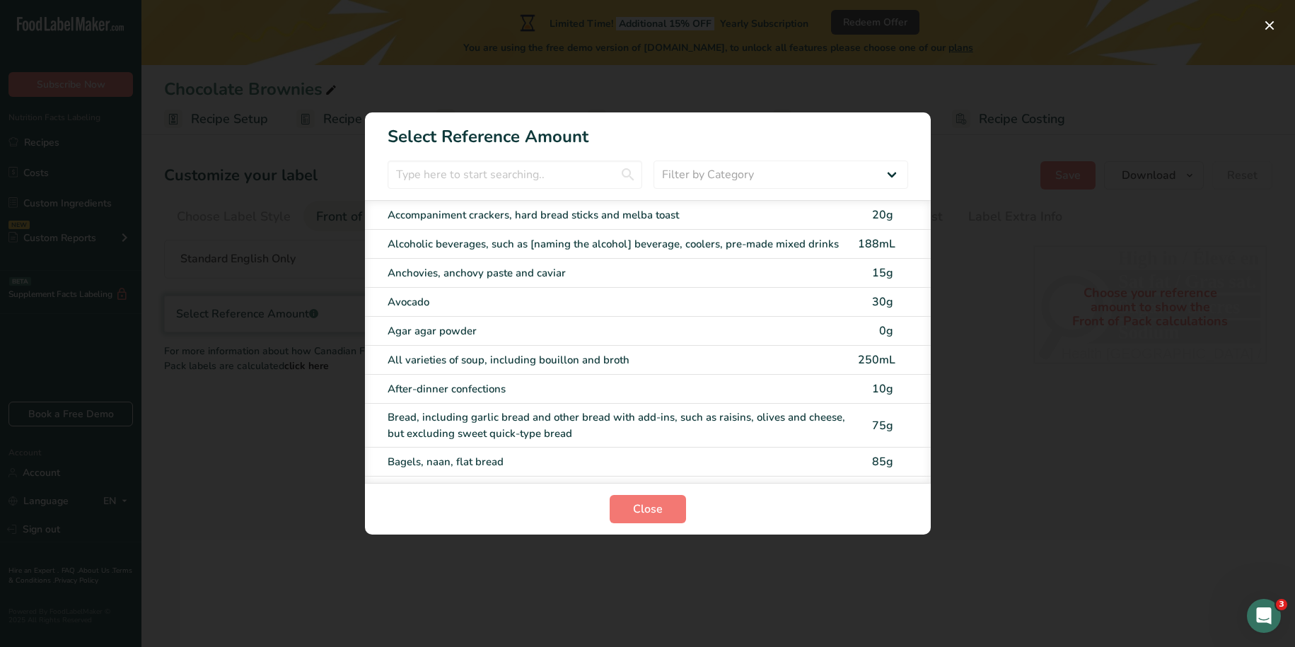
click at [1012, 209] on div "FOP Category Selection Modal" at bounding box center [647, 323] width 1295 height 647
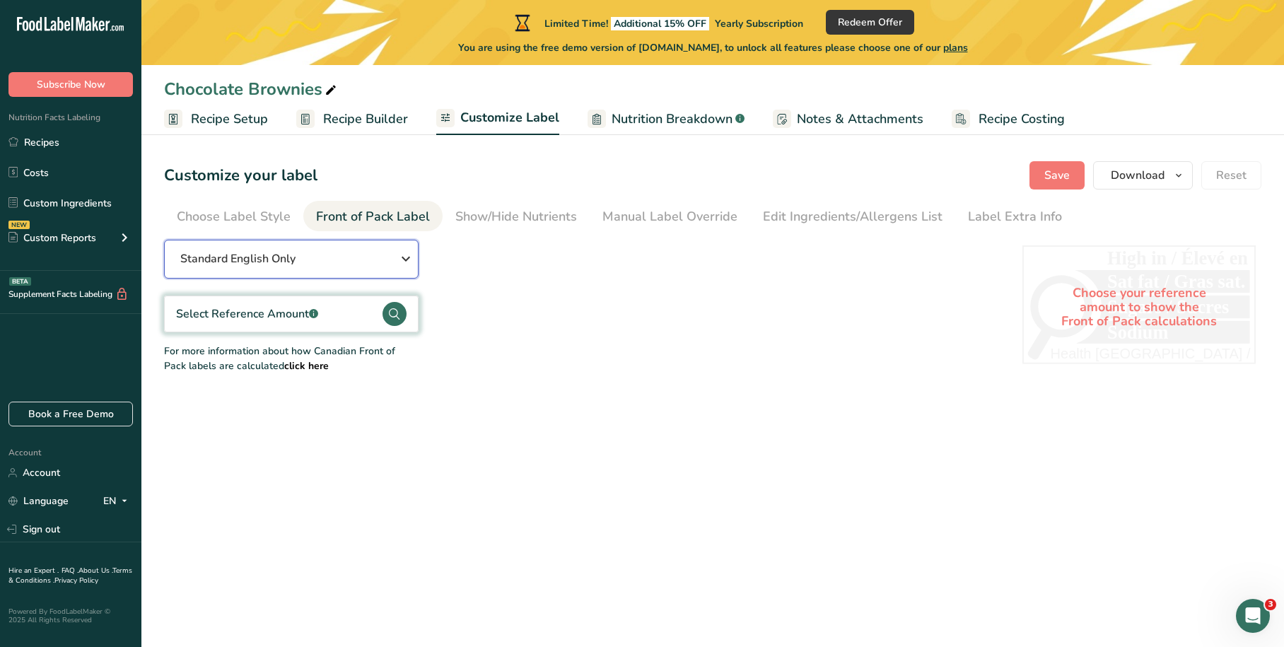
click at [404, 258] on icon "button" at bounding box center [405, 258] width 17 height 25
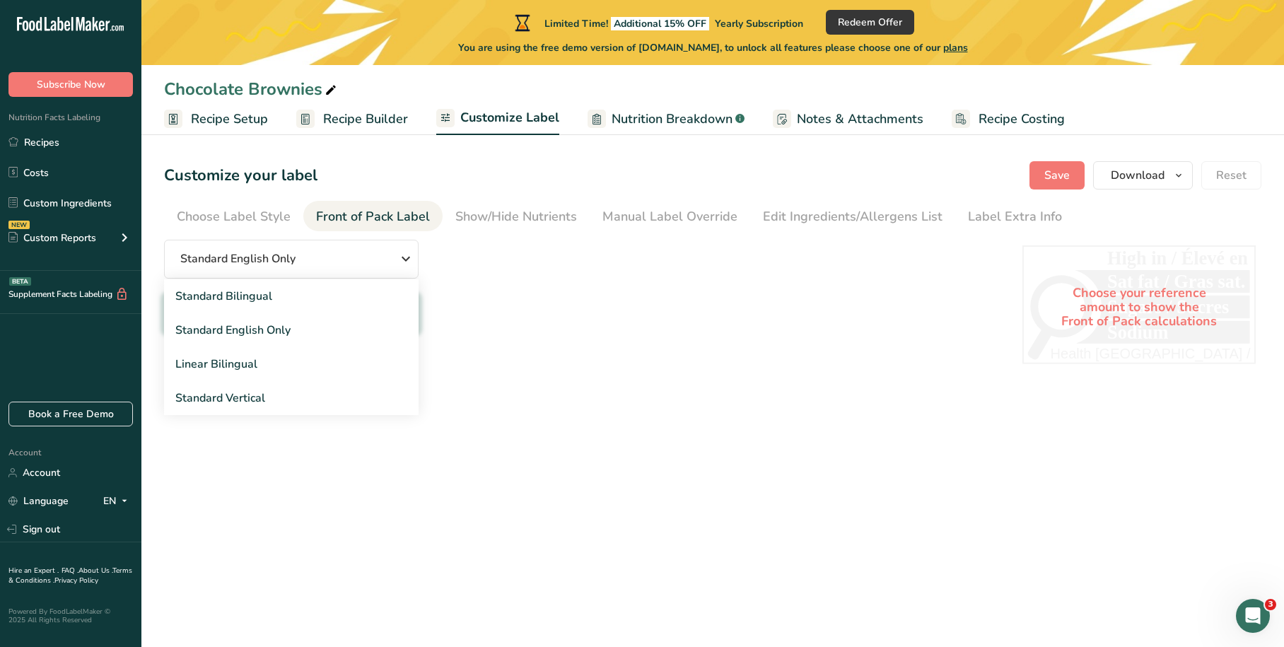
click at [522, 320] on div "Standard English Only Standard Bilingual Standard English Only Linear Bilingual…" at bounding box center [579, 307] width 830 height 134
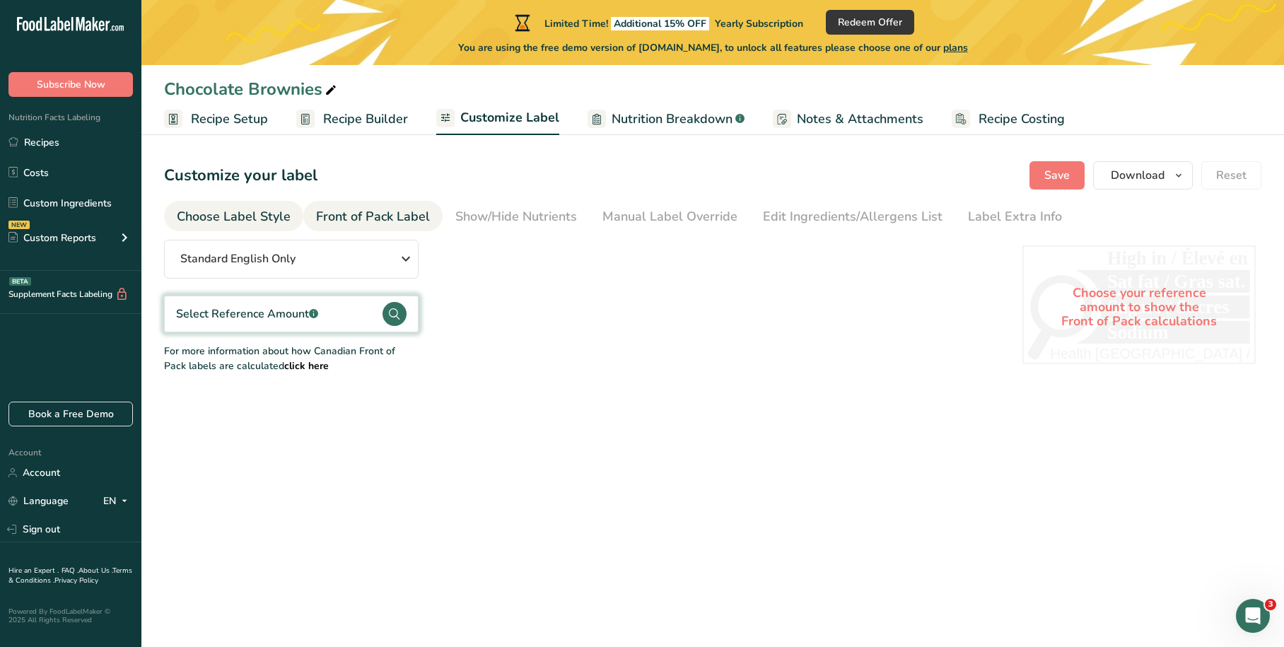
click at [247, 208] on div "Choose Label Style" at bounding box center [234, 216] width 114 height 19
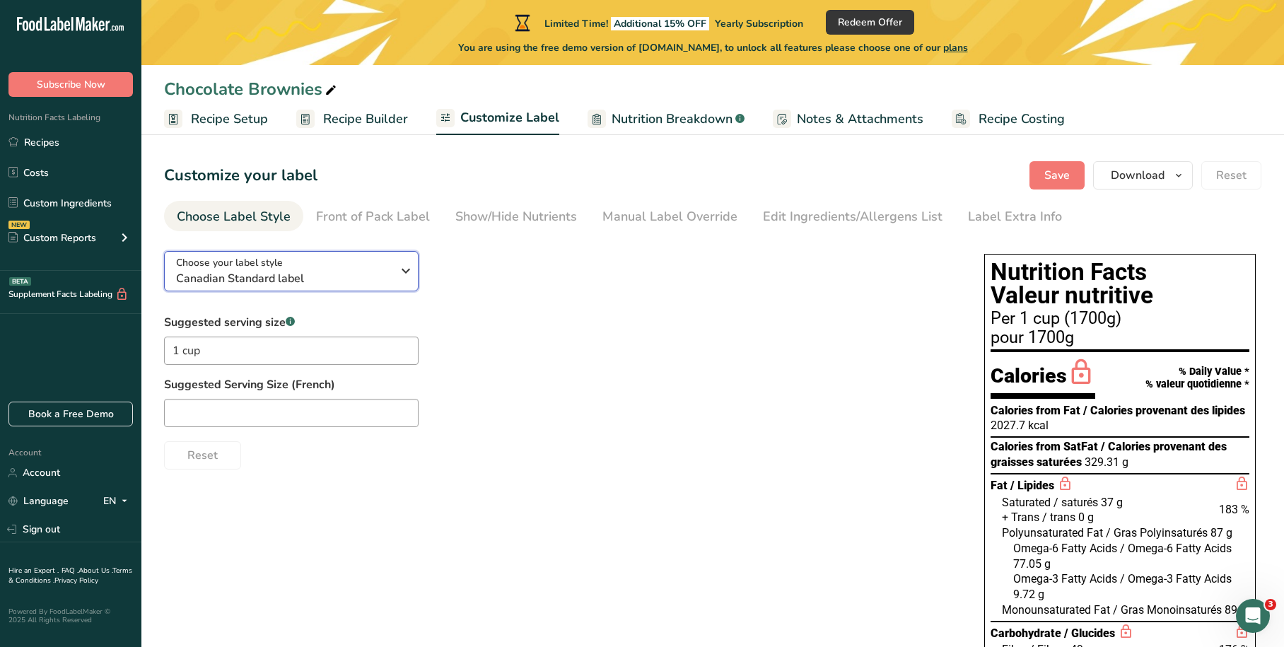
click at [362, 266] on div "Choose your label style Canadian Standard label" at bounding box center [284, 271] width 216 height 32
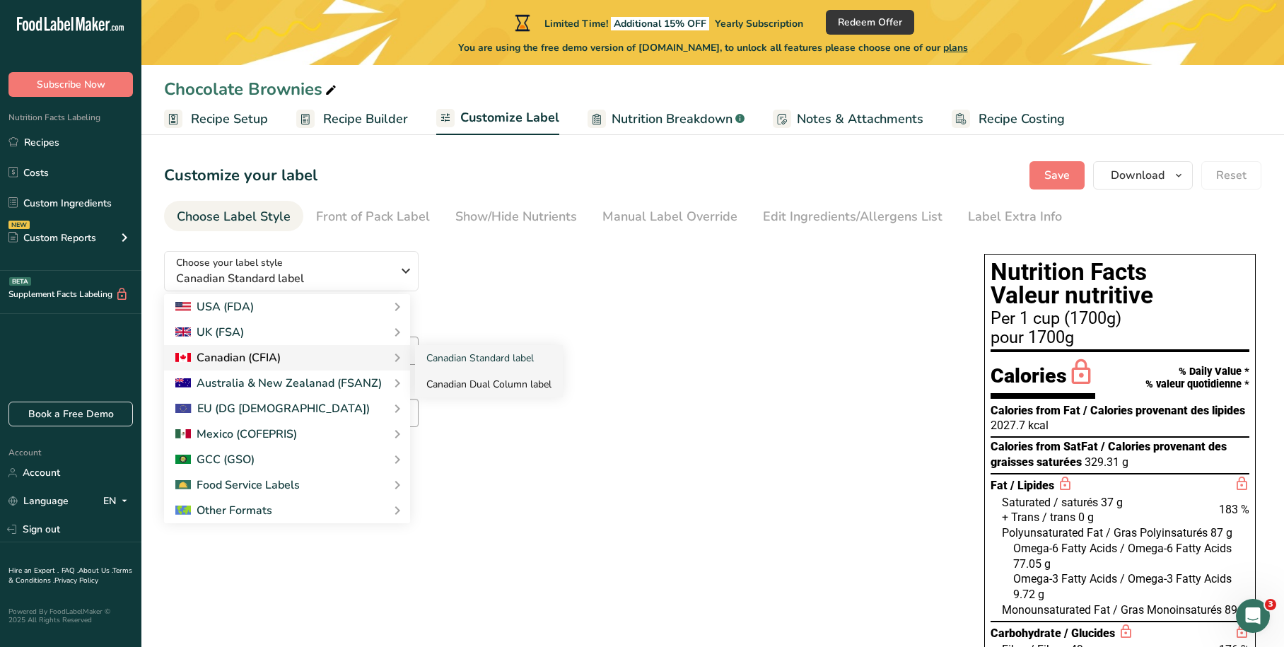
click at [463, 385] on link "Canadian Dual Column label" at bounding box center [489, 384] width 148 height 26
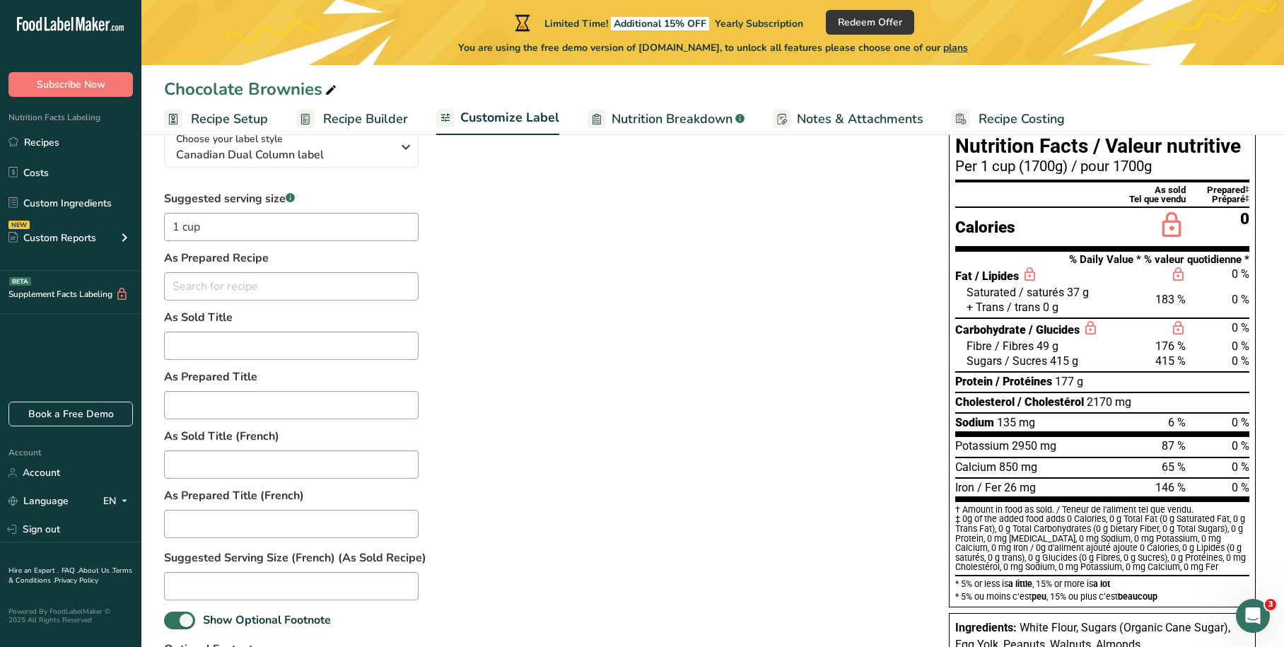
scroll to position [71, 0]
